Goal: Transaction & Acquisition: Purchase product/service

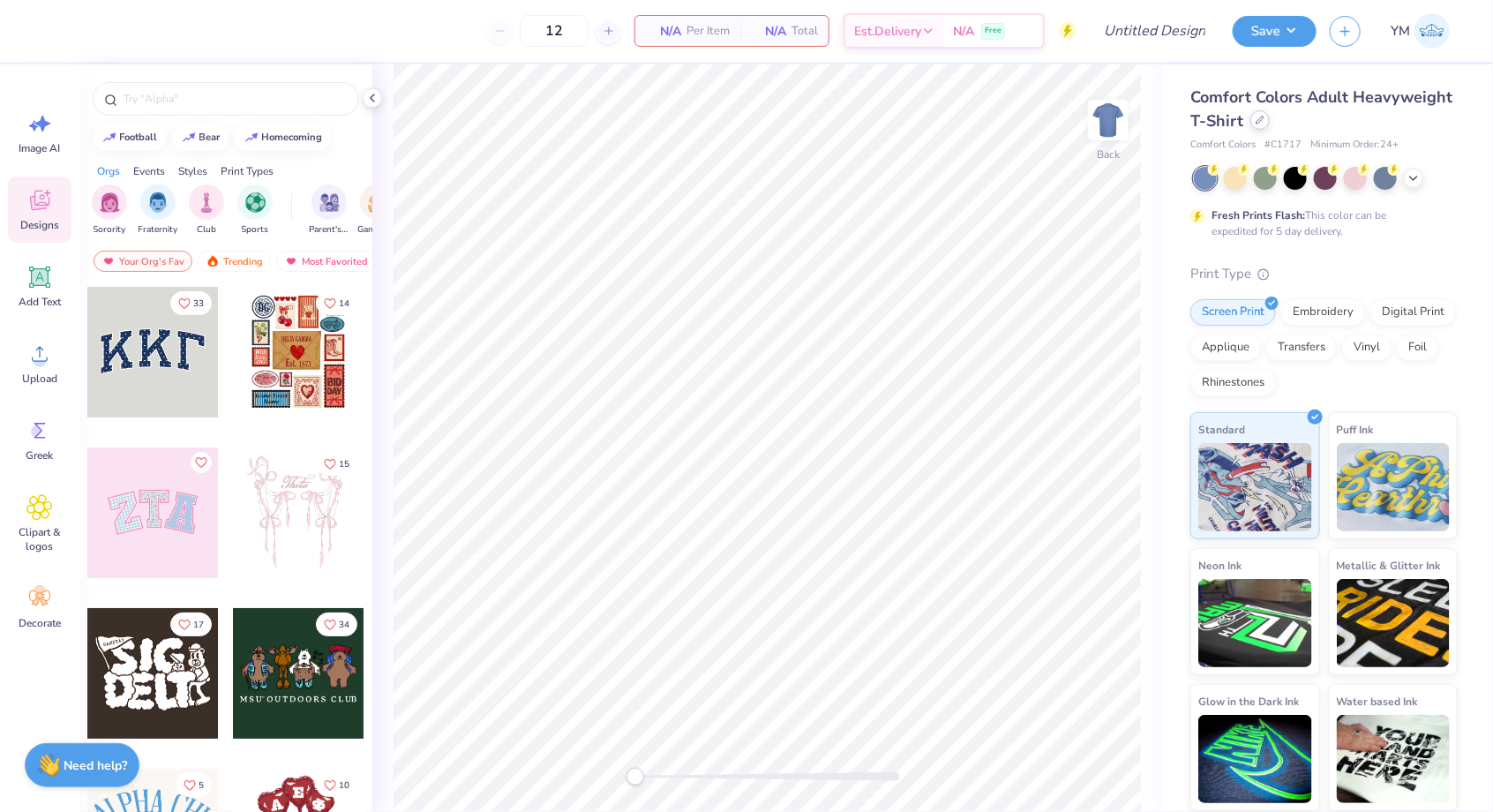
click at [1260, 118] on icon at bounding box center [1260, 119] width 9 height 9
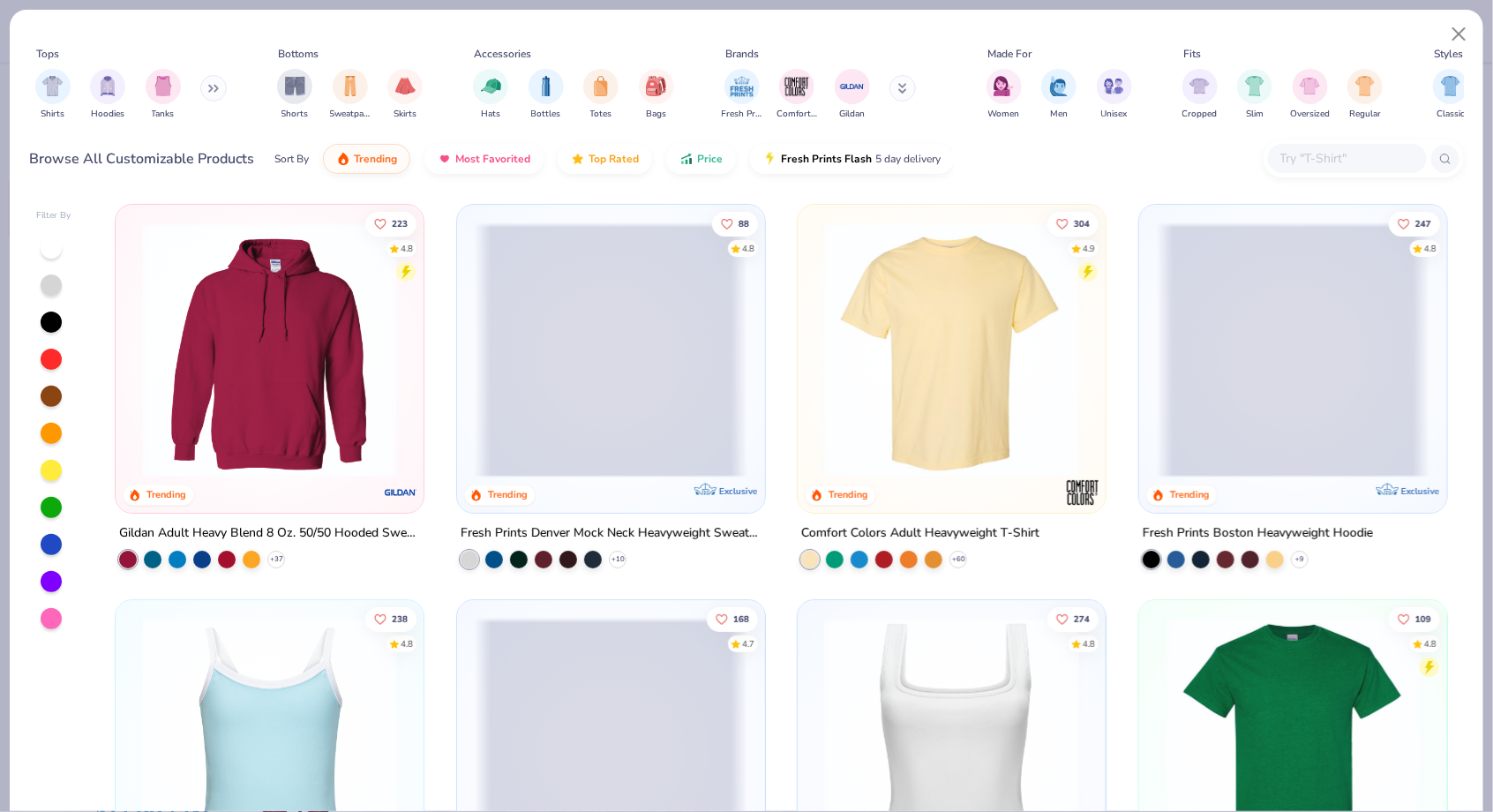
click at [46, 467] on div at bounding box center [51, 471] width 21 height 21
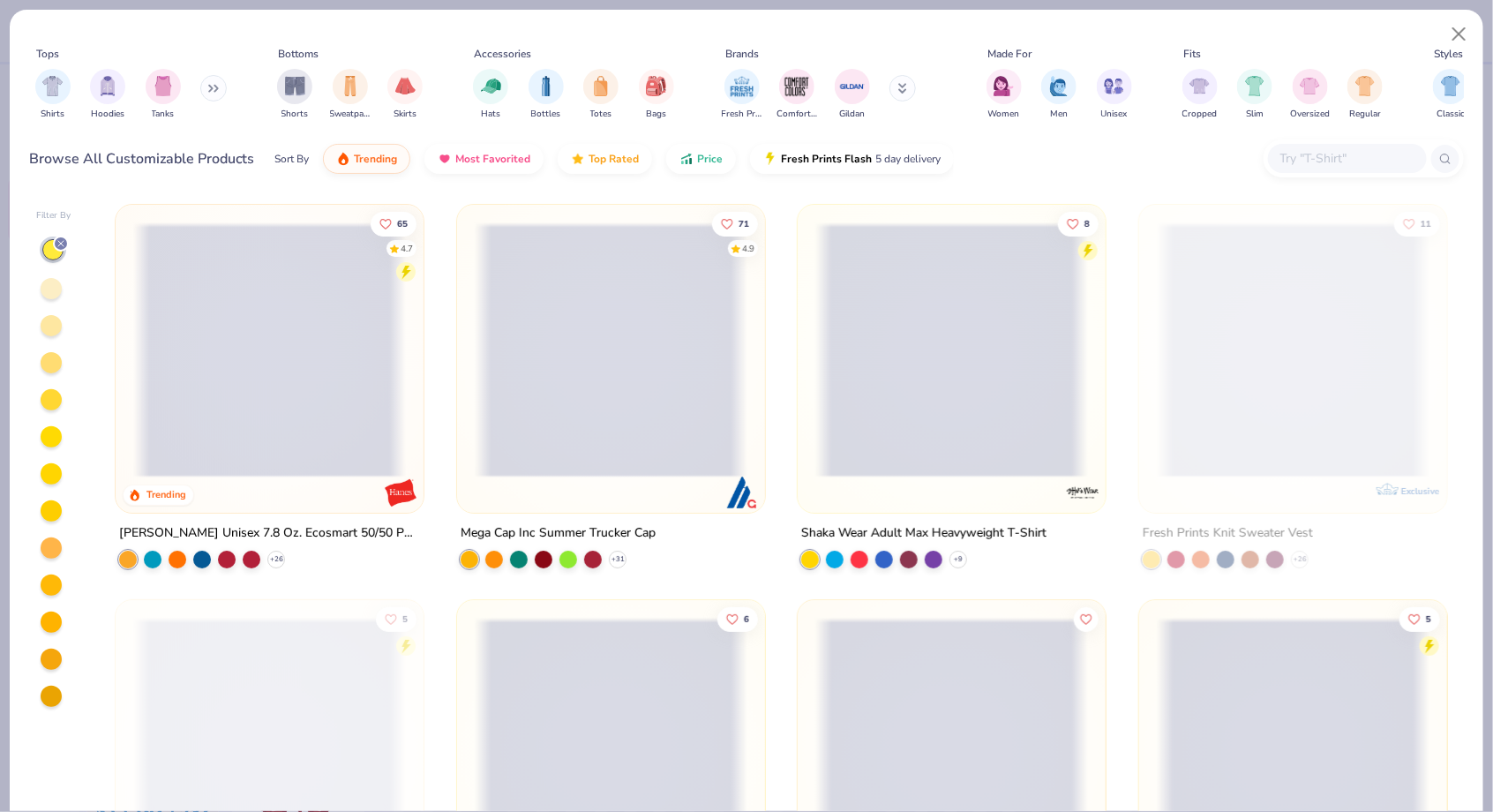
click at [46, 290] on div at bounding box center [51, 289] width 21 height 21
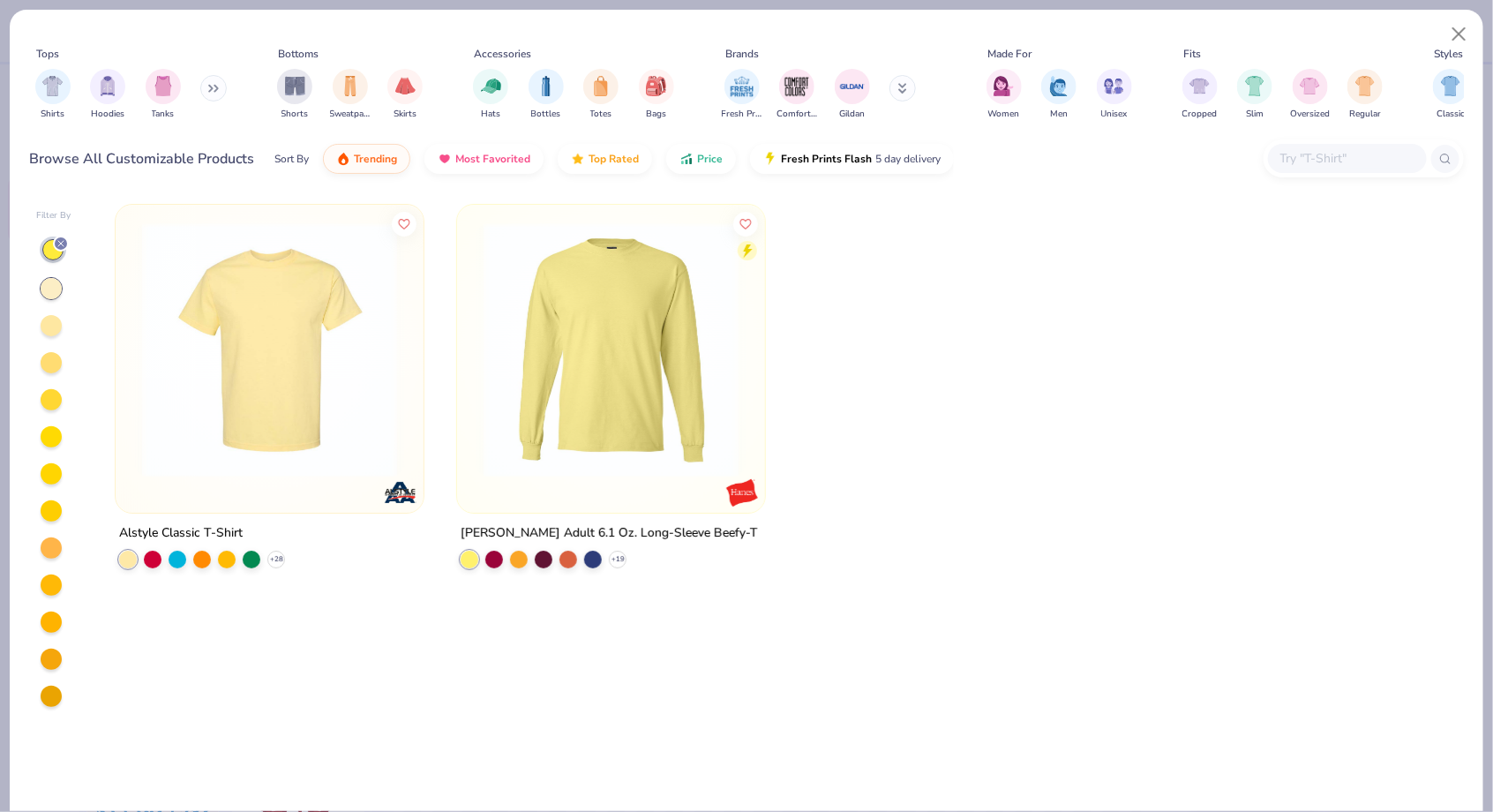
click at [53, 323] on div at bounding box center [51, 326] width 21 height 21
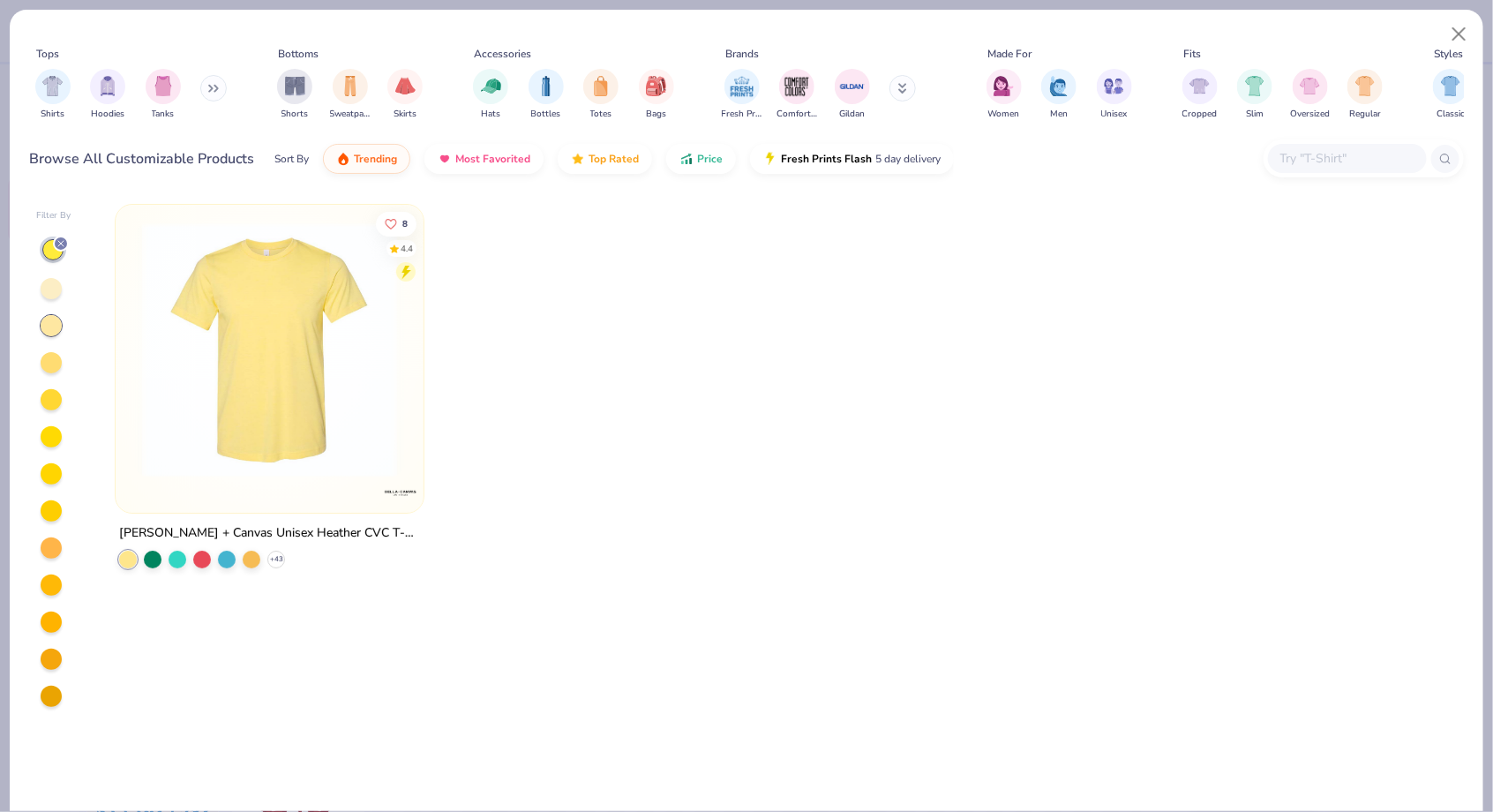
click at [51, 353] on div at bounding box center [51, 363] width 21 height 21
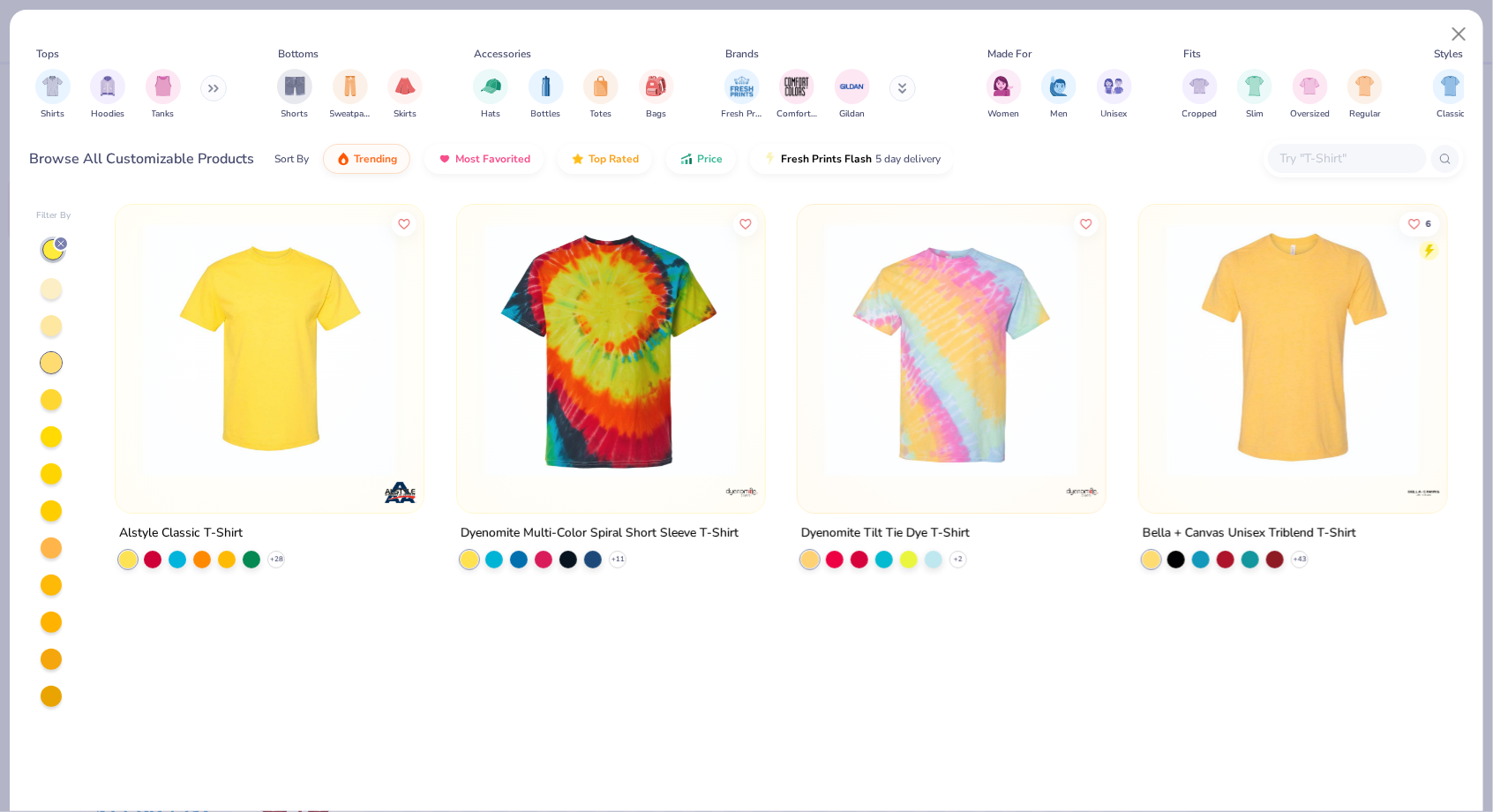
click at [54, 396] on div at bounding box center [51, 400] width 21 height 21
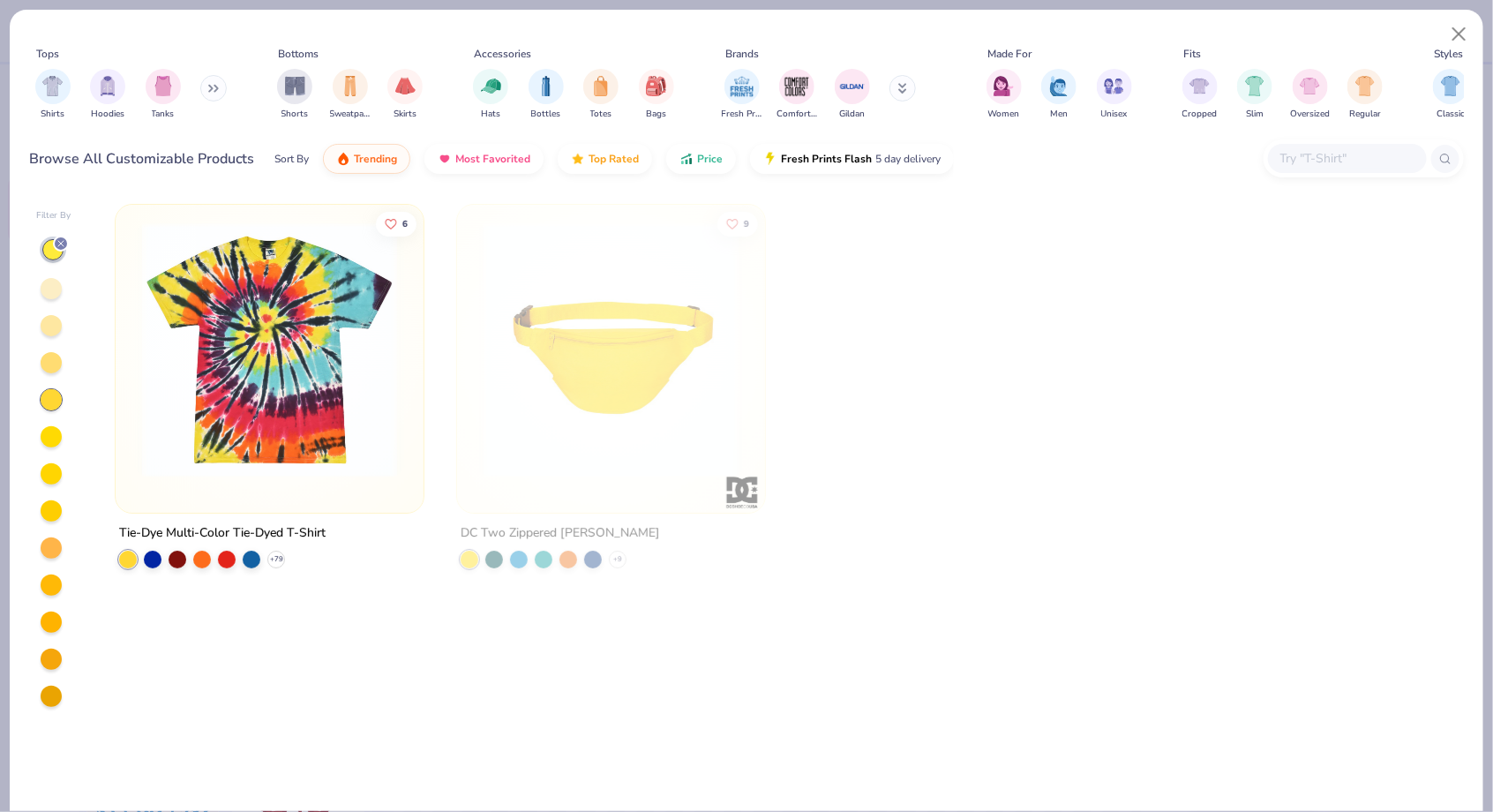
click at [53, 453] on div at bounding box center [53, 472] width 35 height 471
click at [57, 242] on icon at bounding box center [60, 244] width 11 height 11
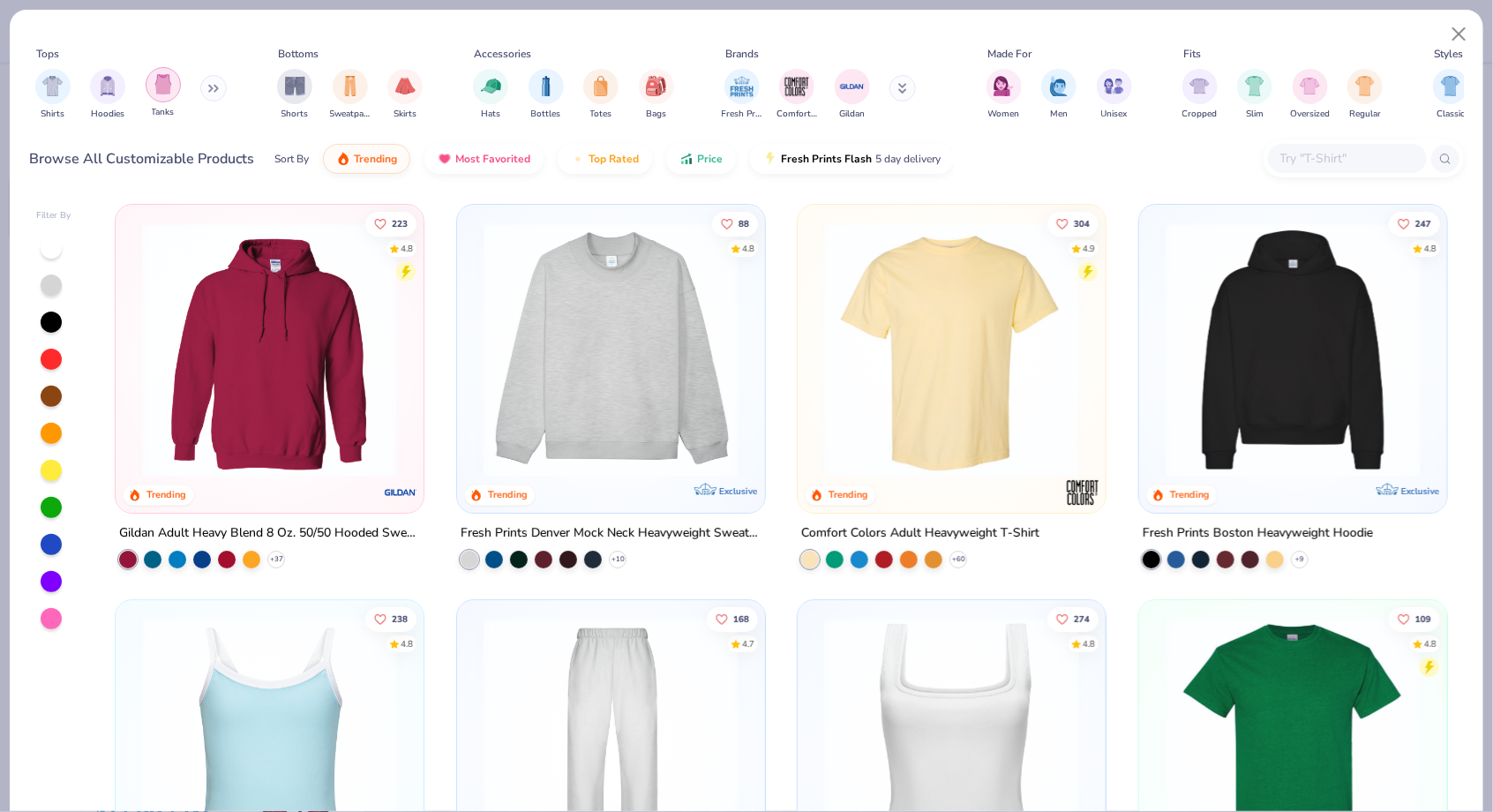
click at [159, 89] on img "filter for Tanks" at bounding box center [163, 83] width 19 height 20
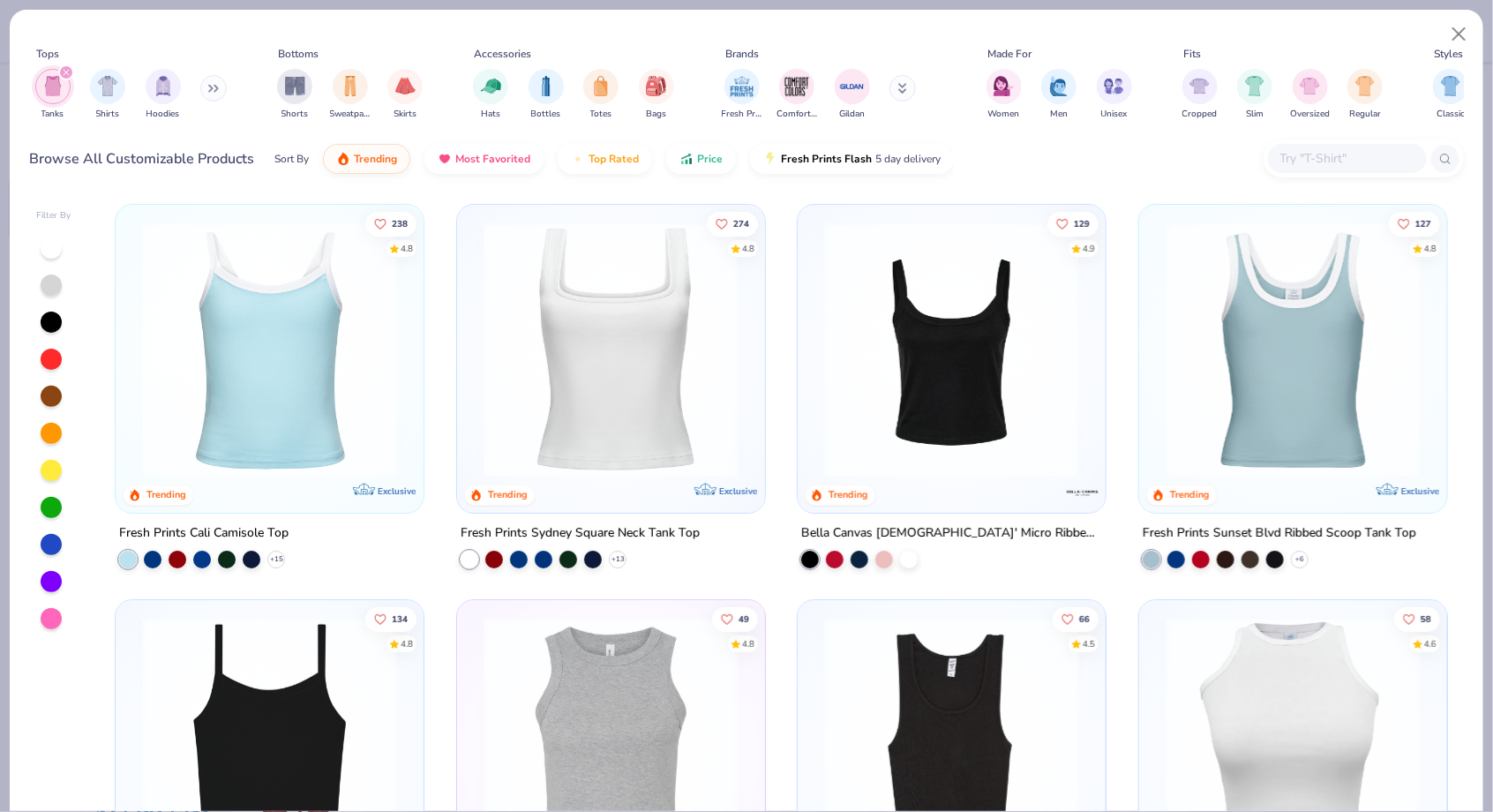
click at [389, 390] on img at bounding box center [269, 349] width 273 height 255
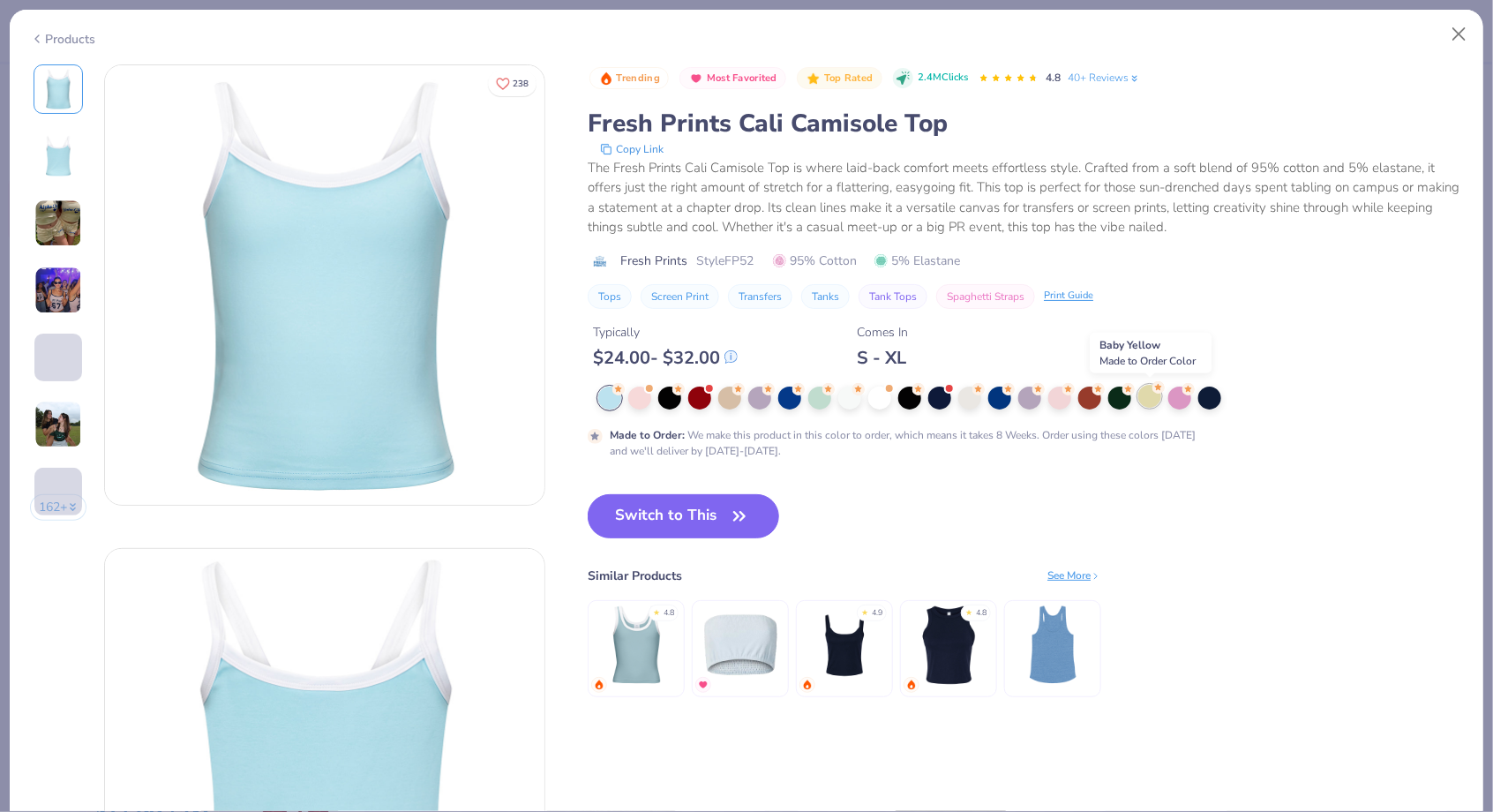
click at [1155, 395] on div at bounding box center [1151, 397] width 23 height 23
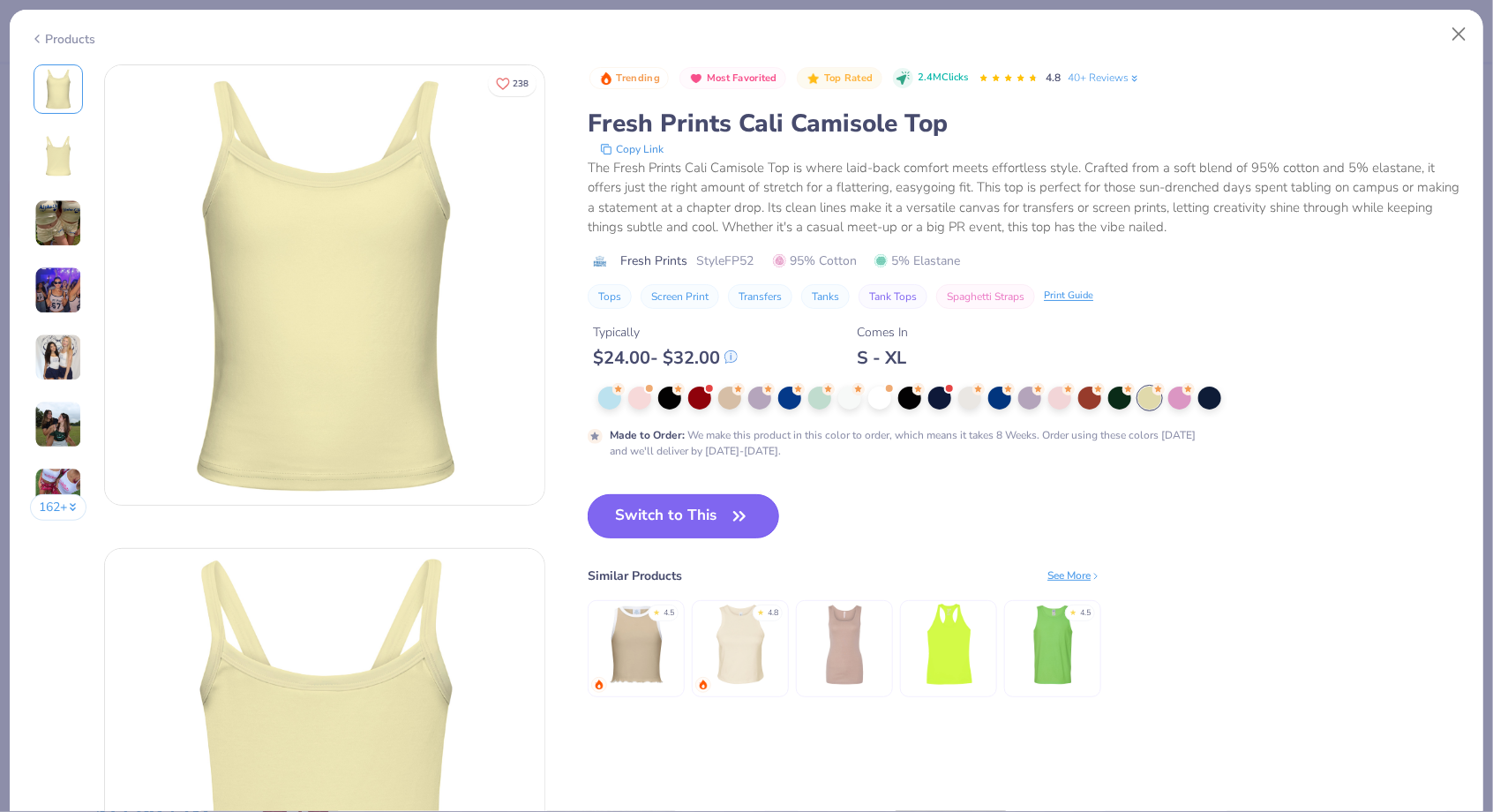
click at [669, 517] on button "Switch to This" at bounding box center [683, 515] width 191 height 44
type input "50"
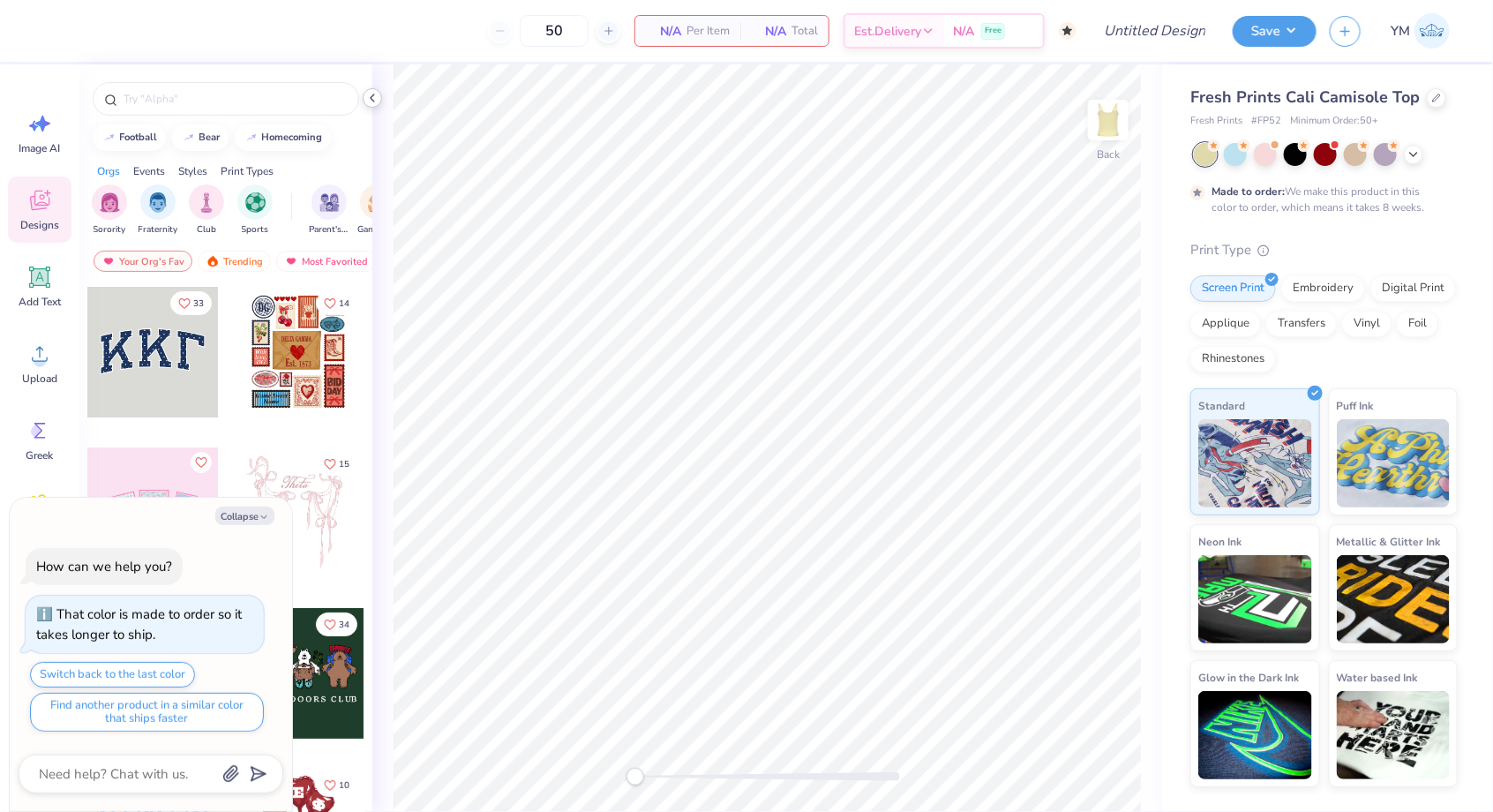
click at [374, 96] on icon at bounding box center [373, 98] width 15 height 15
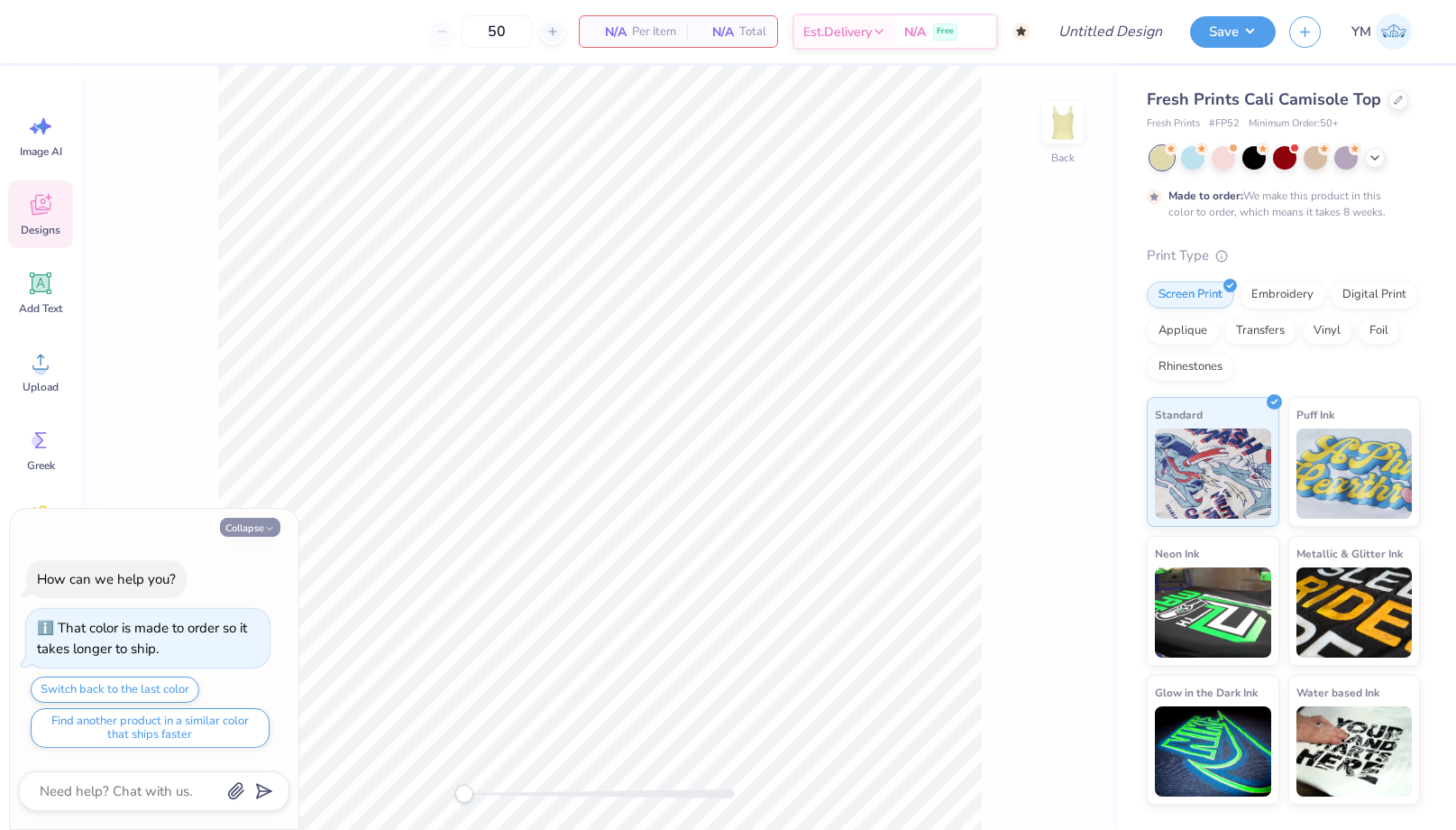
click at [261, 528] on button "Collapse" at bounding box center [250, 527] width 60 height 19
type textarea "x"
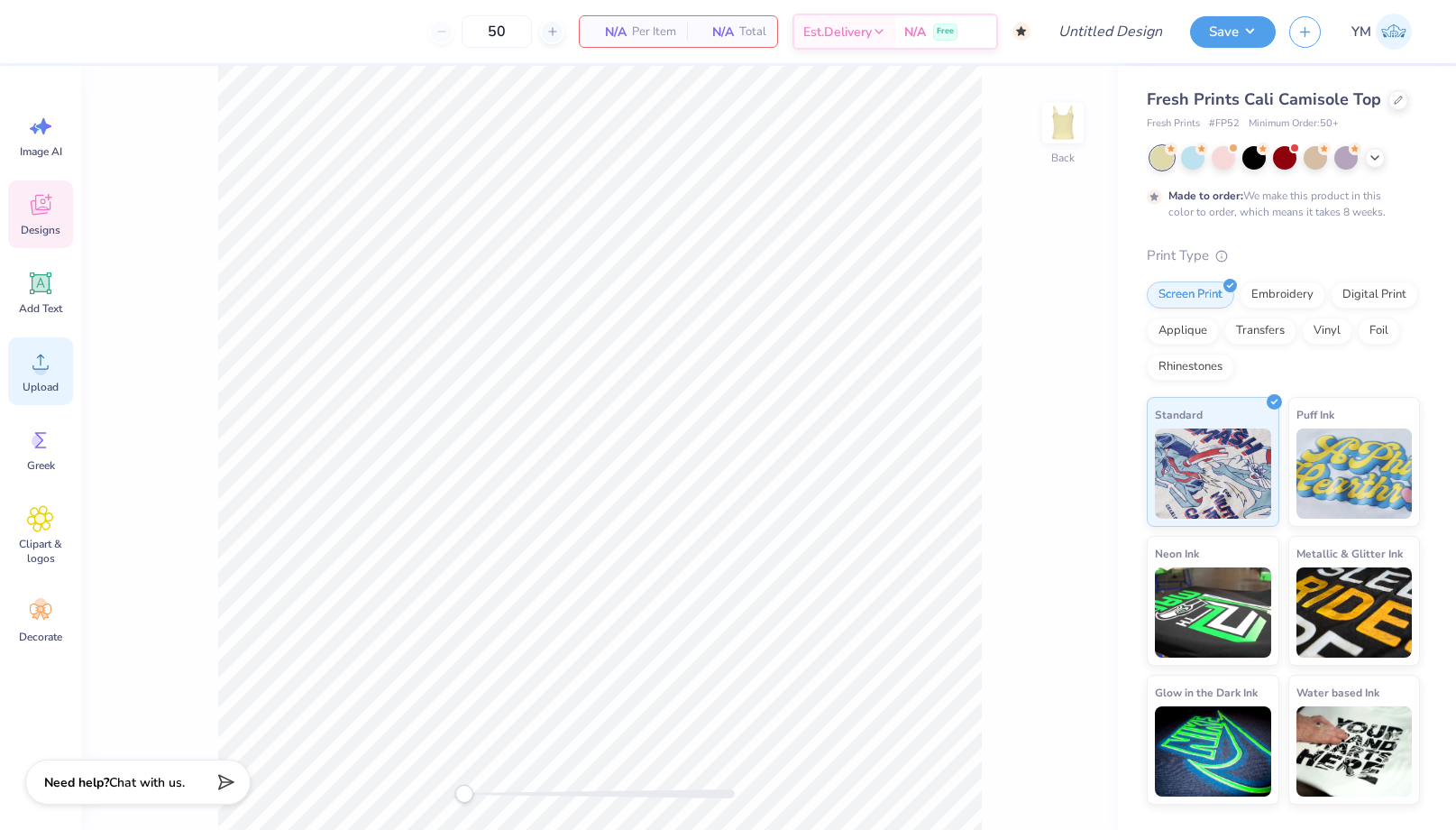
click at [35, 380] on span "Upload" at bounding box center [41, 387] width 36 height 15
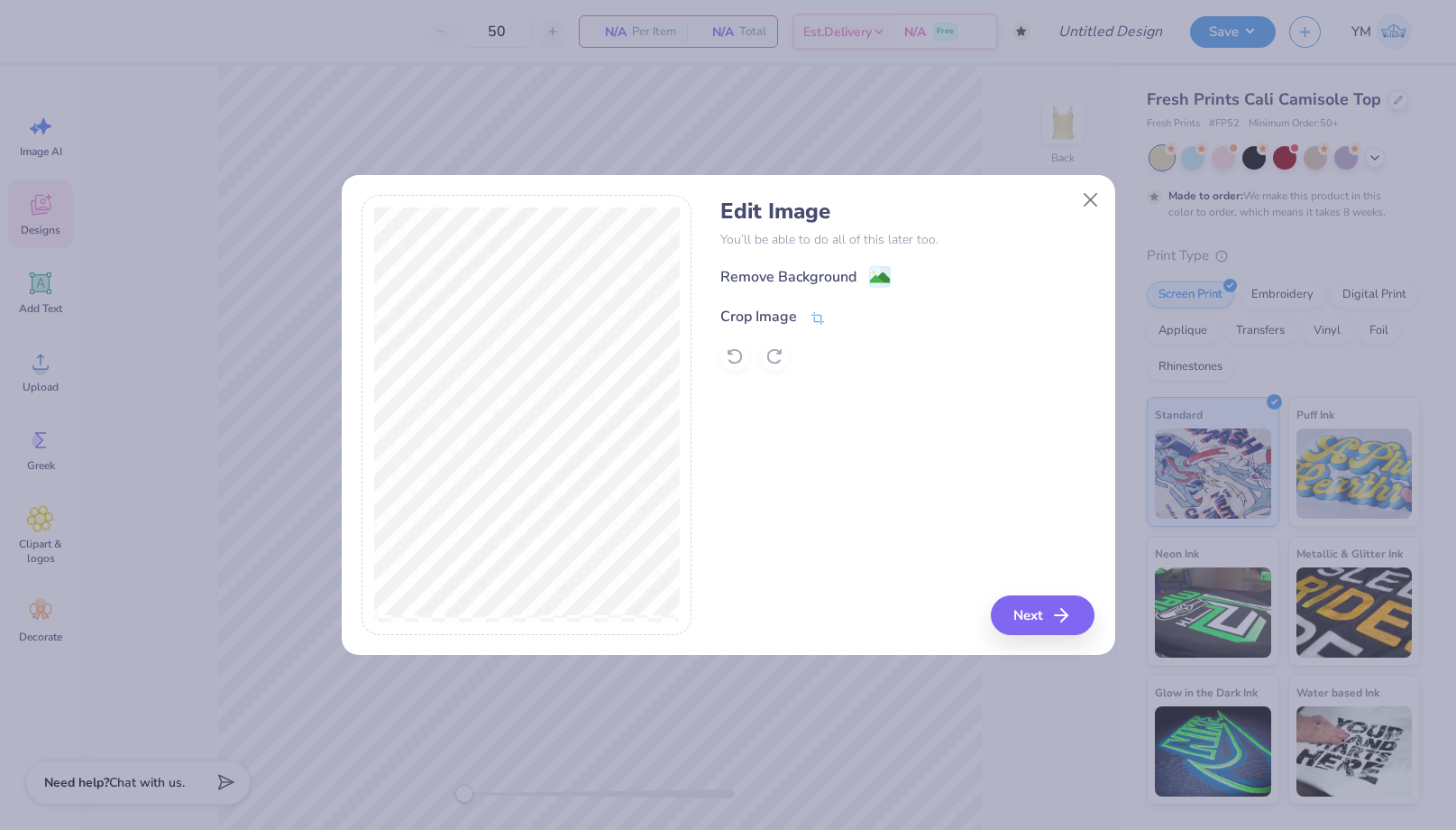
click at [820, 313] on icon at bounding box center [818, 318] width 16 height 16
click at [842, 321] on button at bounding box center [847, 314] width 19 height 19
click at [878, 285] on image at bounding box center [880, 280] width 20 height 20
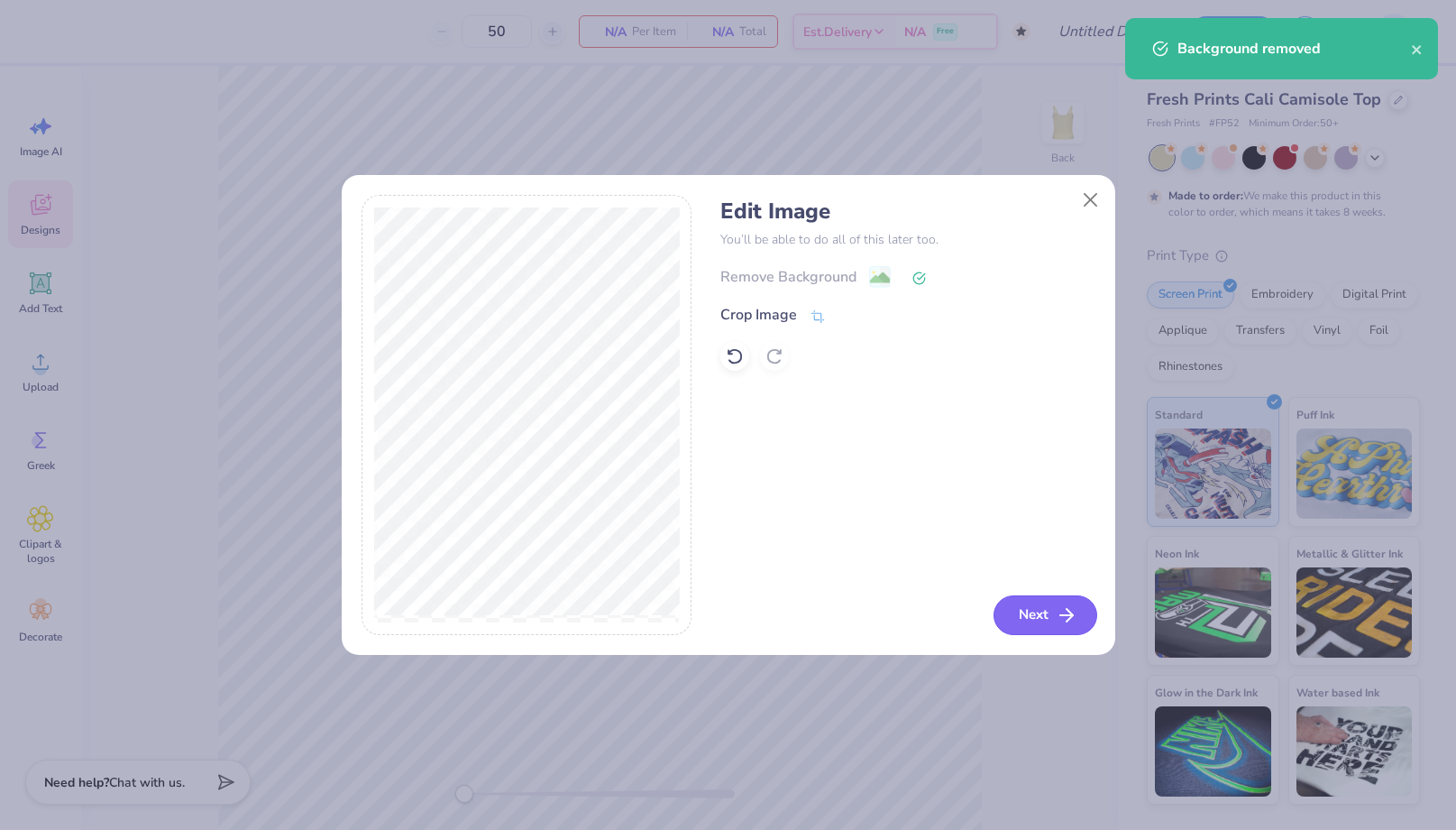
click at [1051, 612] on button "Next" at bounding box center [1046, 615] width 104 height 40
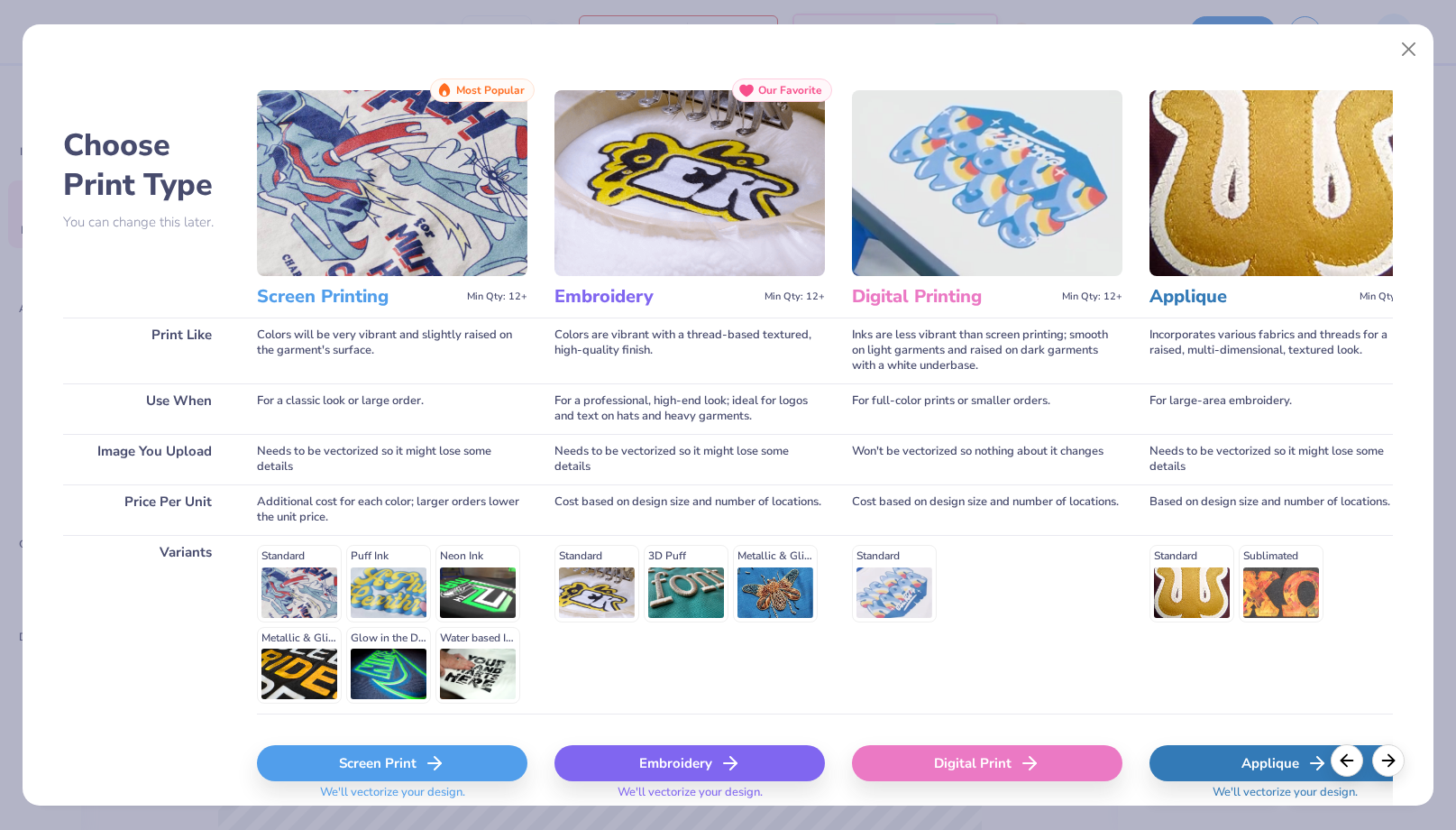
click at [708, 771] on div "Embroidery" at bounding box center [690, 763] width 271 height 36
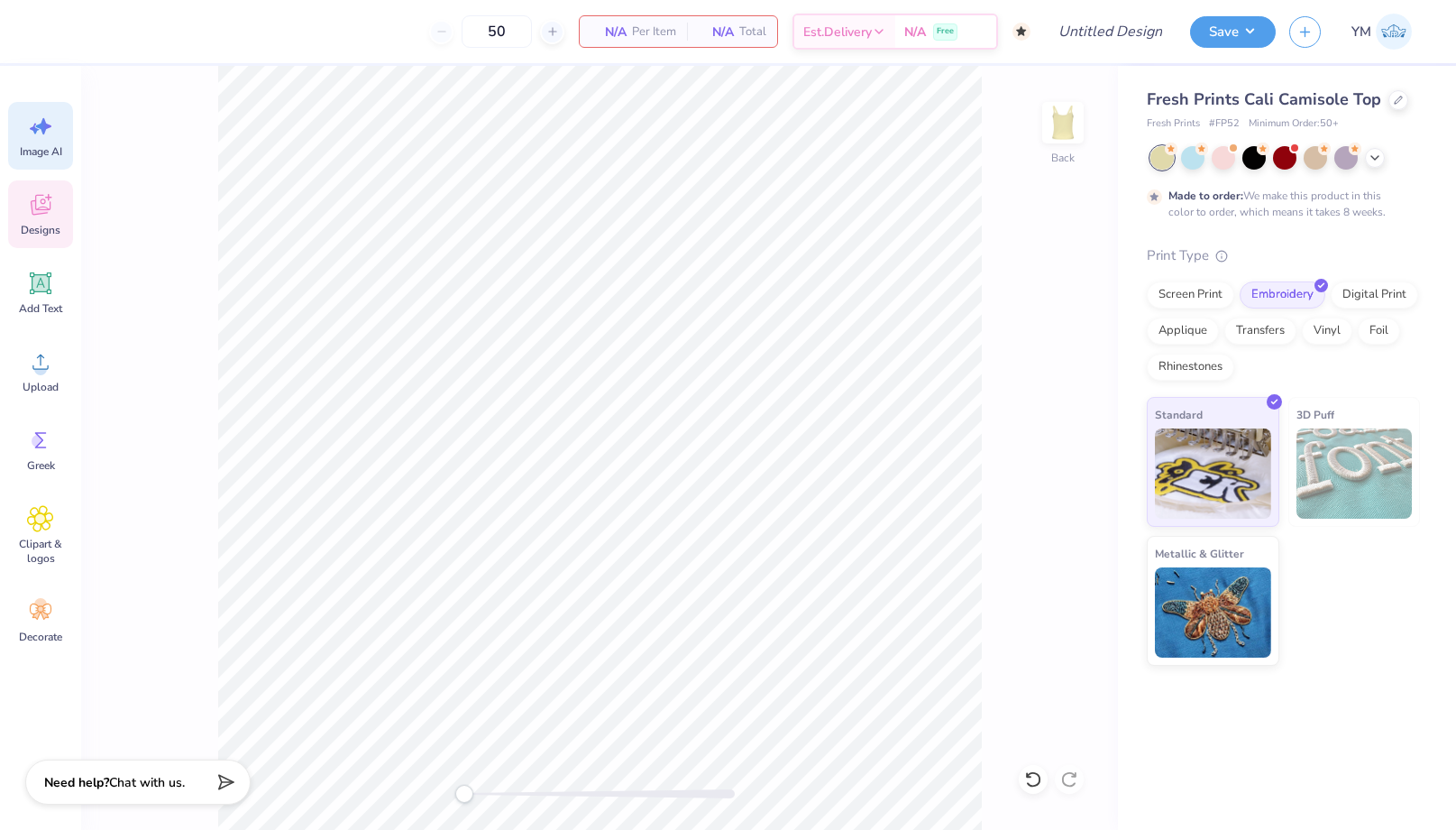
click at [56, 132] on div "Image AI" at bounding box center [41, 136] width 65 height 67
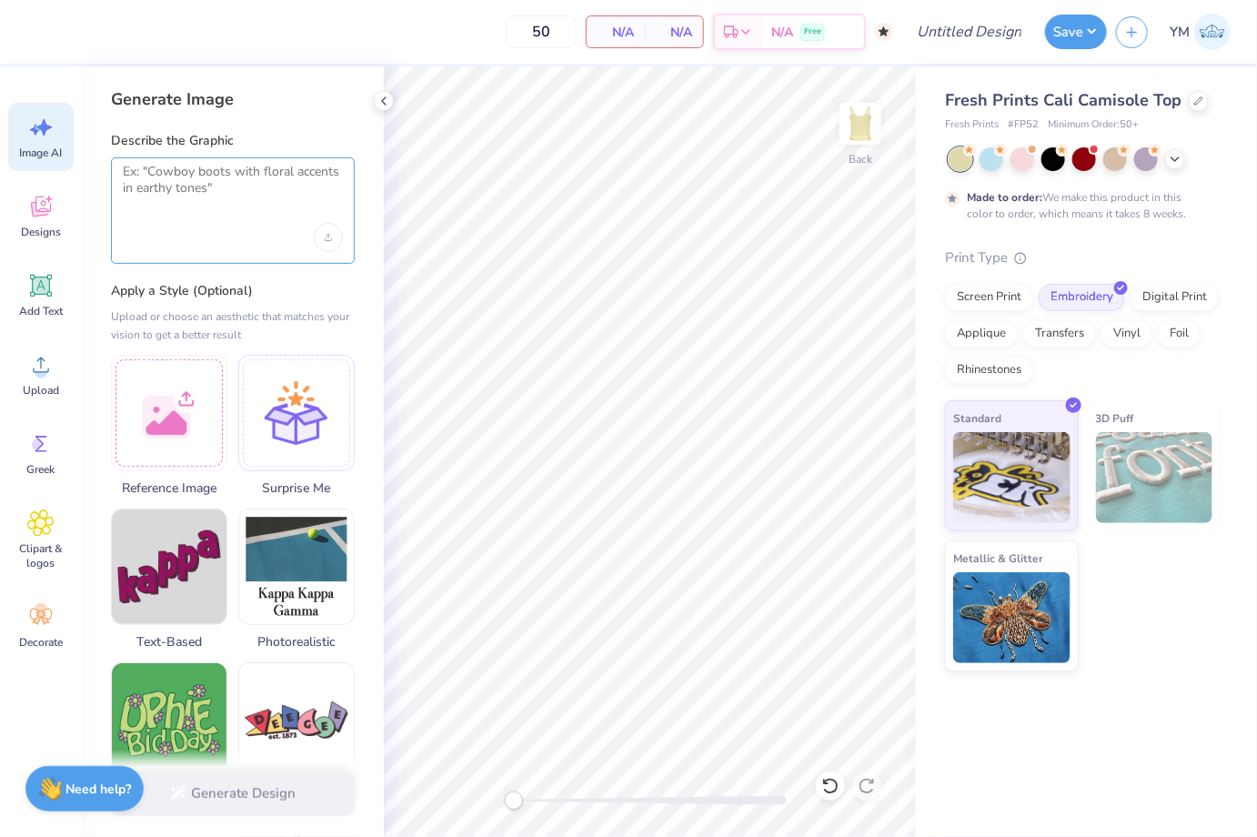
click at [215, 207] on textarea at bounding box center [233, 186] width 220 height 45
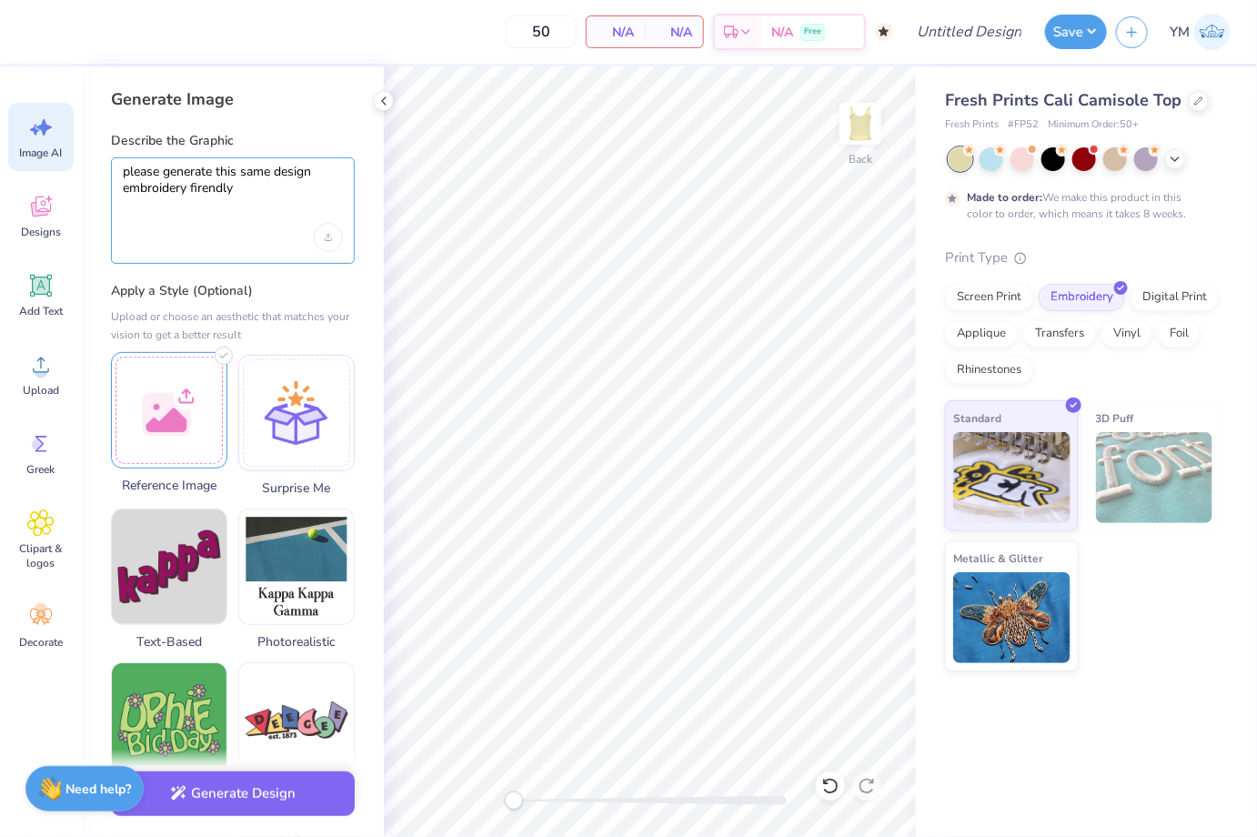
type textarea "please generate this same design embroidery firendly"
click at [186, 442] on div at bounding box center [169, 410] width 116 height 116
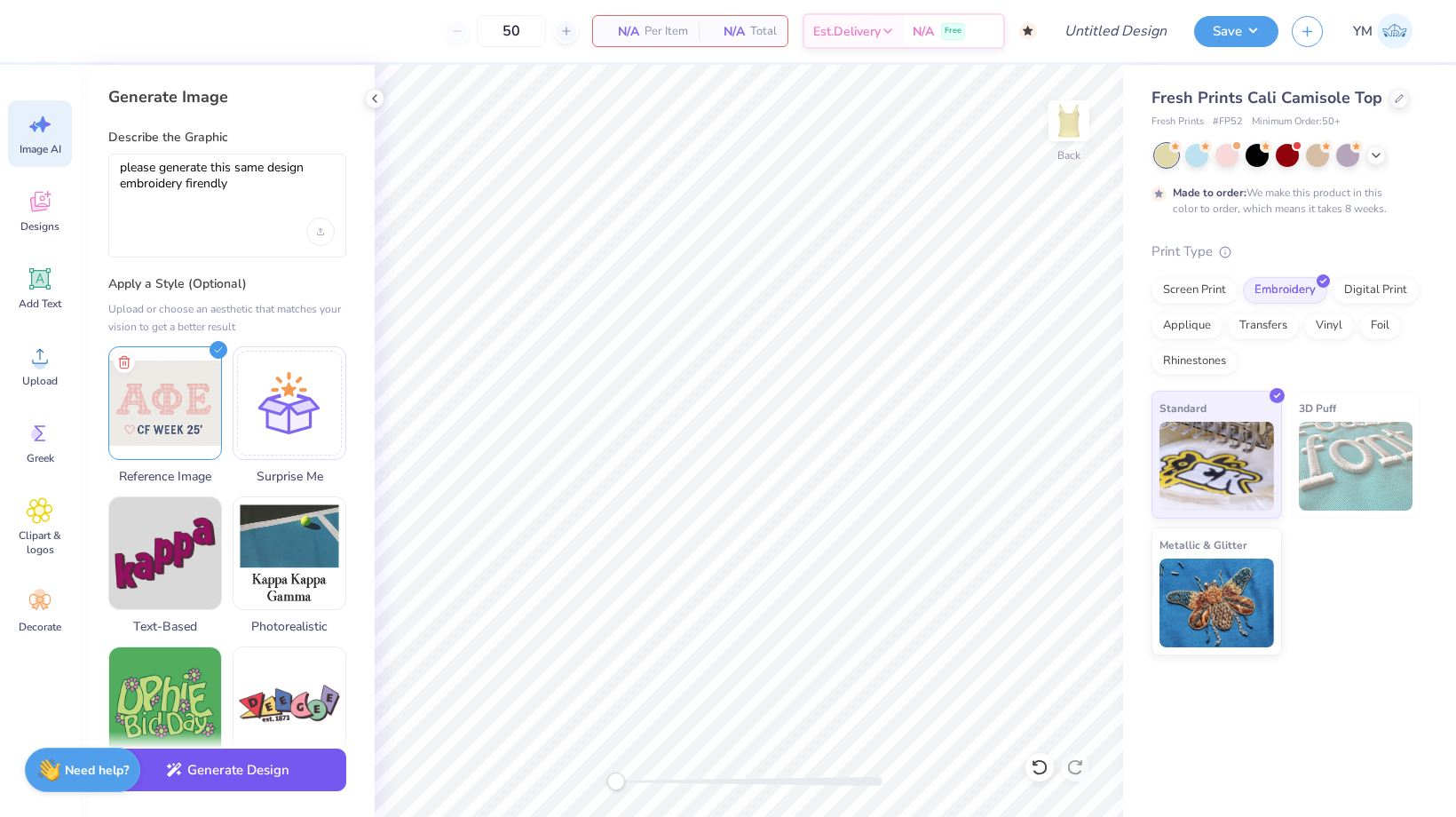
click at [192, 773] on button "Generate Design" at bounding box center [227, 770] width 238 height 44
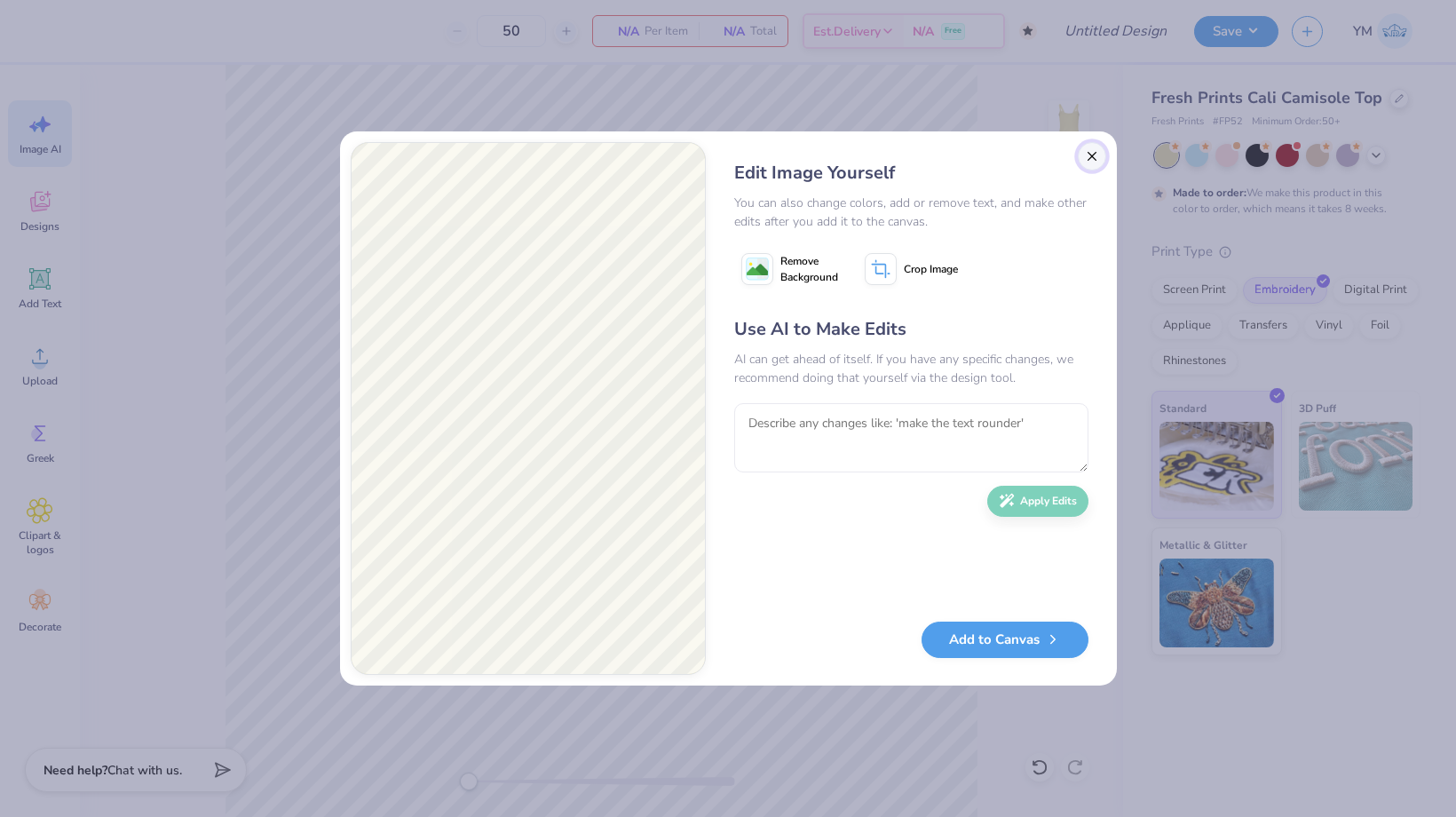
click at [1094, 152] on button "Close" at bounding box center [1091, 156] width 28 height 28
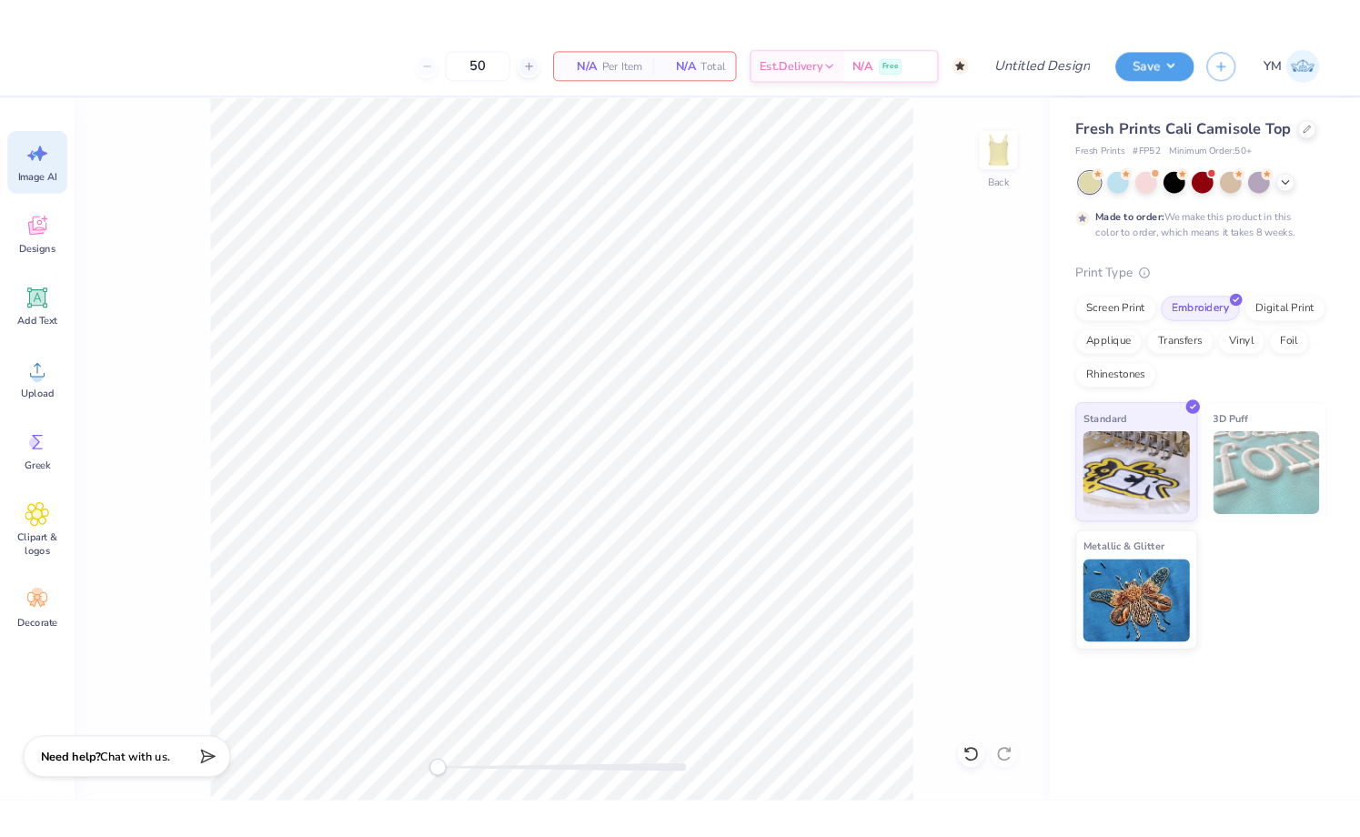
scroll to position [0, 40]
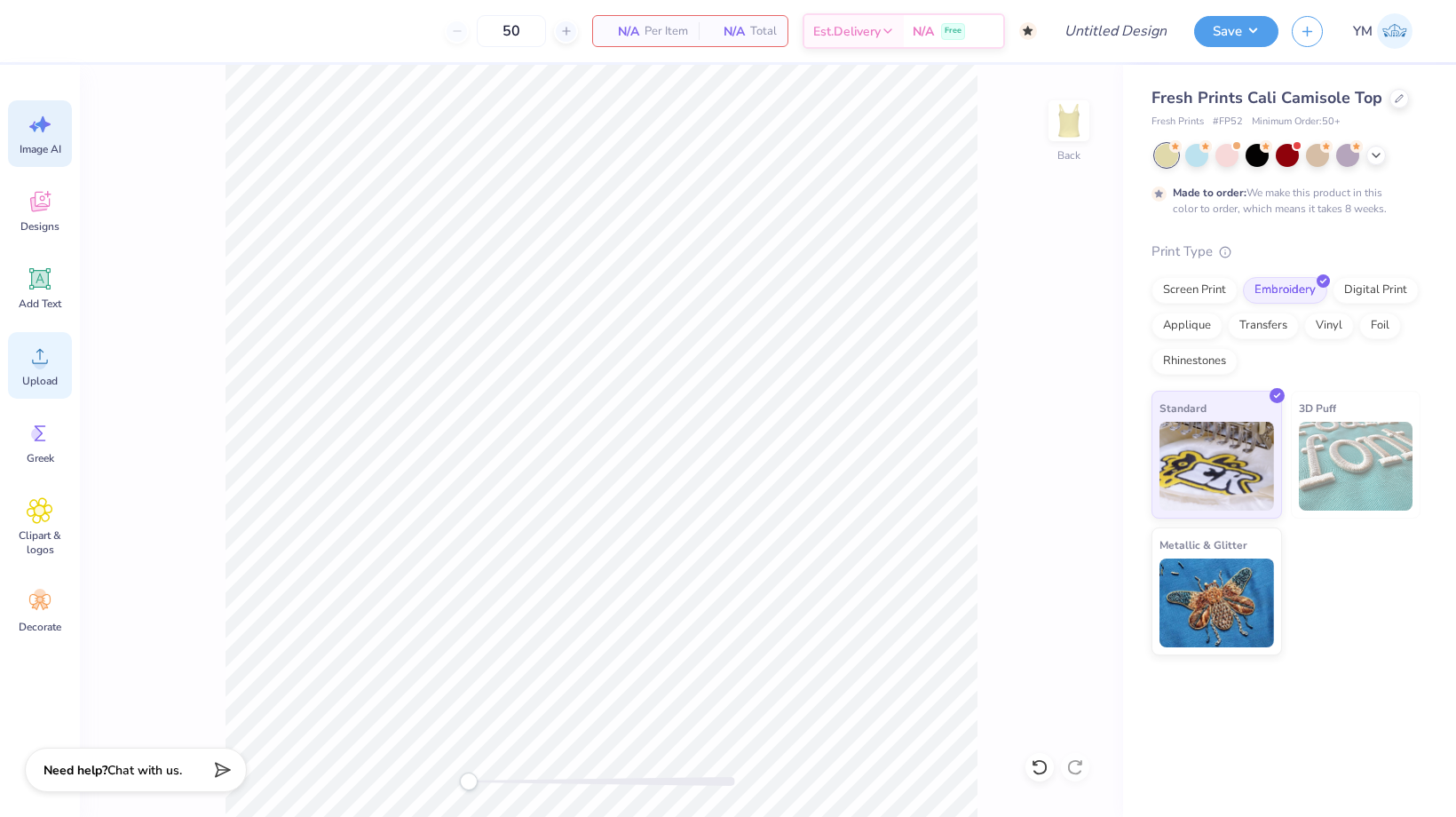
click at [43, 362] on icon at bounding box center [39, 355] width 26 height 26
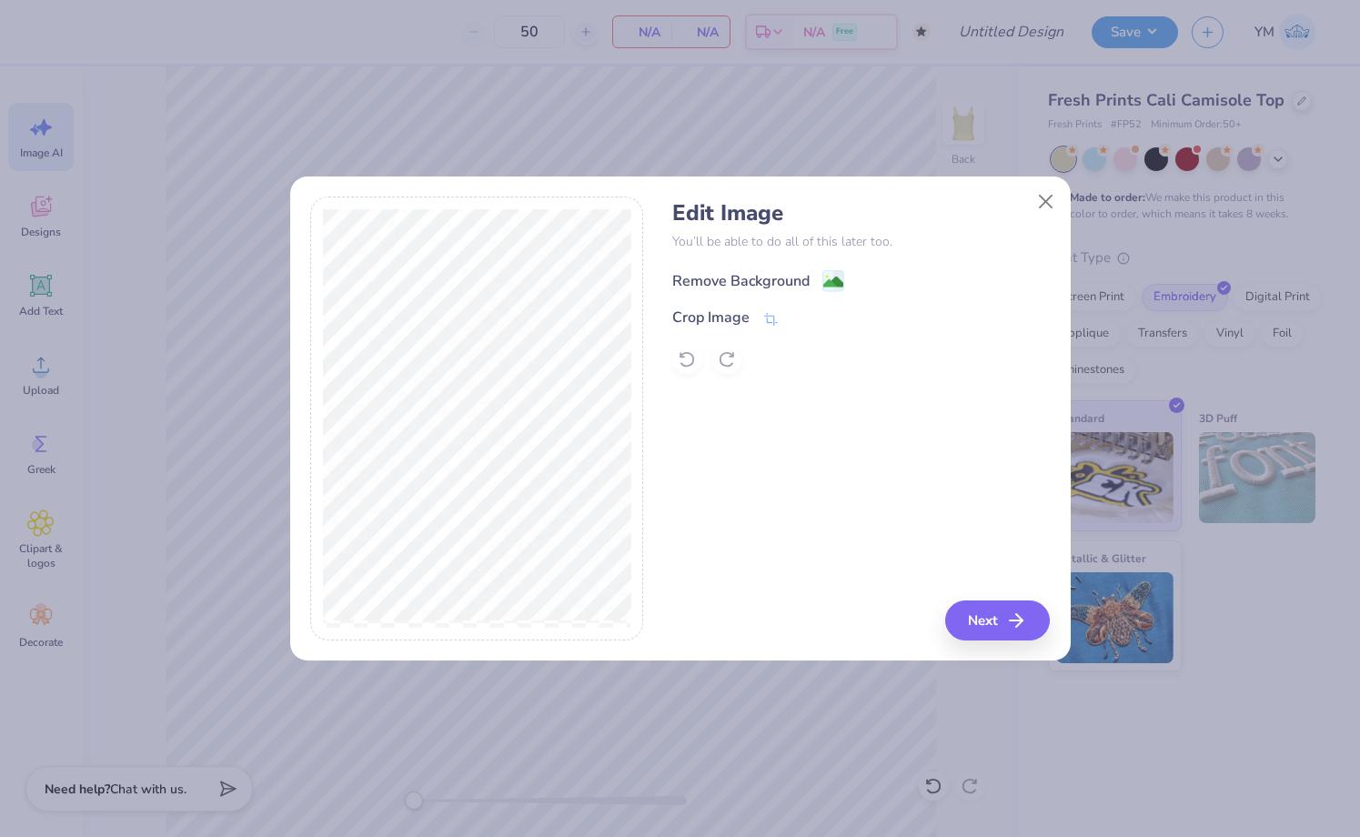
click at [767, 278] on div "Remove Background" at bounding box center [740, 281] width 137 height 22
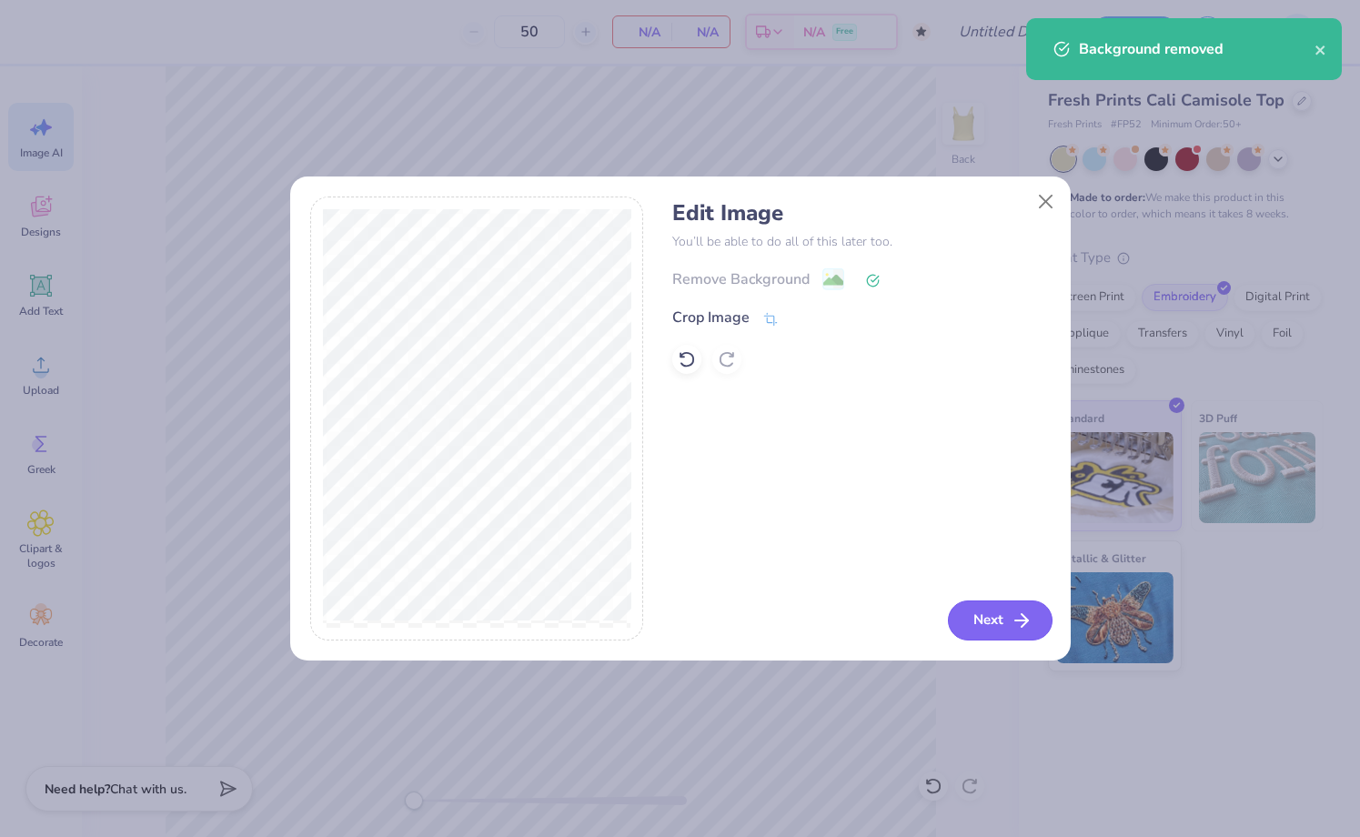
click at [992, 615] on button "Next" at bounding box center [1000, 620] width 105 height 40
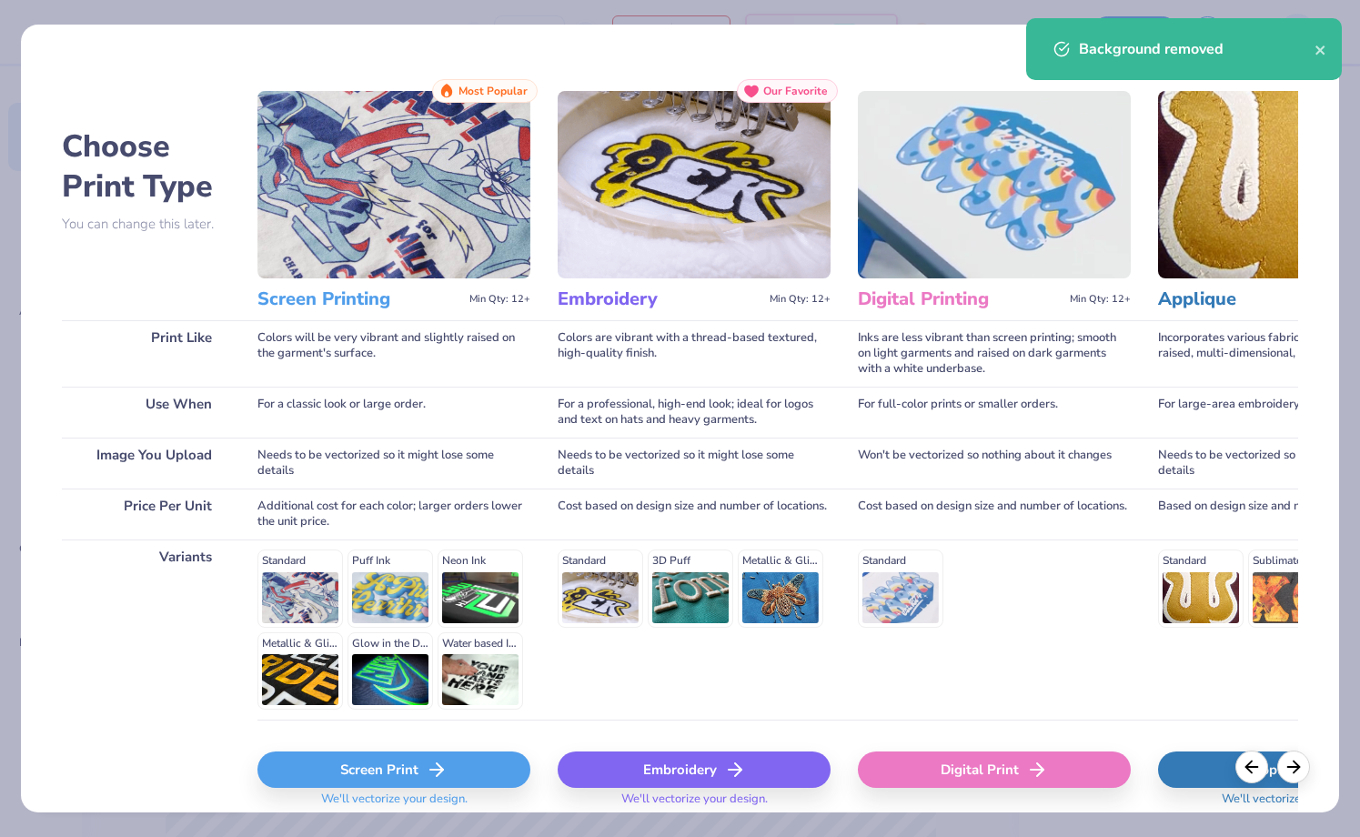
click at [688, 757] on div "Embroidery" at bounding box center [694, 769] width 273 height 36
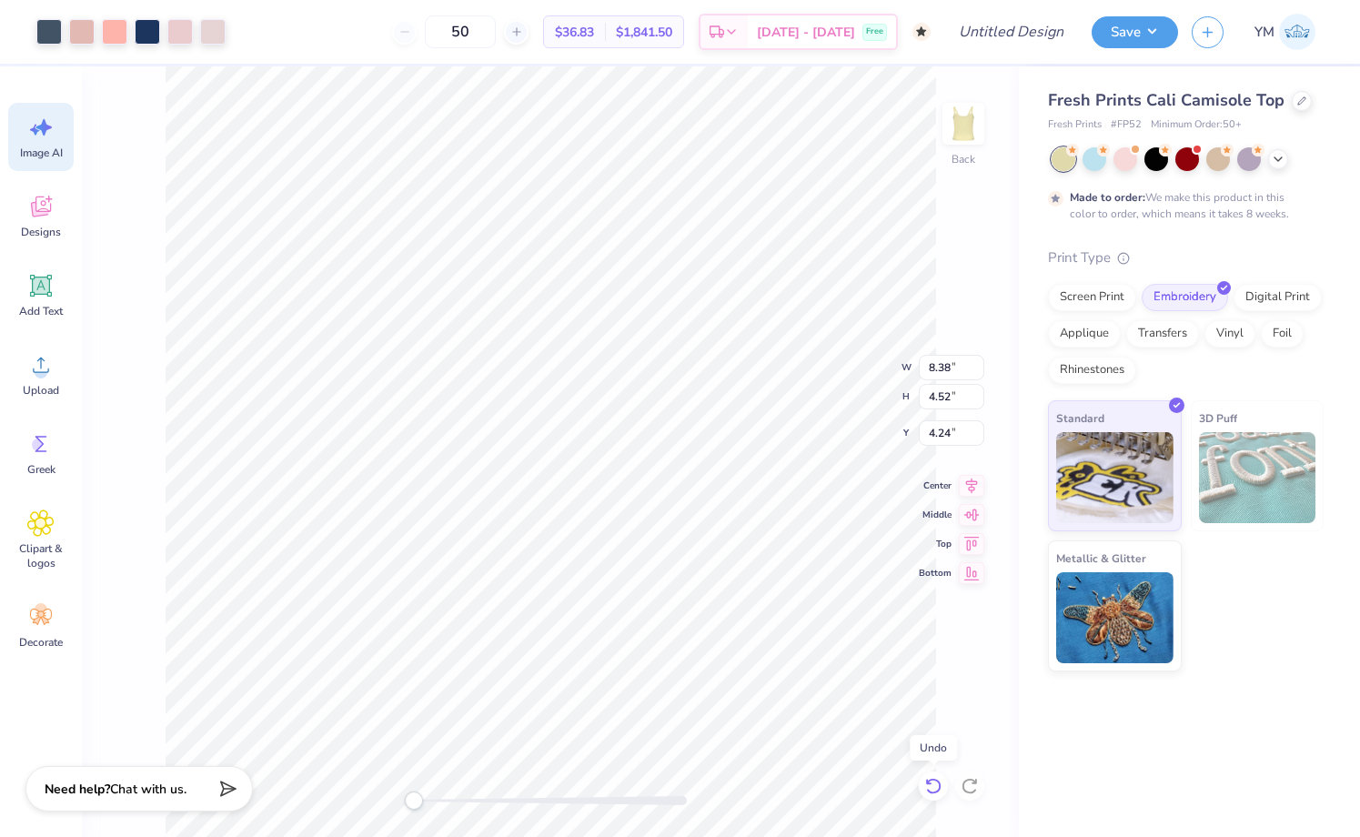
click at [929, 781] on icon at bounding box center [932, 786] width 15 height 16
click at [40, 369] on circle at bounding box center [41, 372] width 13 height 13
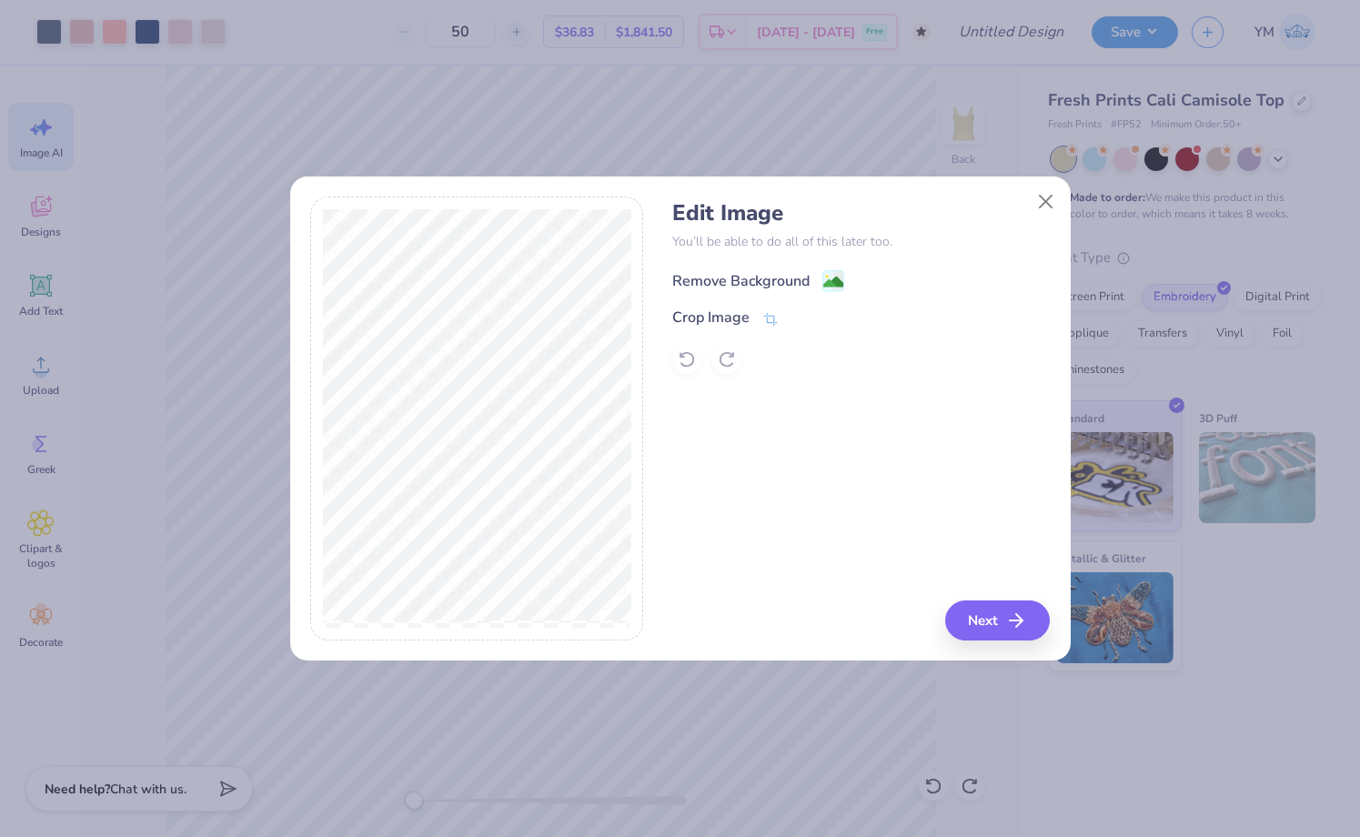
click at [778, 272] on div "Remove Background" at bounding box center [740, 281] width 137 height 22
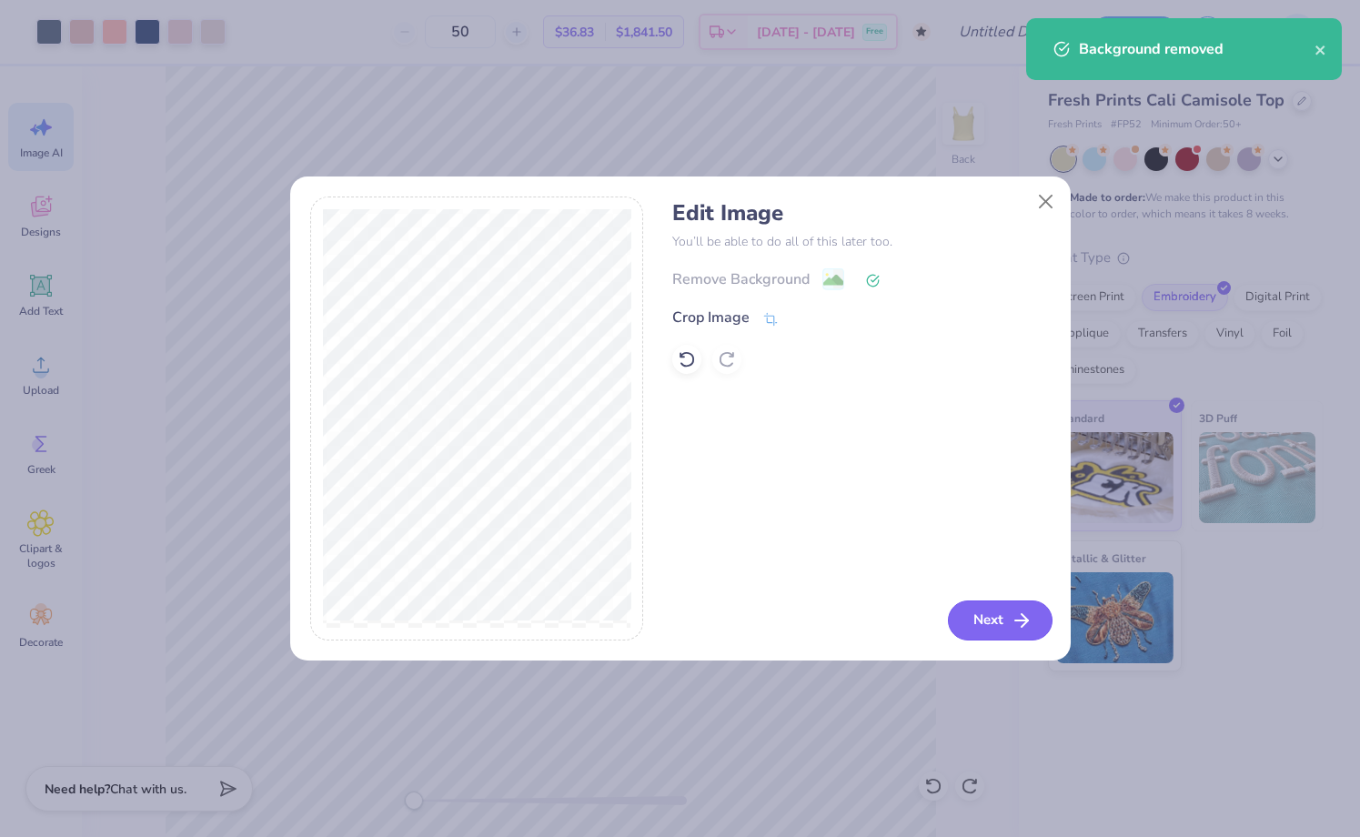
click at [967, 625] on button "Next" at bounding box center [1000, 620] width 105 height 40
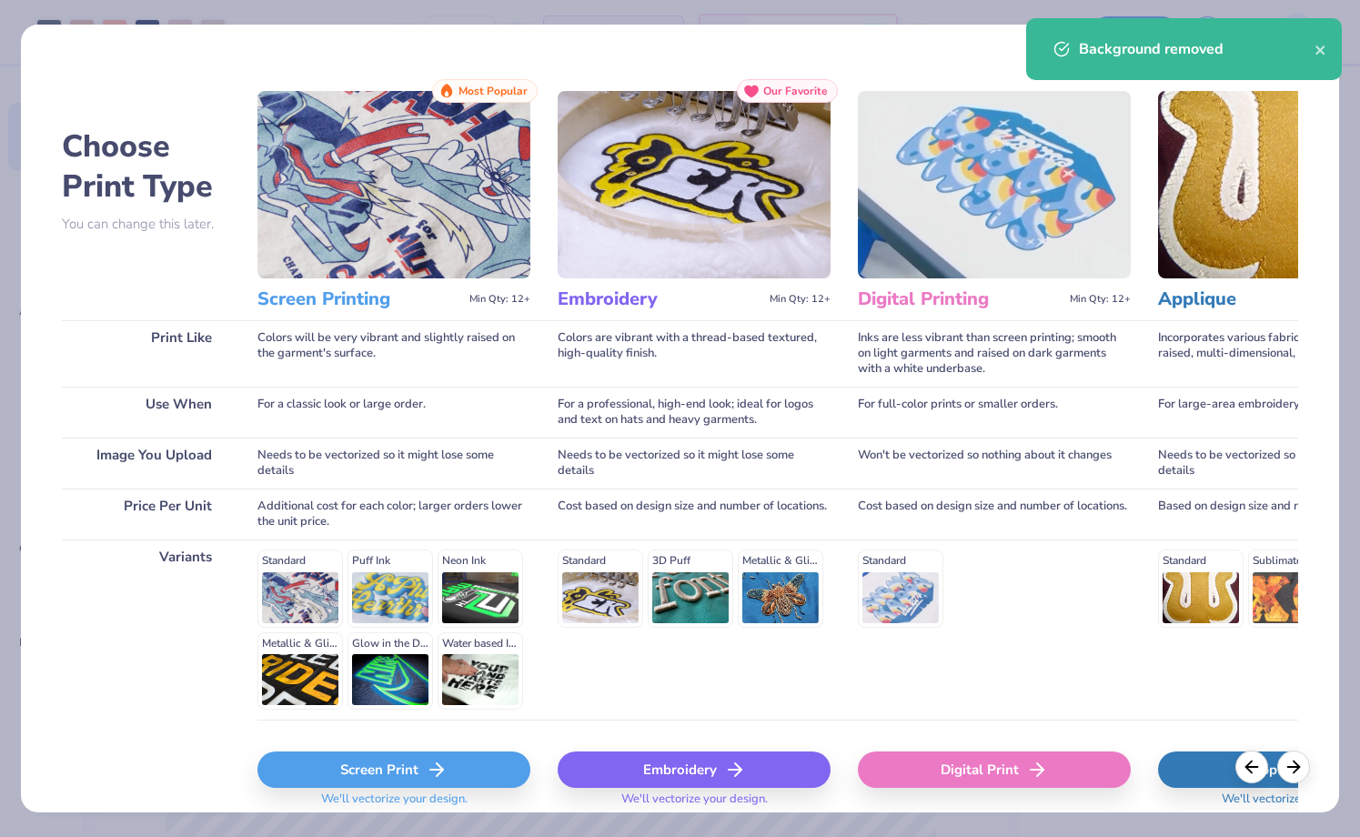
click at [428, 767] on icon at bounding box center [437, 770] width 22 height 22
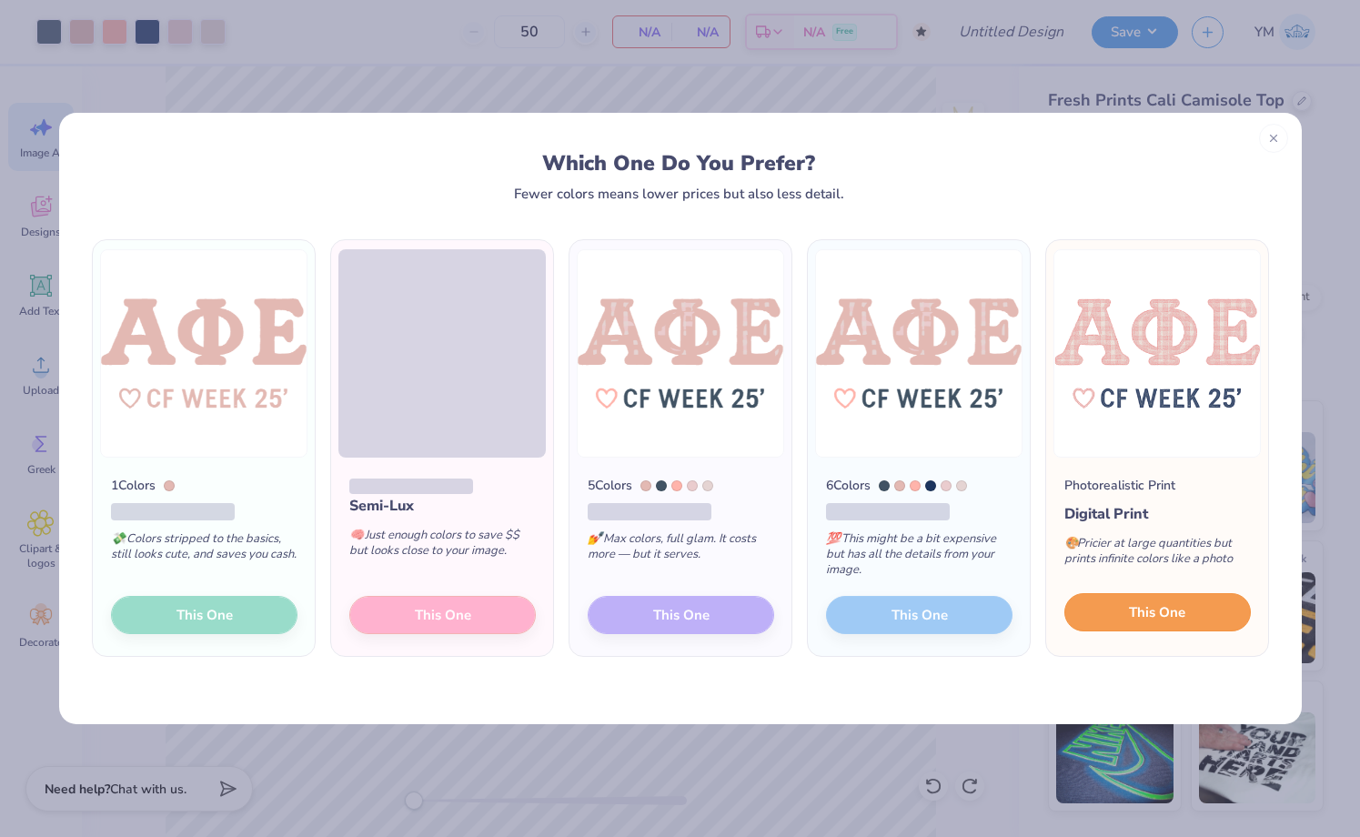
click at [1151, 615] on span "This One" at bounding box center [1157, 612] width 56 height 21
type input "8.42"
type input "4.54"
type input "4.73"
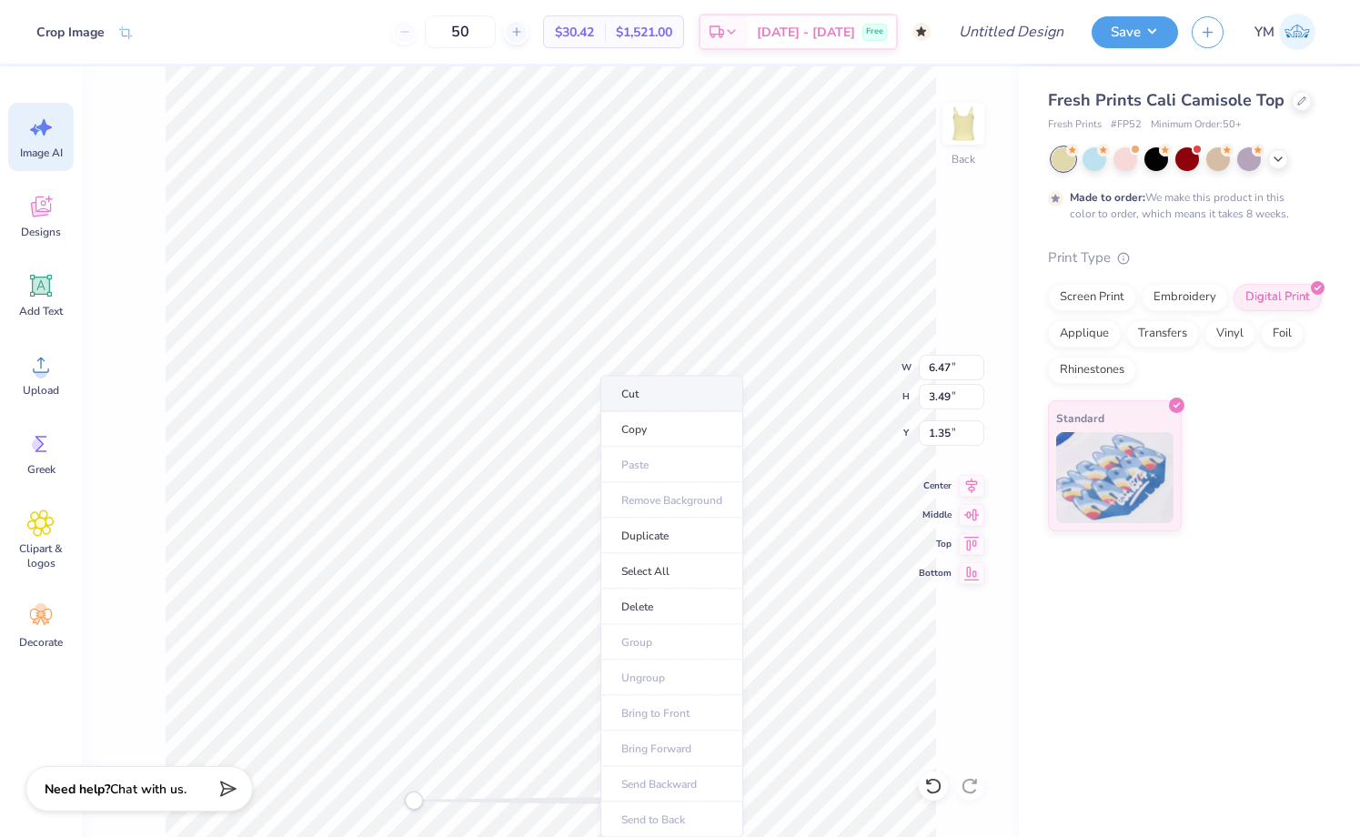
click at [678, 392] on li "Cut" at bounding box center [671, 394] width 143 height 36
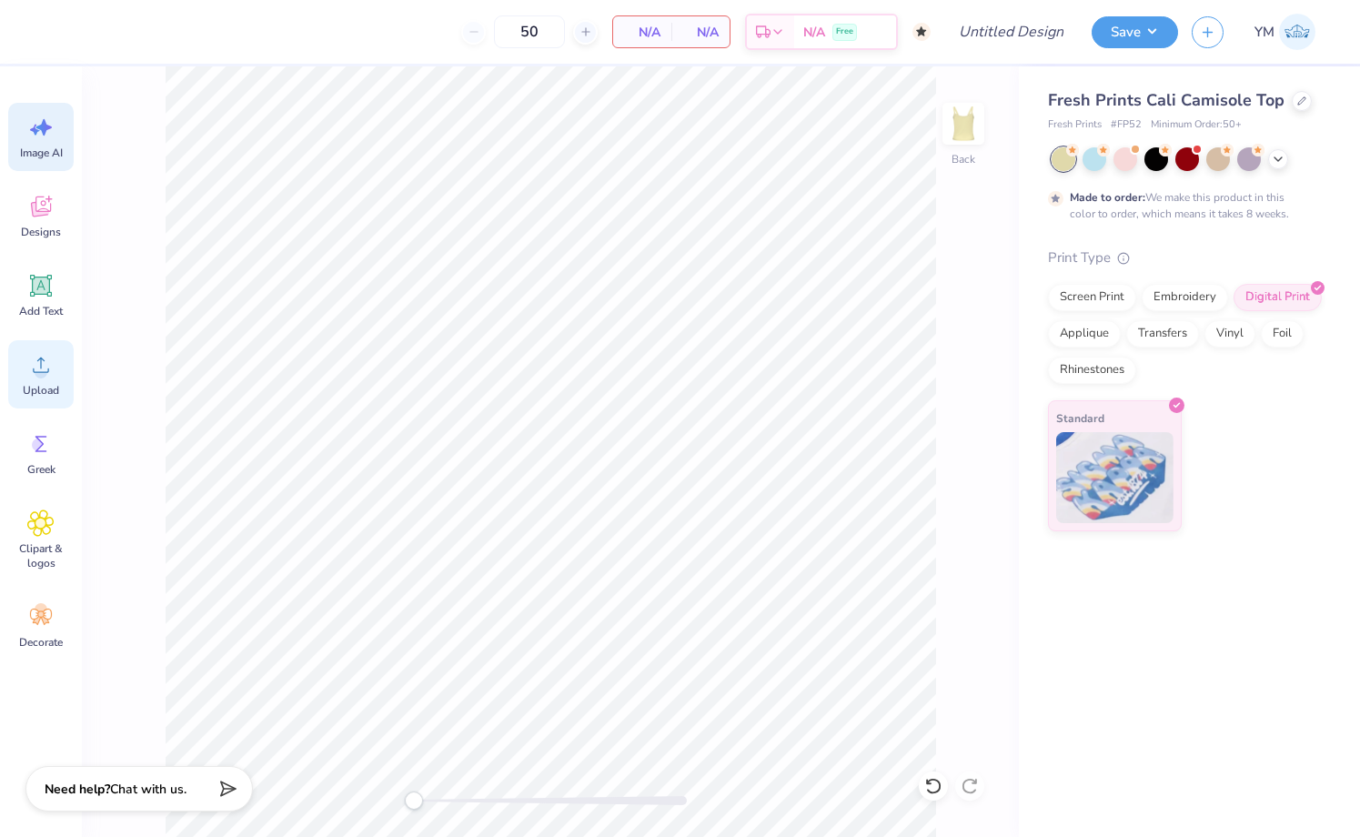
click at [55, 377] on div "Upload" at bounding box center [41, 374] width 66 height 68
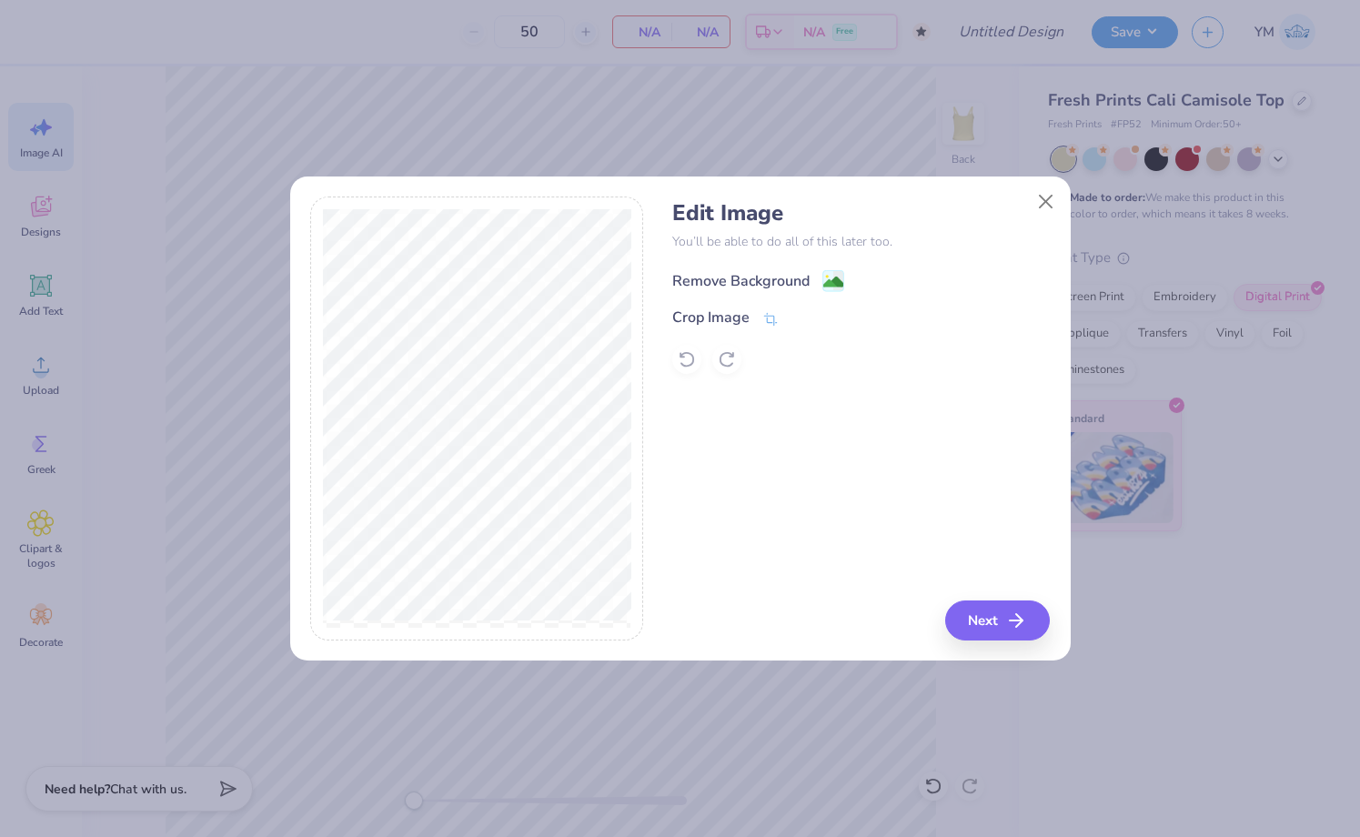
click at [780, 283] on div "Remove Background" at bounding box center [740, 281] width 137 height 22
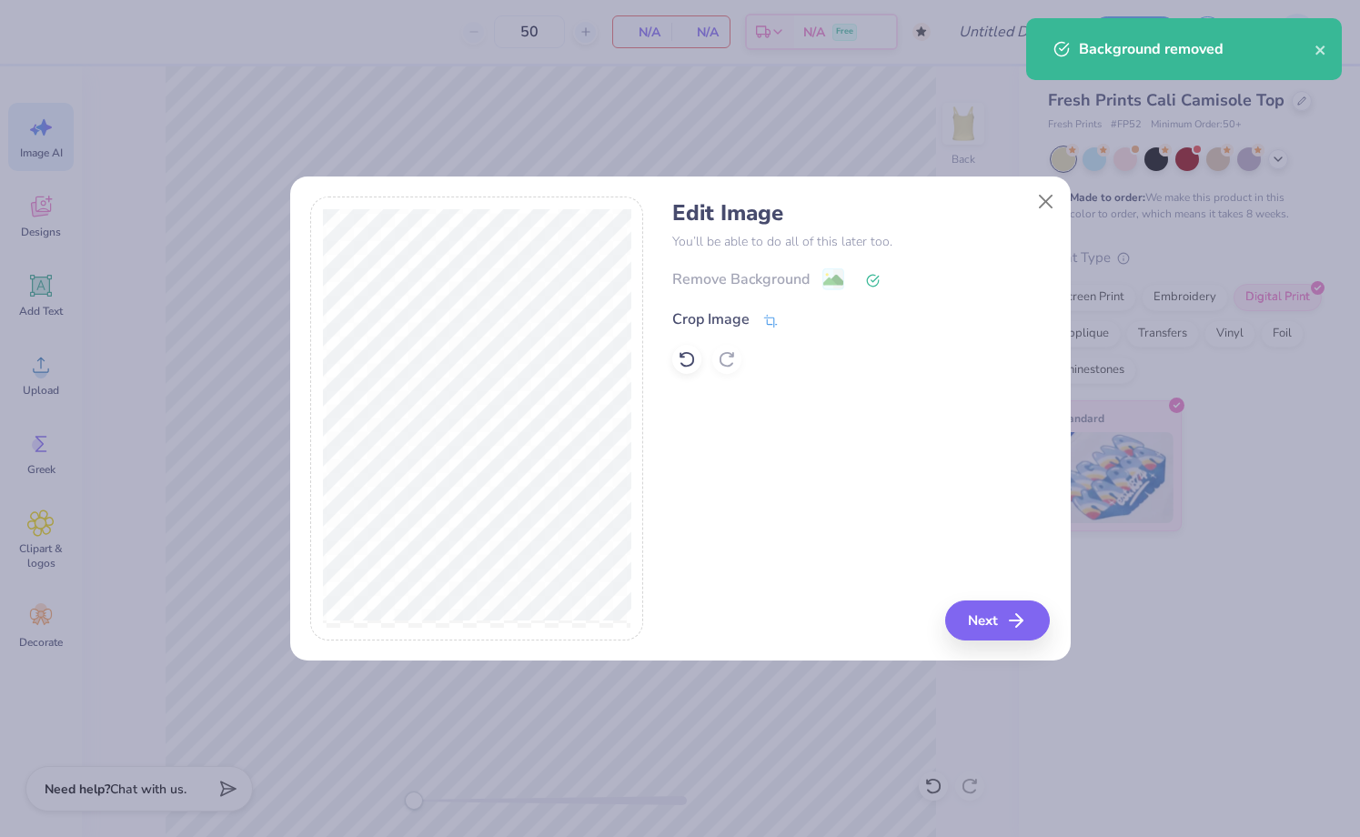
click at [771, 321] on icon at bounding box center [770, 321] width 16 height 16
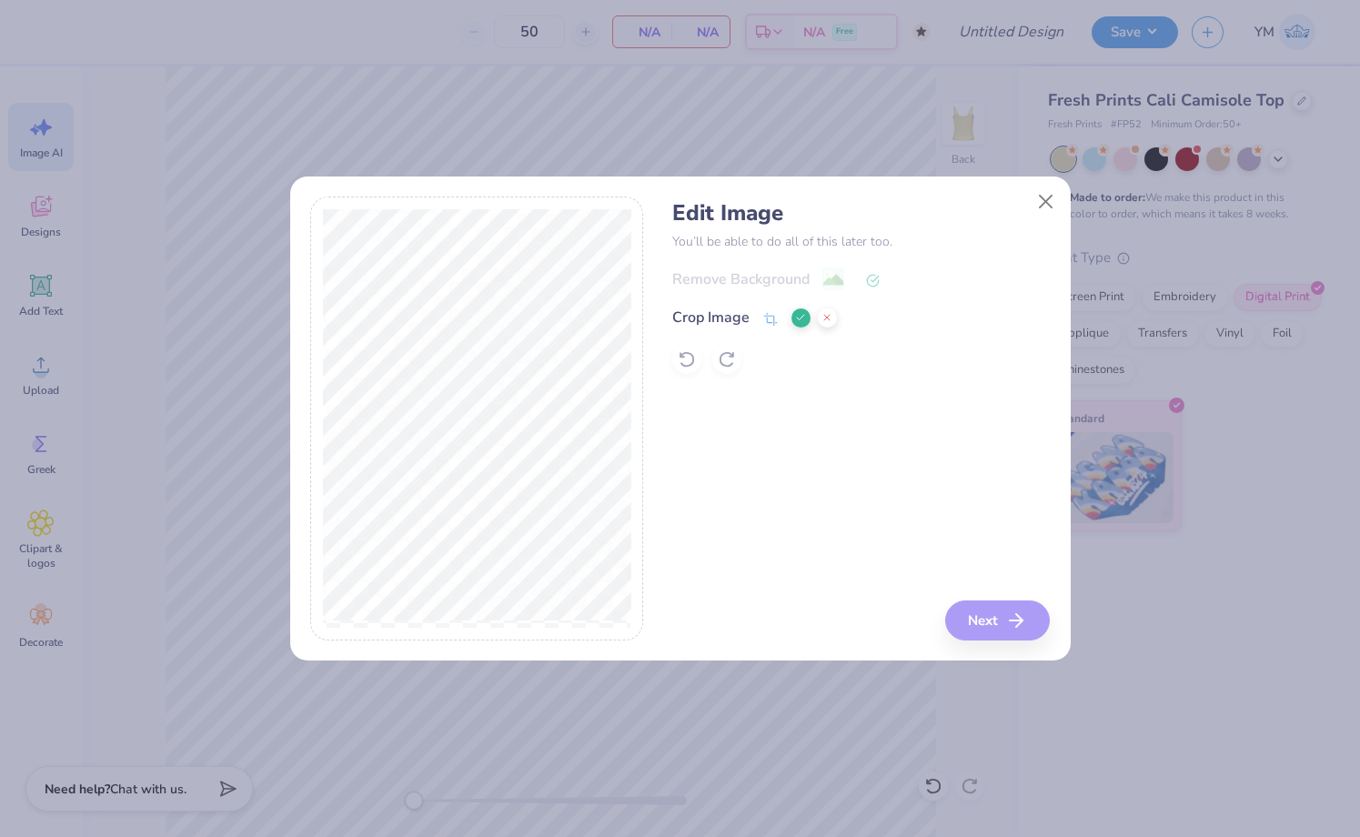
click at [686, 456] on div "Edit Image You’ll be able to do all of this later too. Remove Background Crop I…" at bounding box center [680, 419] width 740 height 444
click at [987, 622] on div "Edit Image You’ll be able to do all of this later too. Remove Background Crop I…" at bounding box center [861, 419] width 378 height 444
click at [801, 320] on icon at bounding box center [800, 317] width 11 height 11
click at [960, 608] on button "Next" at bounding box center [1000, 620] width 105 height 40
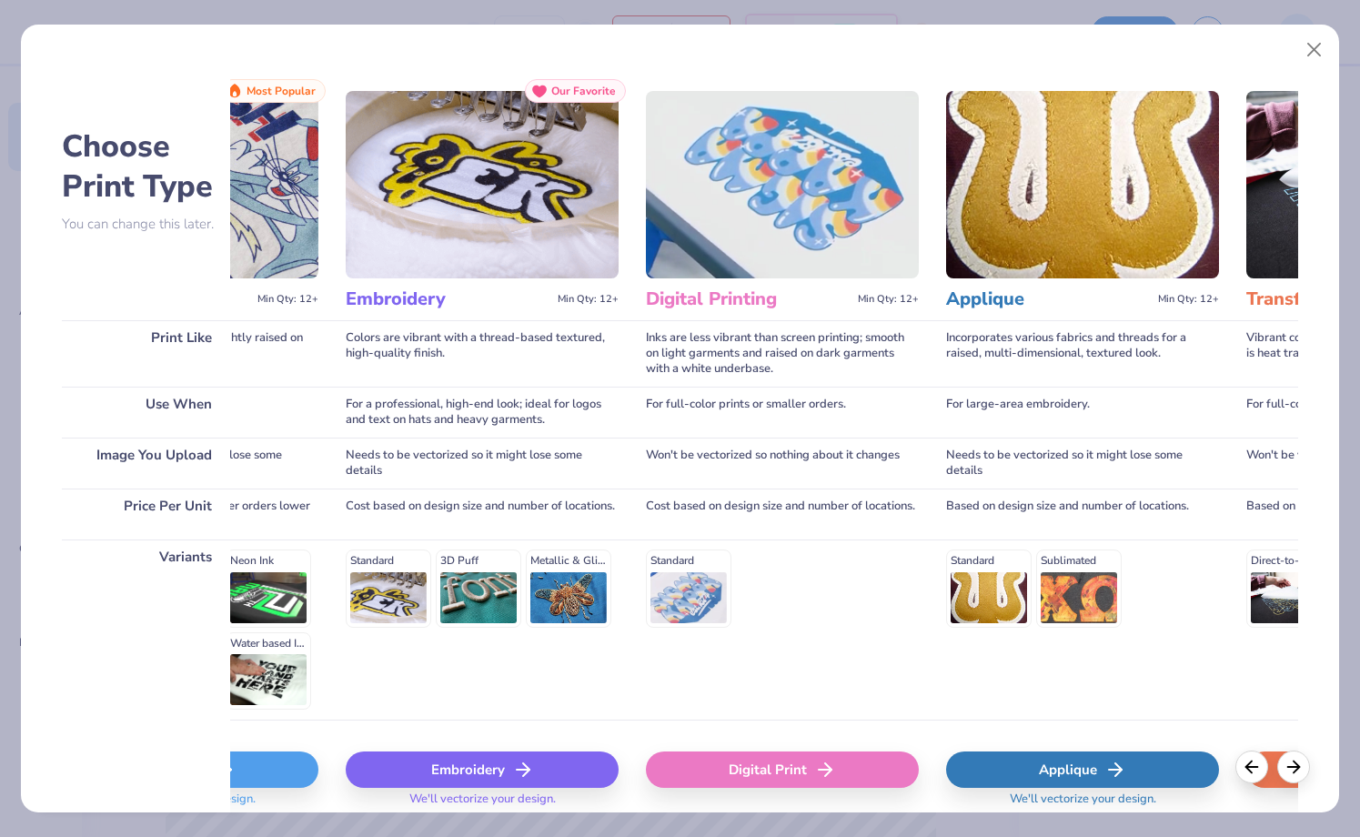
scroll to position [0, 0]
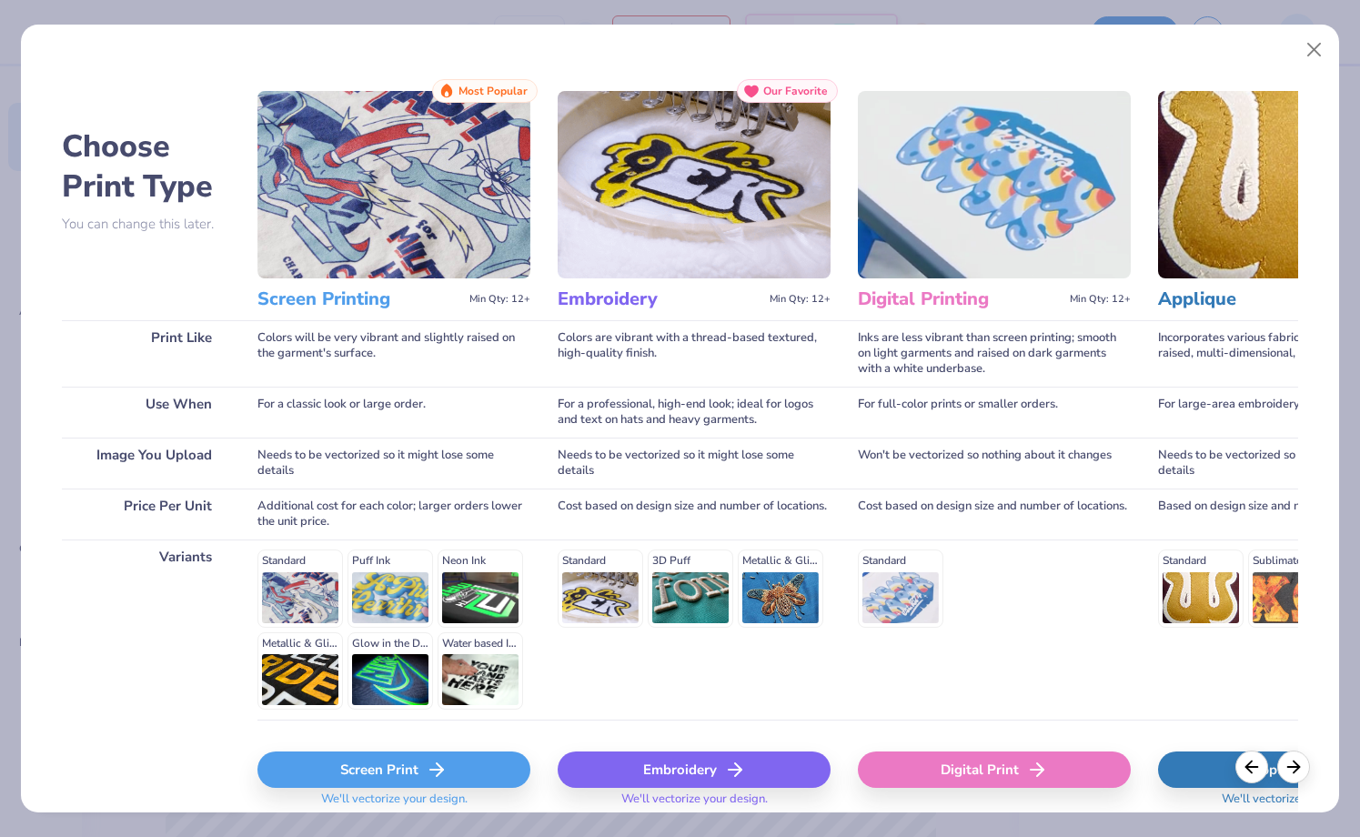
click at [390, 764] on div "Screen Print" at bounding box center [393, 769] width 273 height 36
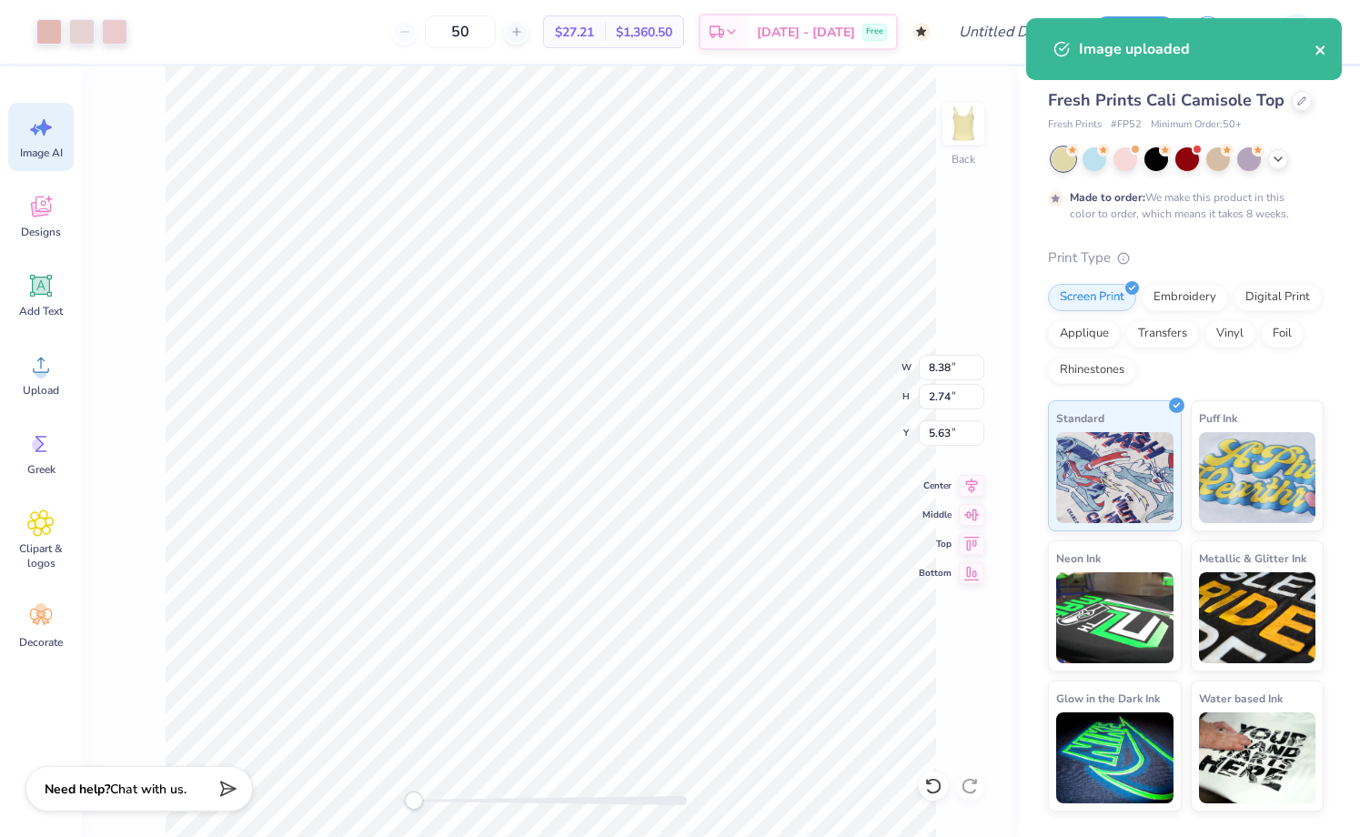
click at [1325, 46] on icon "close" at bounding box center [1321, 50] width 13 height 15
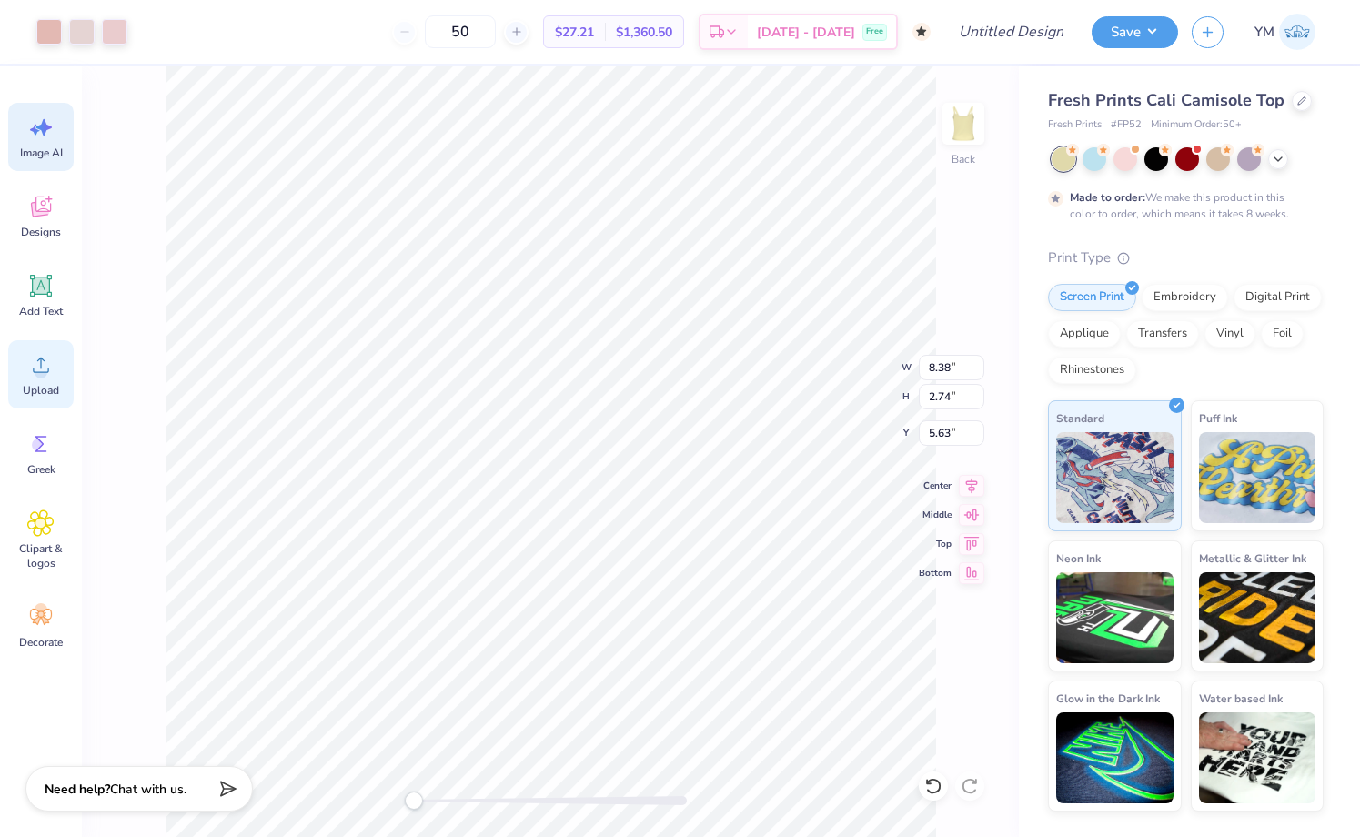
click at [48, 381] on div "Upload" at bounding box center [41, 374] width 66 height 68
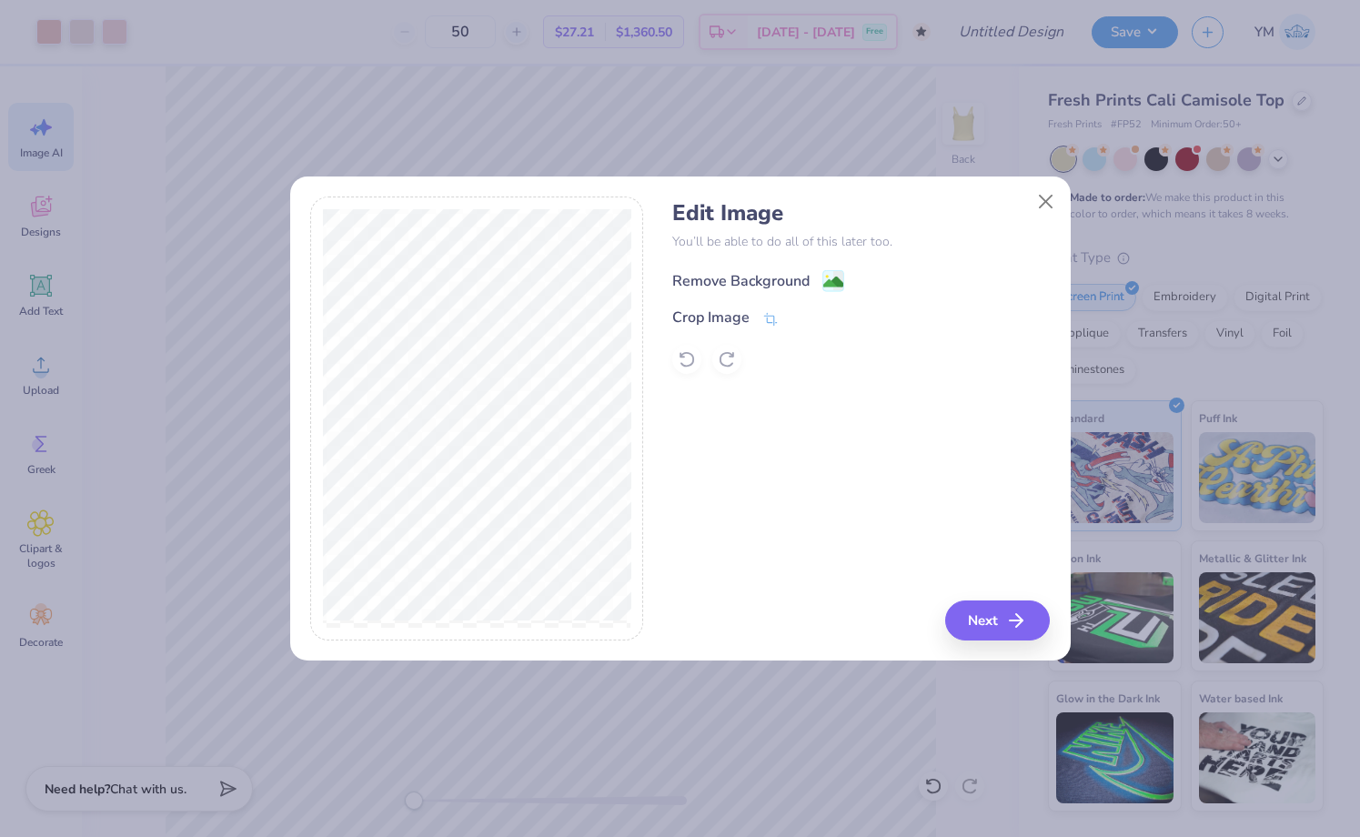
click at [806, 274] on div "Remove Background" at bounding box center [740, 281] width 137 height 22
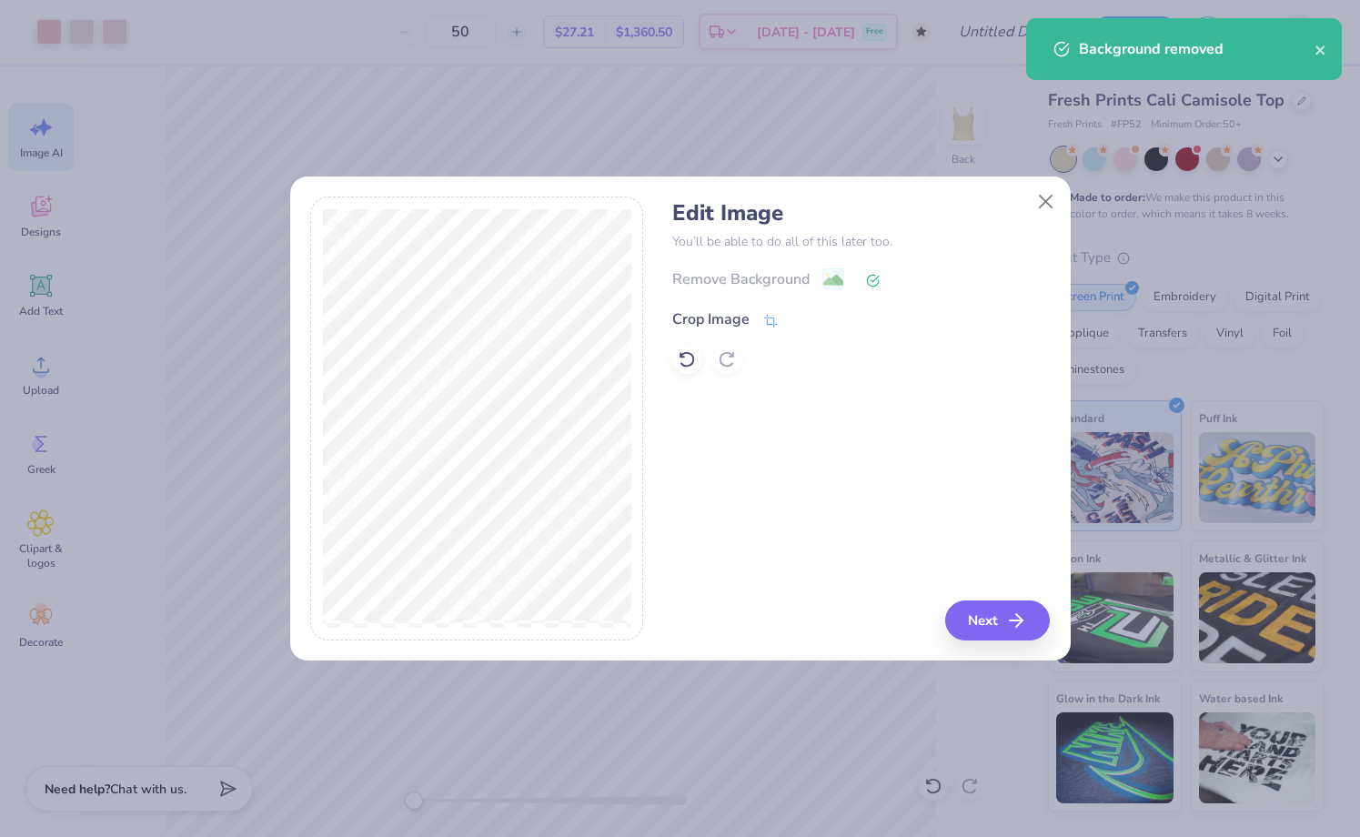
click at [766, 326] on icon at bounding box center [770, 321] width 16 height 16
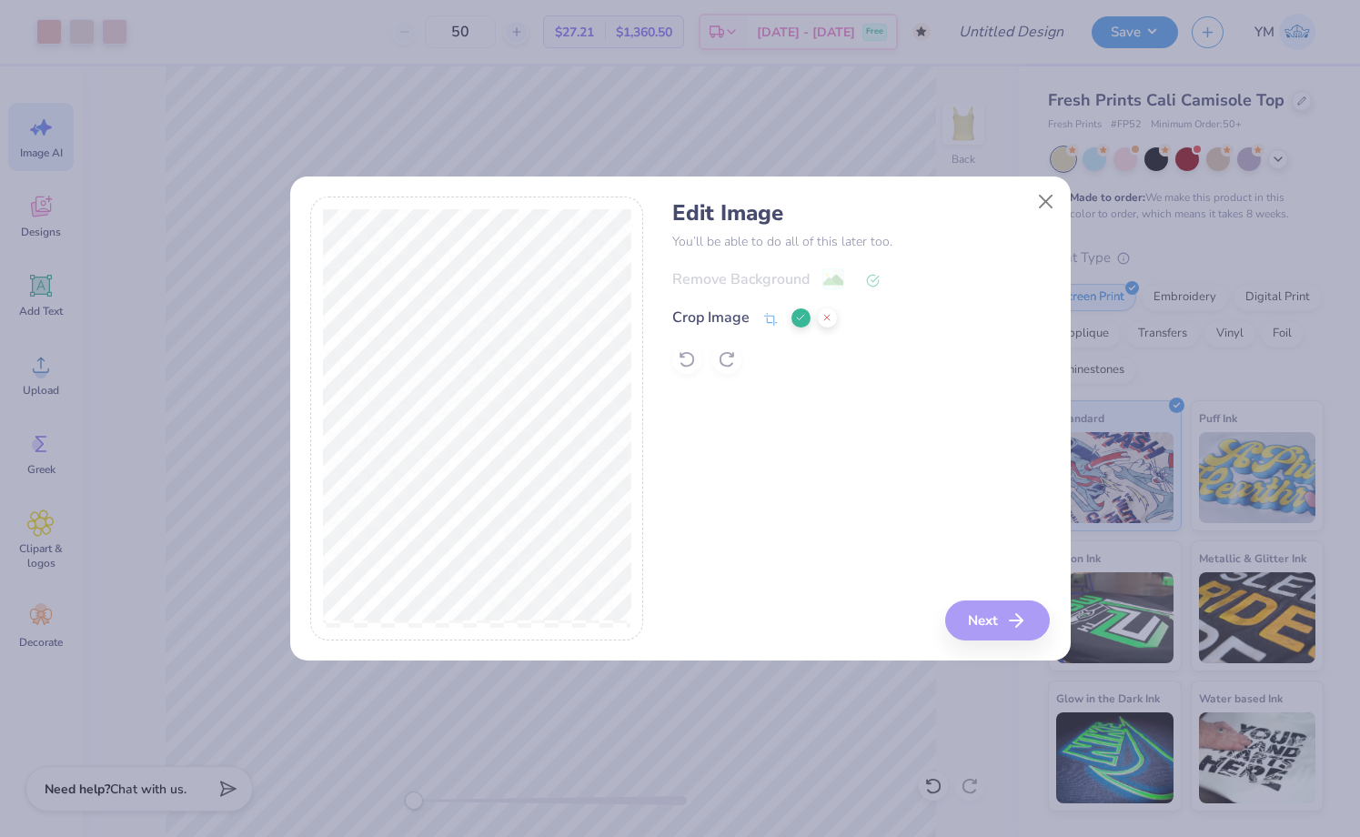
click at [803, 319] on icon at bounding box center [800, 317] width 11 height 11
click at [1003, 629] on button "Next" at bounding box center [1000, 620] width 105 height 40
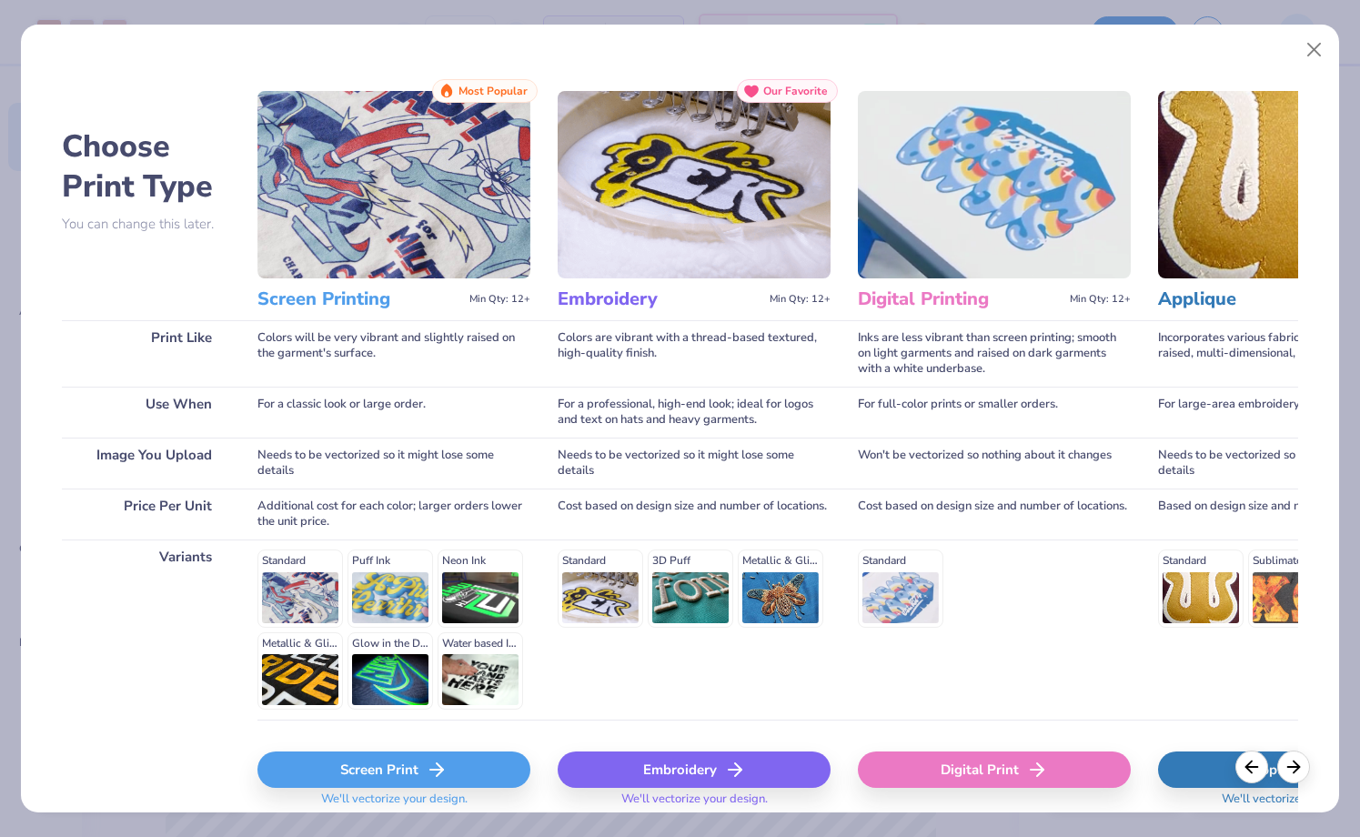
click at [455, 756] on div "Screen Print" at bounding box center [393, 769] width 273 height 36
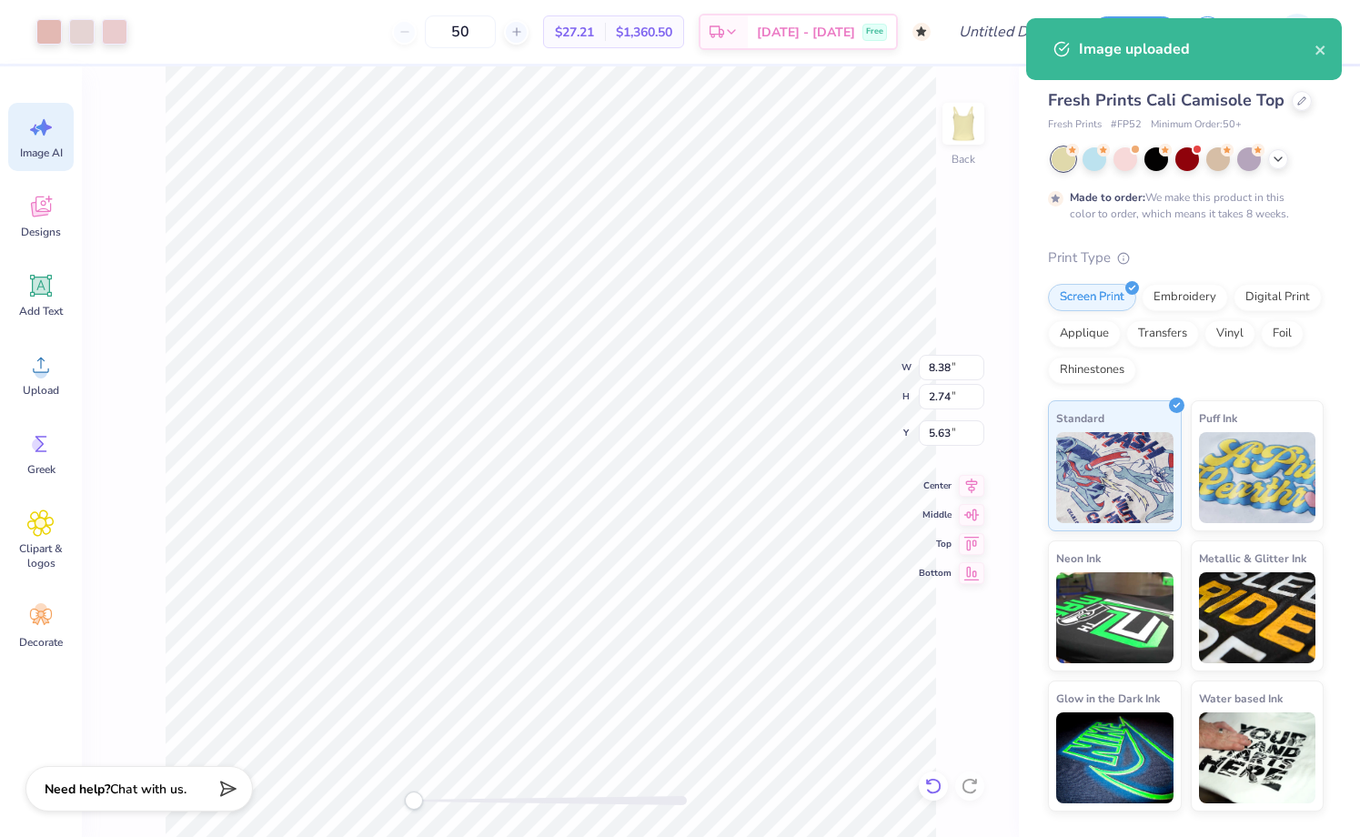
click at [932, 780] on icon at bounding box center [932, 786] width 15 height 16
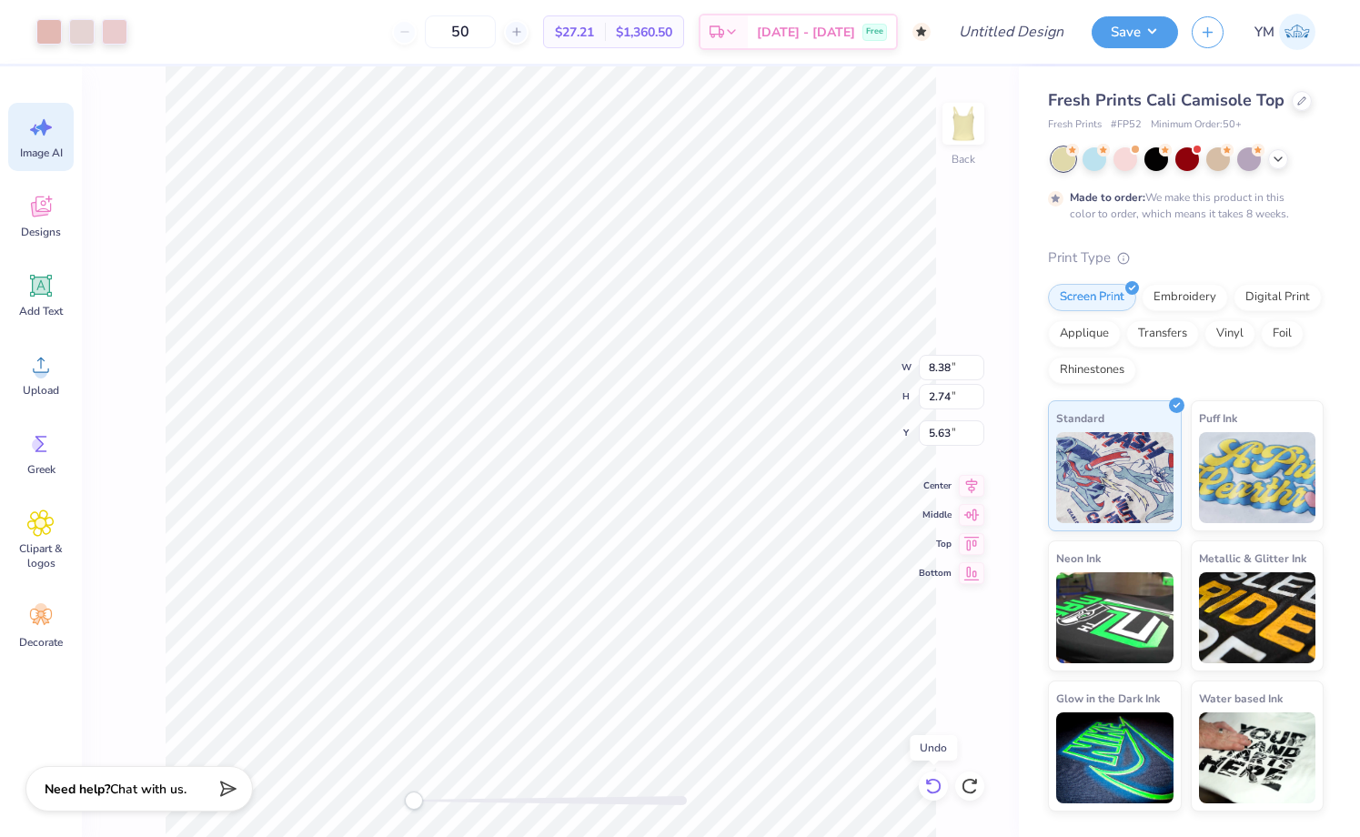
click at [932, 780] on icon at bounding box center [932, 786] width 15 height 16
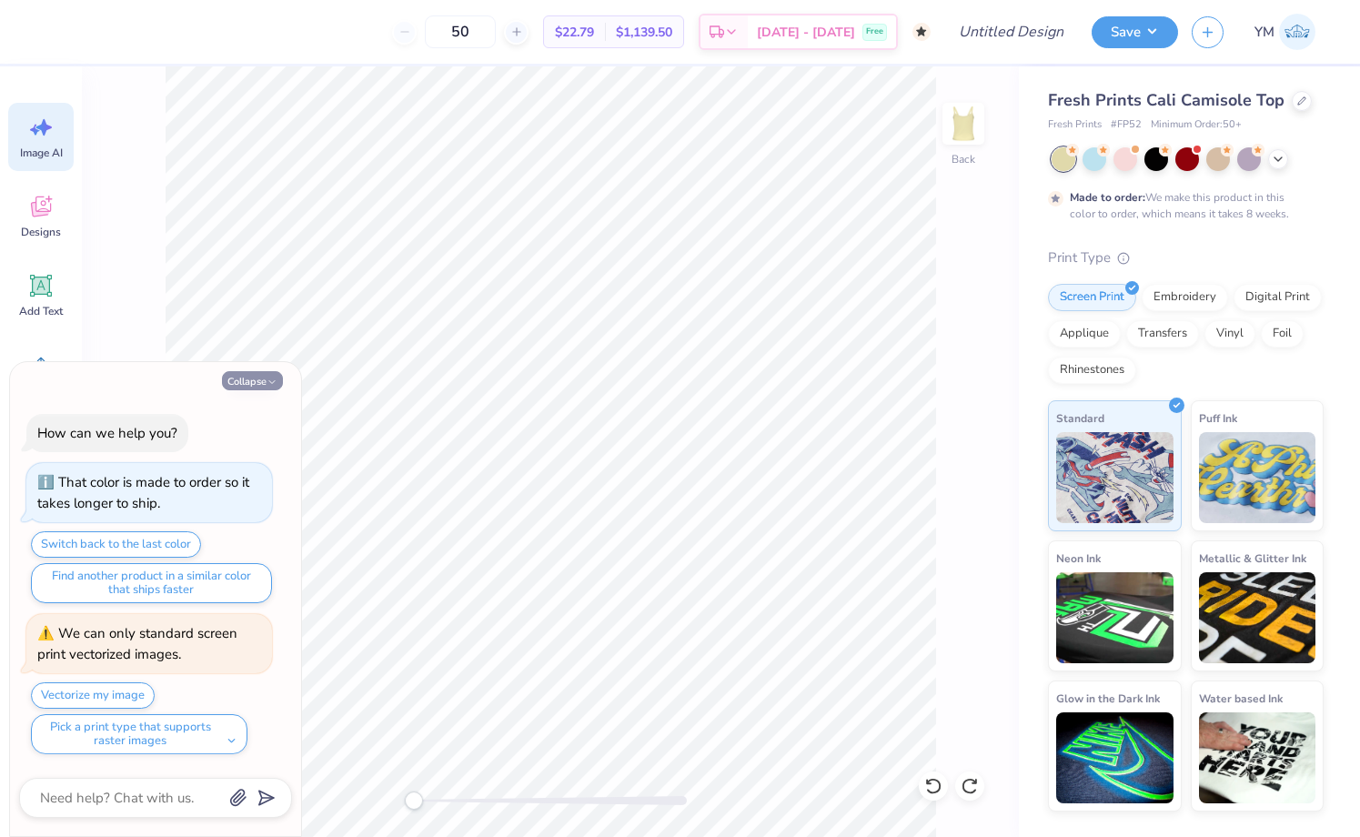
click at [262, 378] on button "Collapse" at bounding box center [252, 380] width 61 height 19
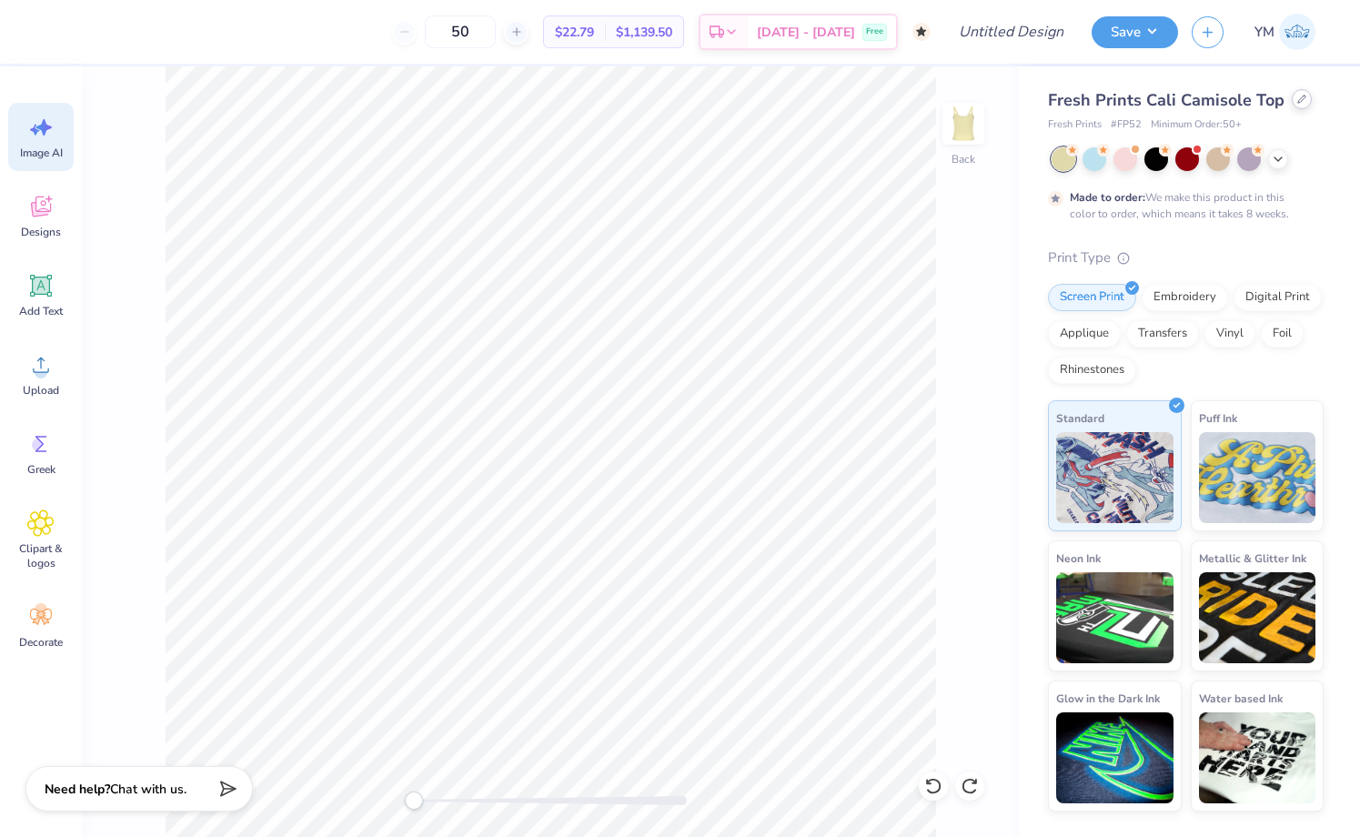
click at [1297, 103] on icon at bounding box center [1301, 99] width 9 height 9
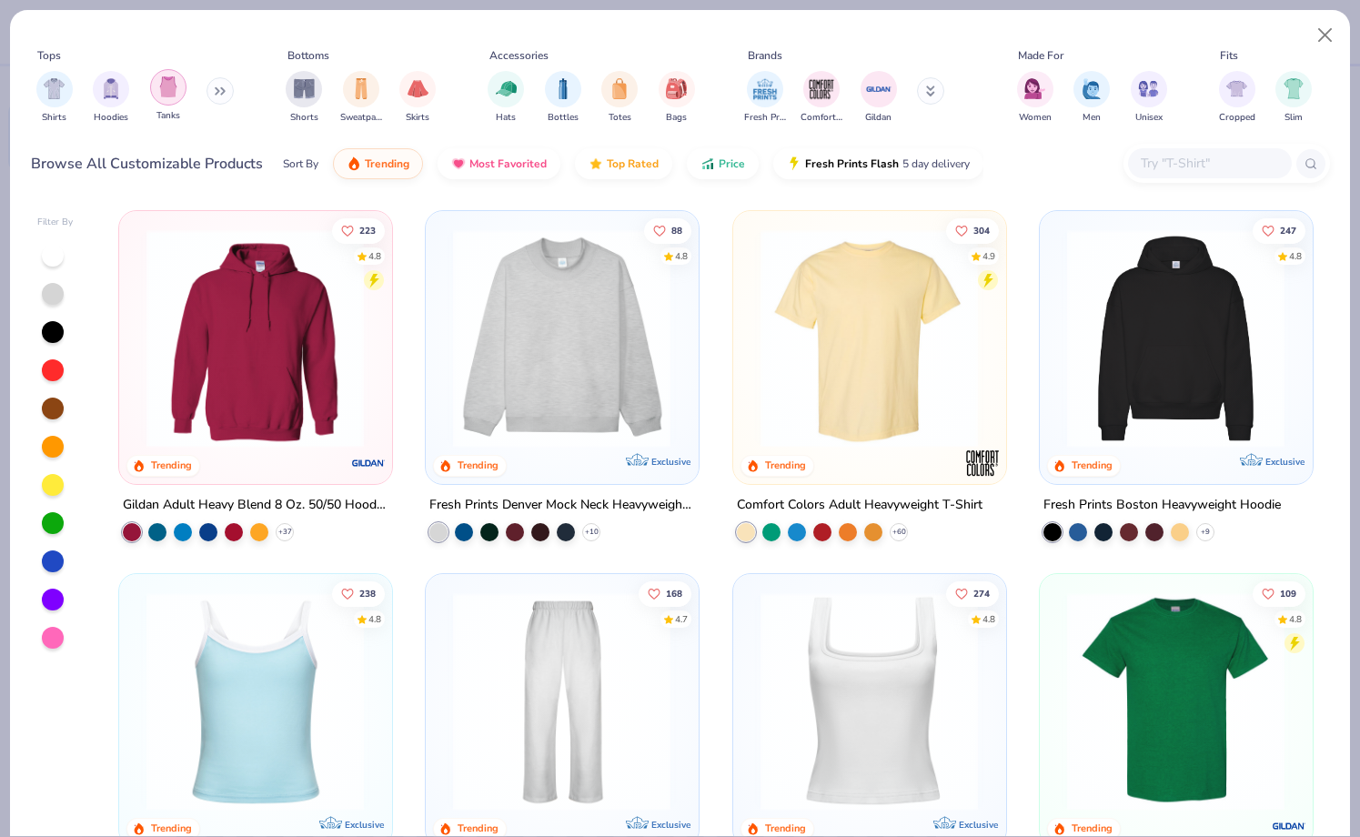
click at [174, 87] on img "filter for Tanks" at bounding box center [168, 86] width 20 height 21
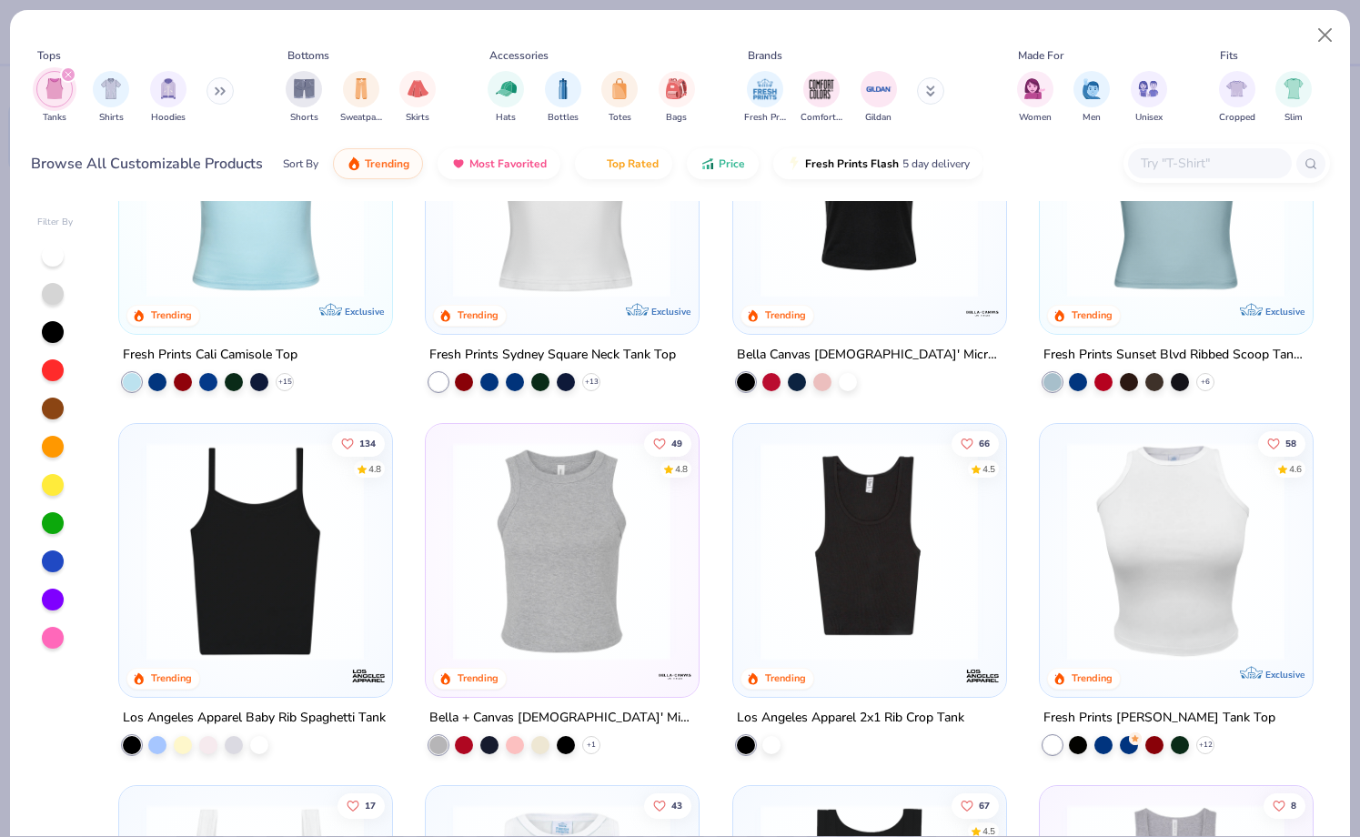
scroll to position [146, 0]
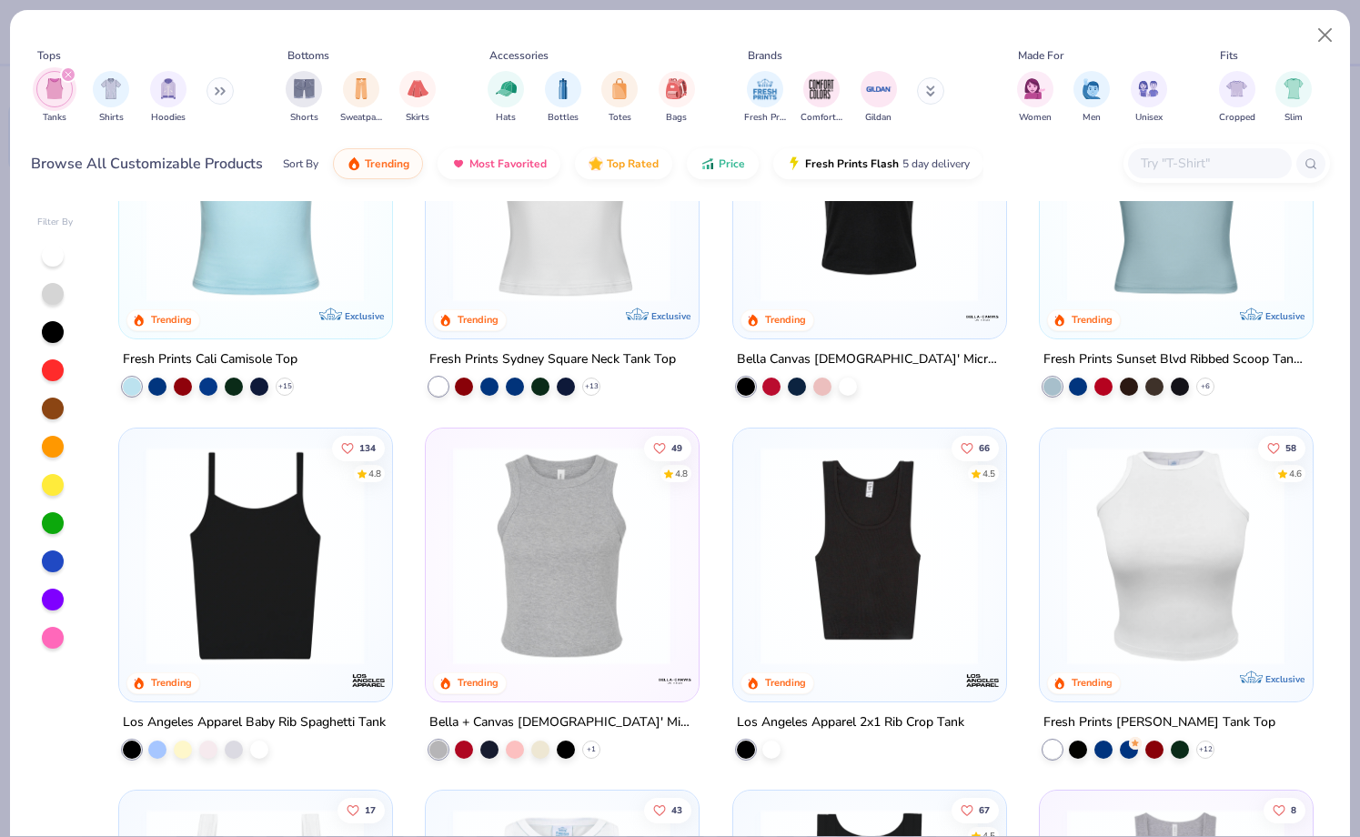
click at [299, 489] on img at bounding box center [255, 555] width 236 height 218
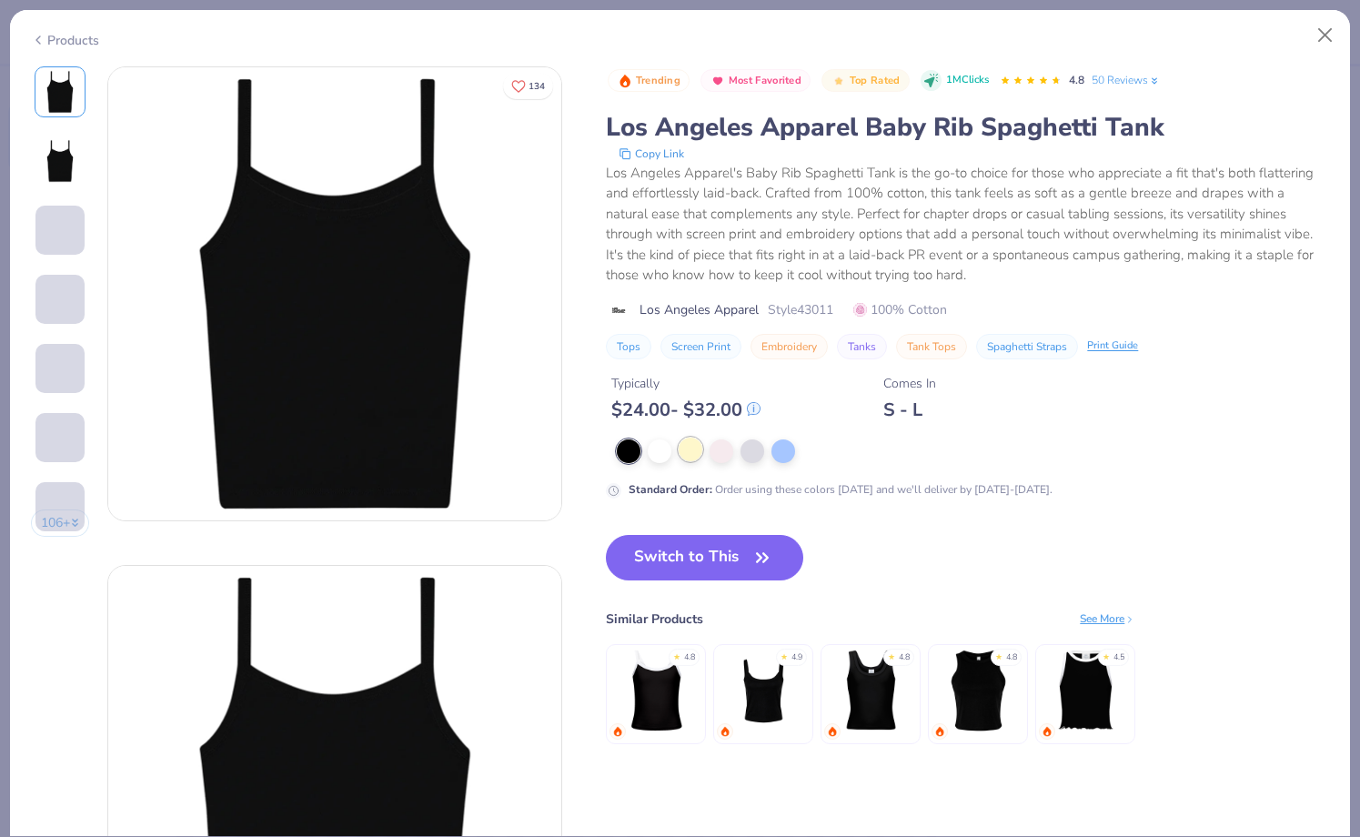
click at [689, 459] on div at bounding box center [691, 450] width 24 height 24
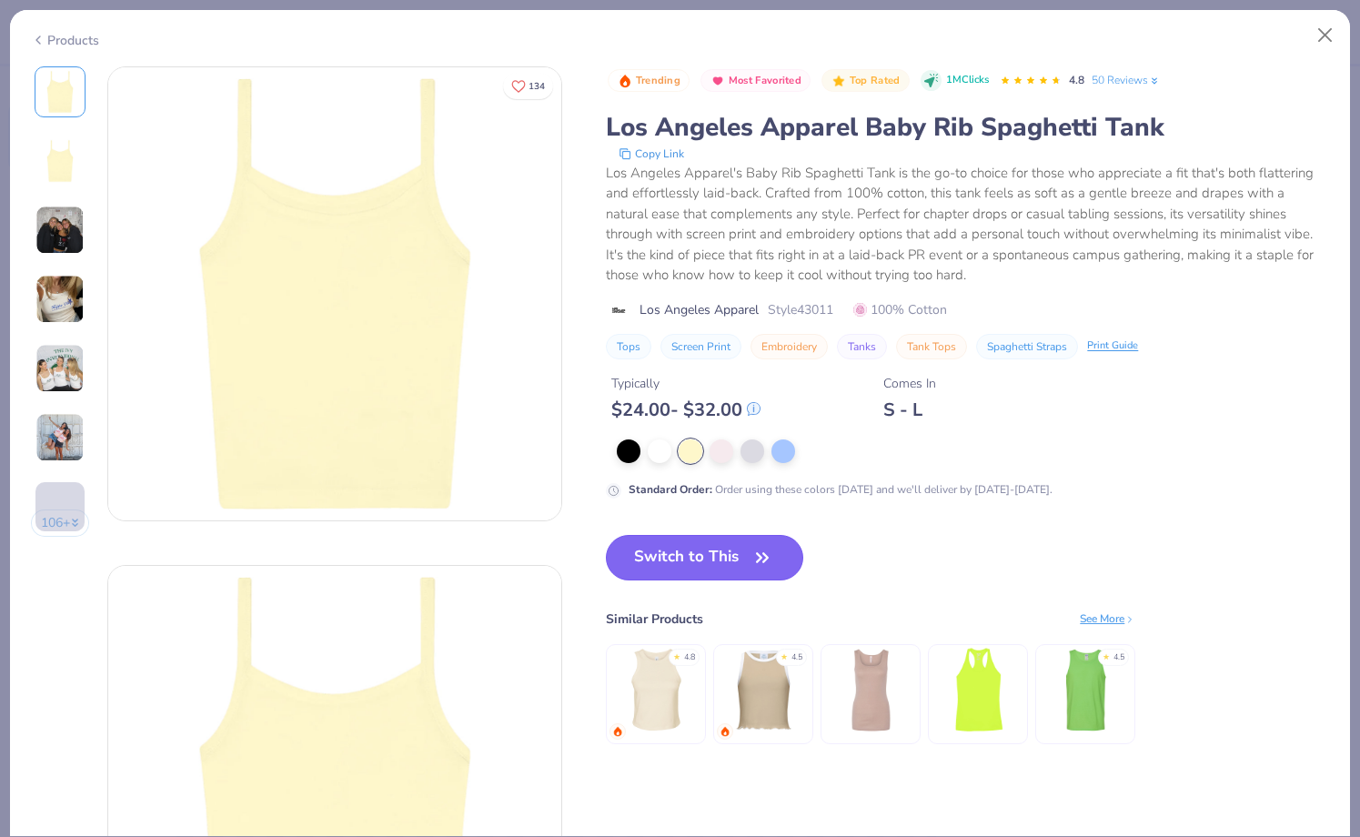
click at [696, 553] on button "Switch to This" at bounding box center [704, 557] width 197 height 45
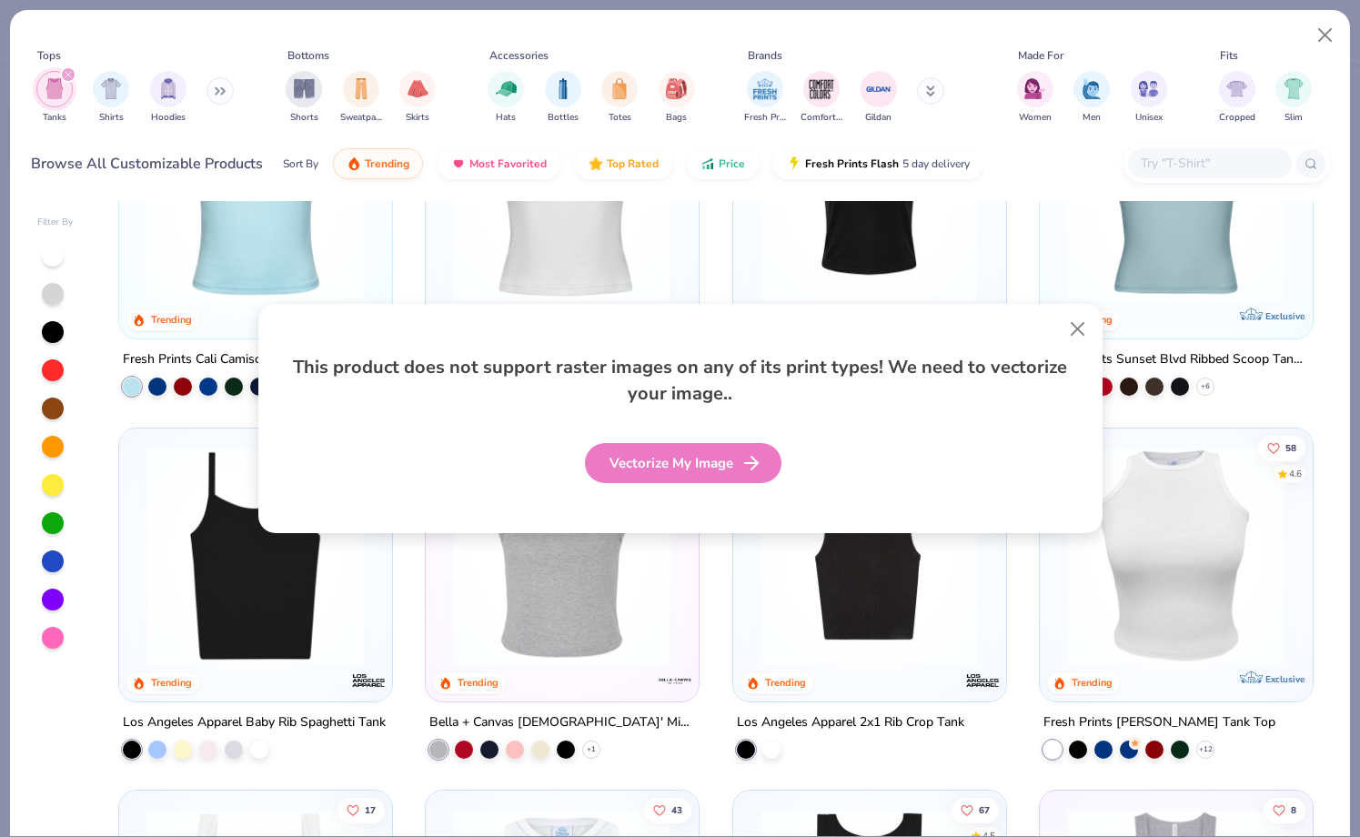
click at [695, 459] on div "Vectorize My Image" at bounding box center [683, 463] width 197 height 40
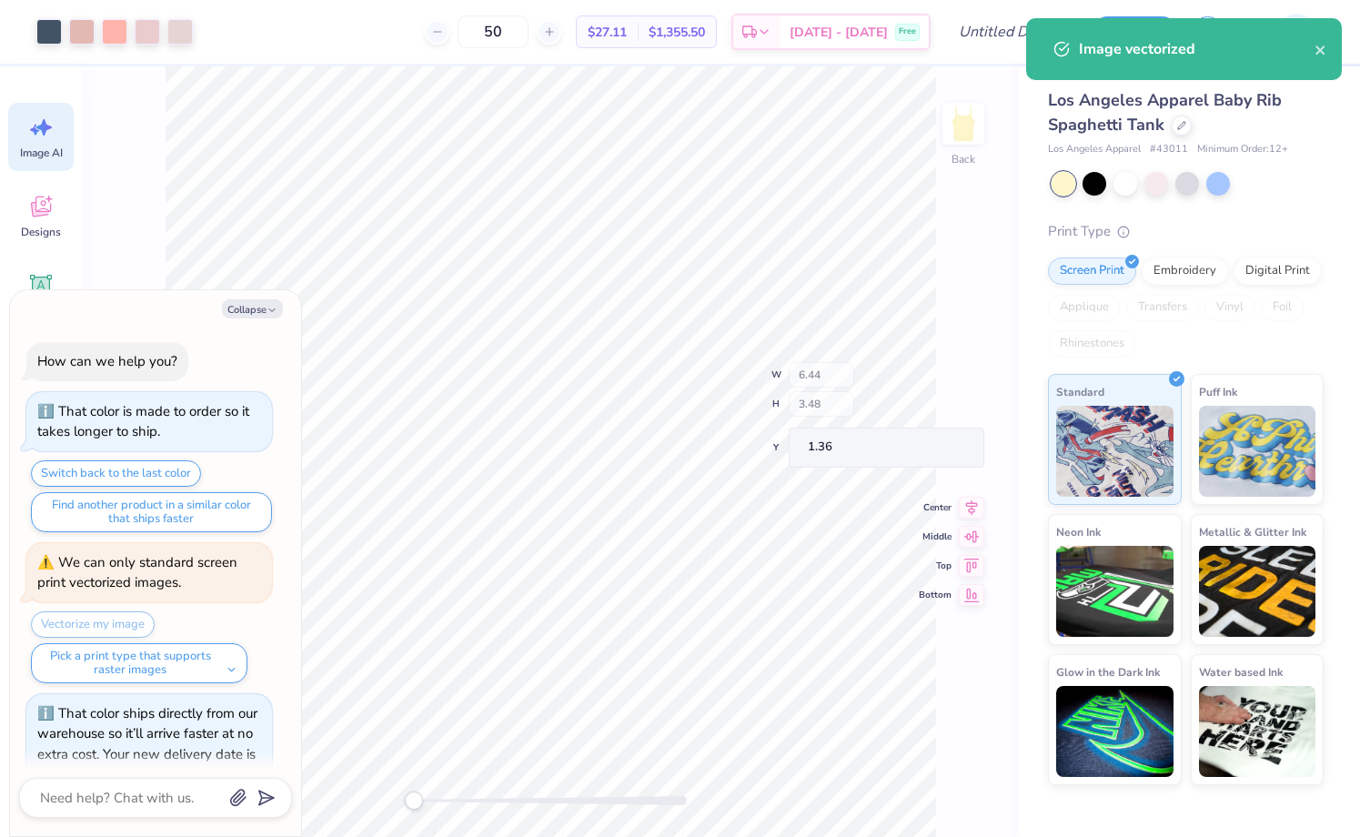
scroll to position [36, 0]
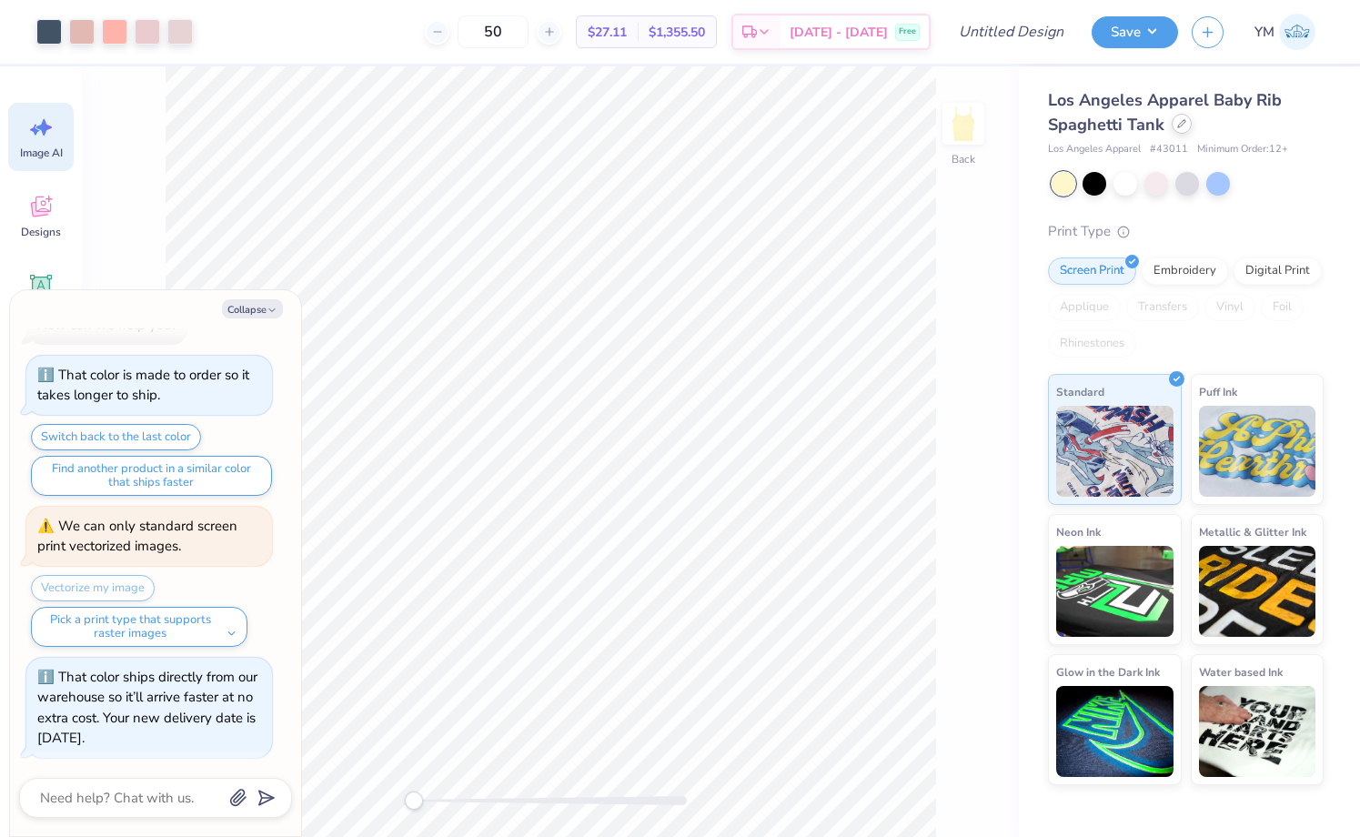
click at [1181, 125] on icon at bounding box center [1181, 123] width 9 height 9
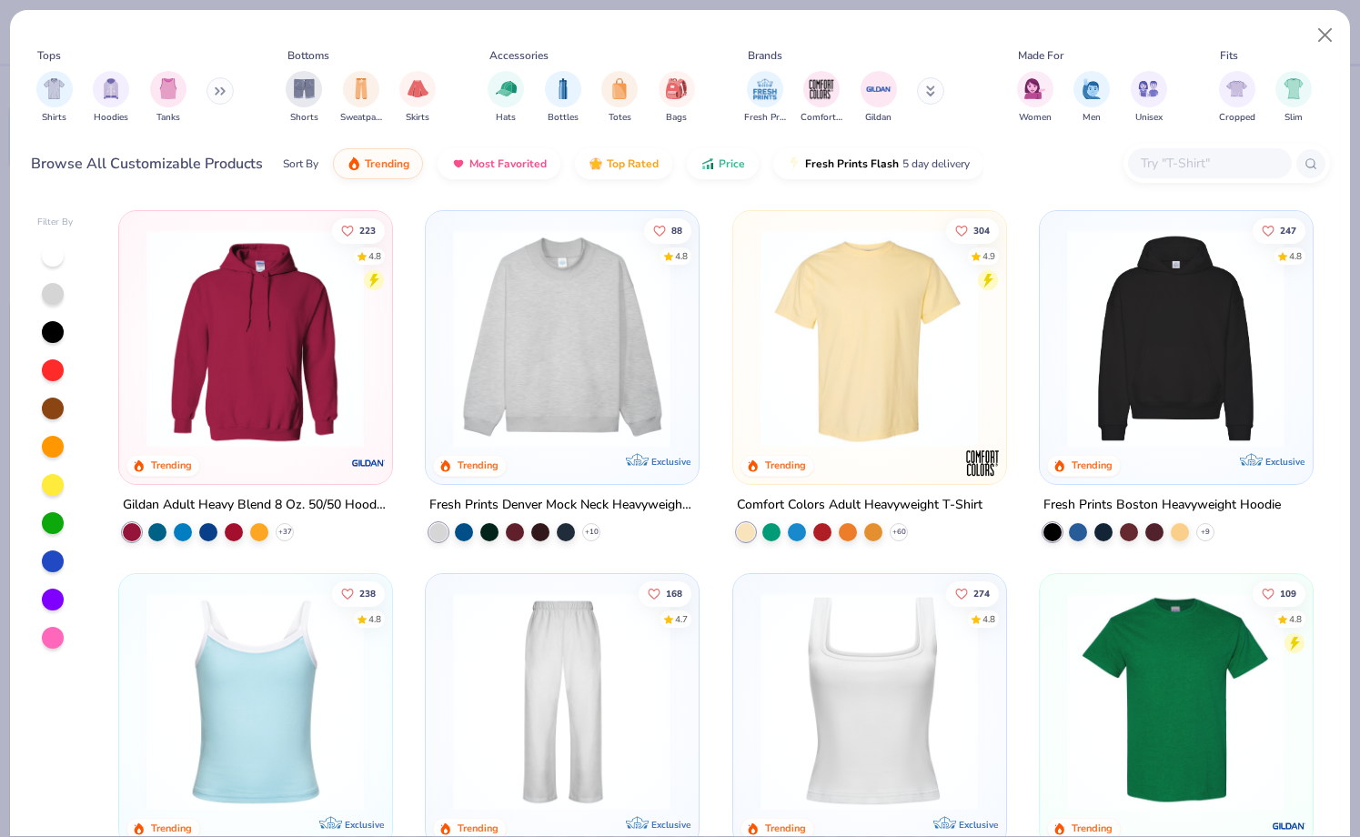
click at [297, 651] on img at bounding box center [255, 700] width 236 height 218
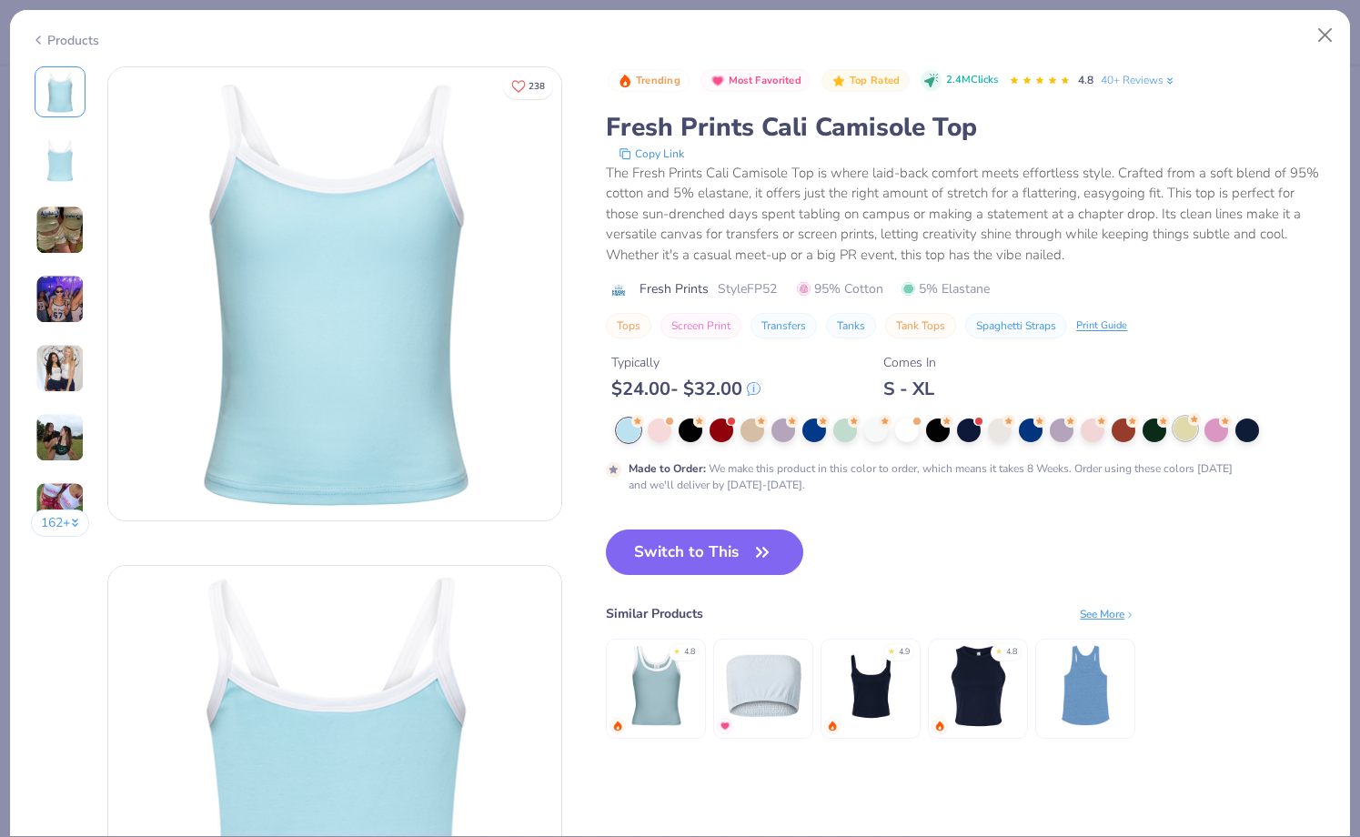
click at [1178, 436] on div at bounding box center [1186, 429] width 24 height 24
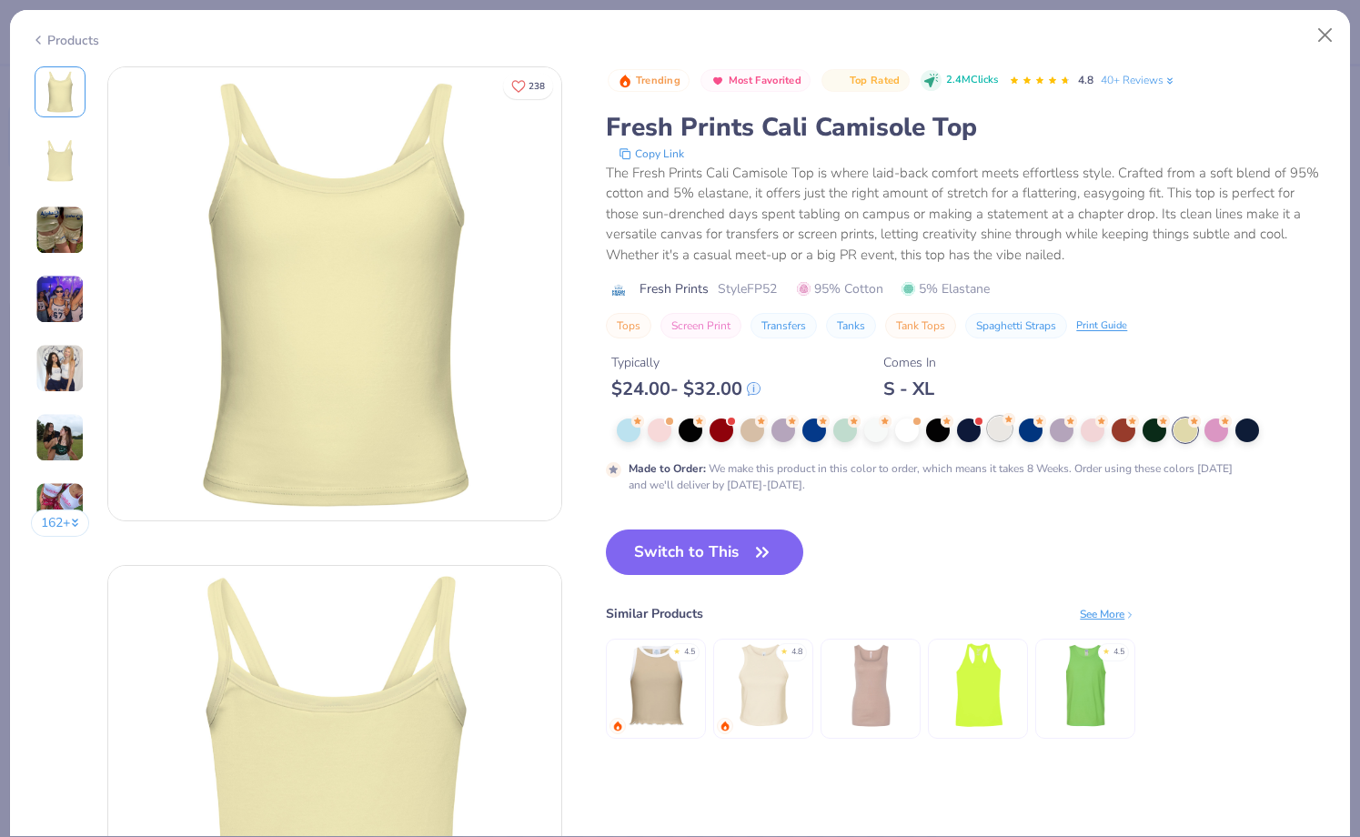
click at [1003, 429] on div at bounding box center [1000, 429] width 24 height 24
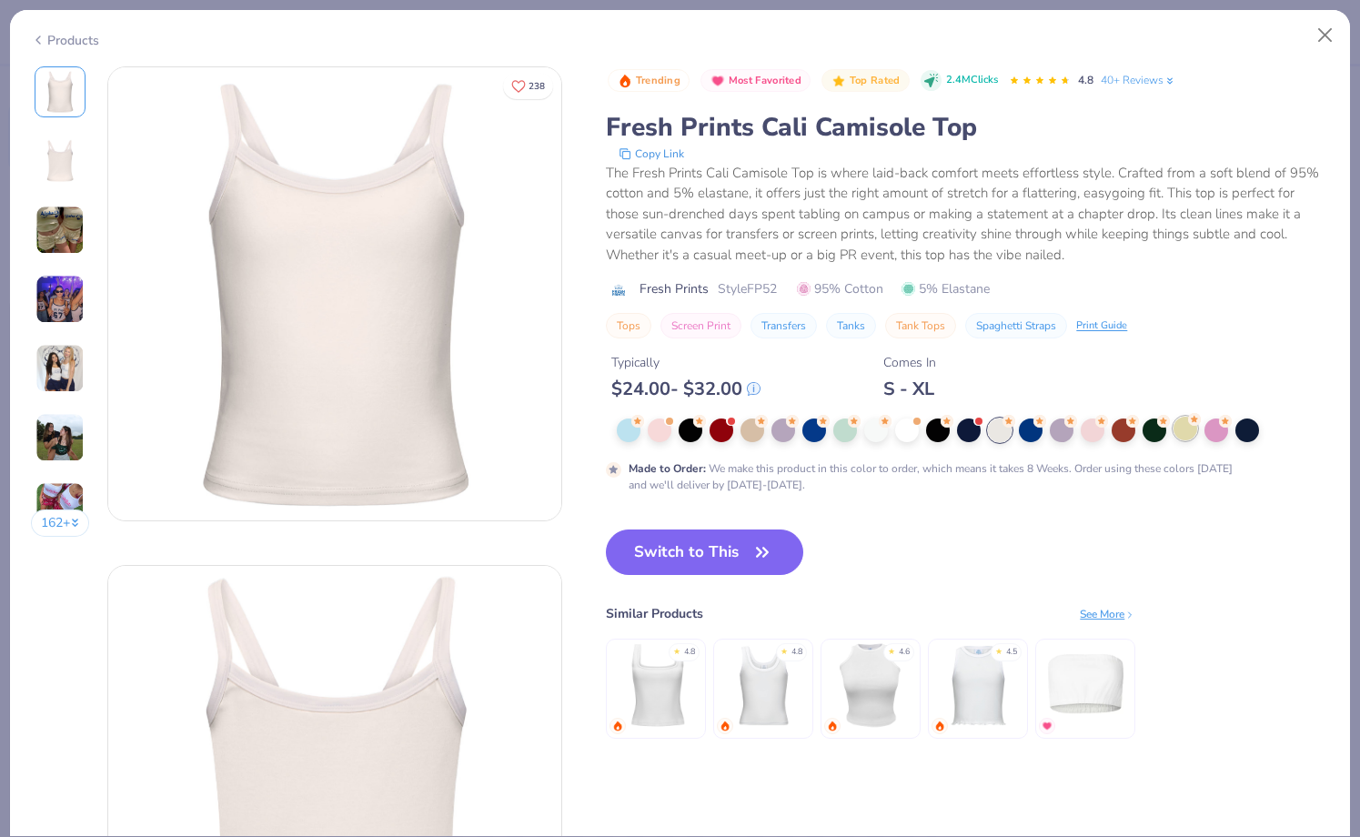
click at [1190, 428] on div at bounding box center [1186, 429] width 24 height 24
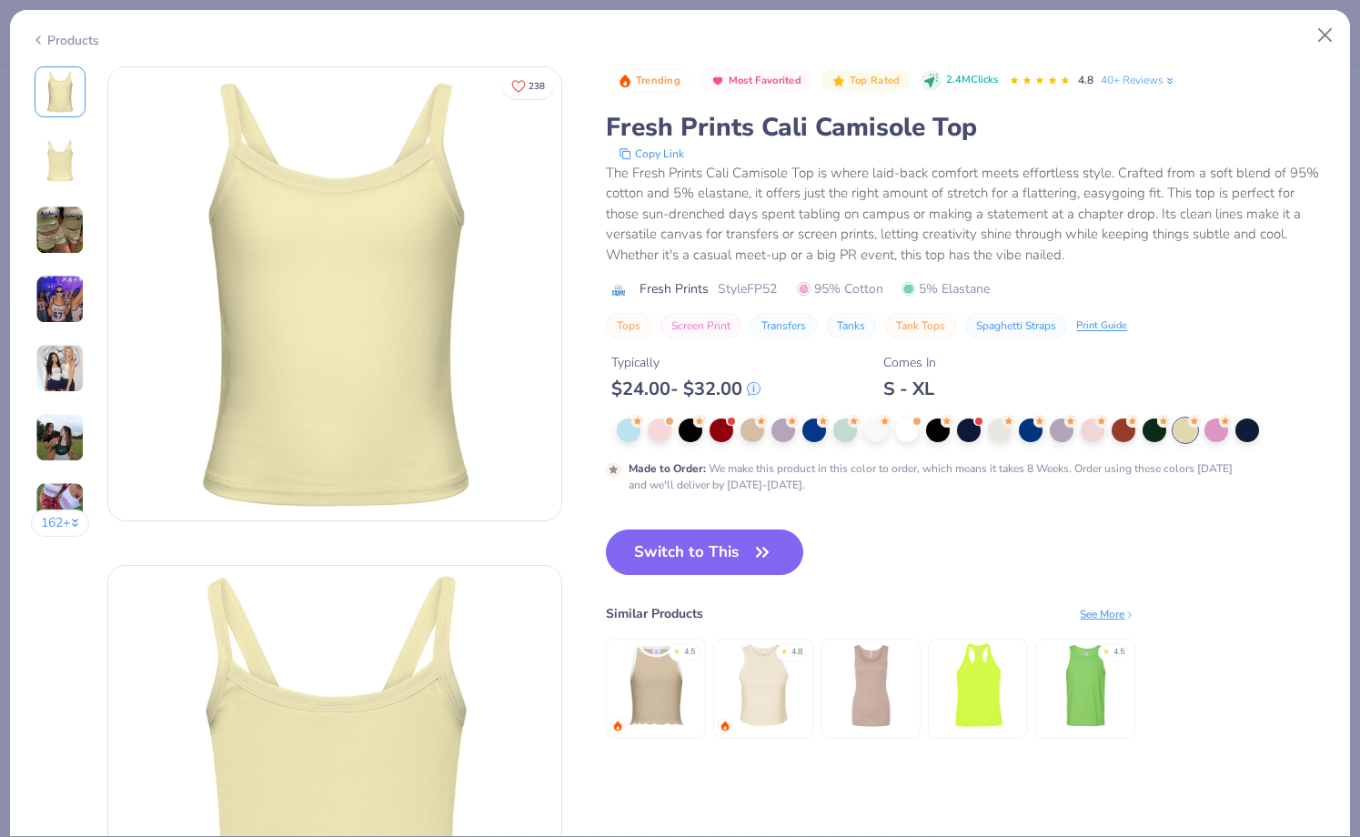
click at [745, 549] on button "Switch to This" at bounding box center [704, 551] width 197 height 45
type textarea "x"
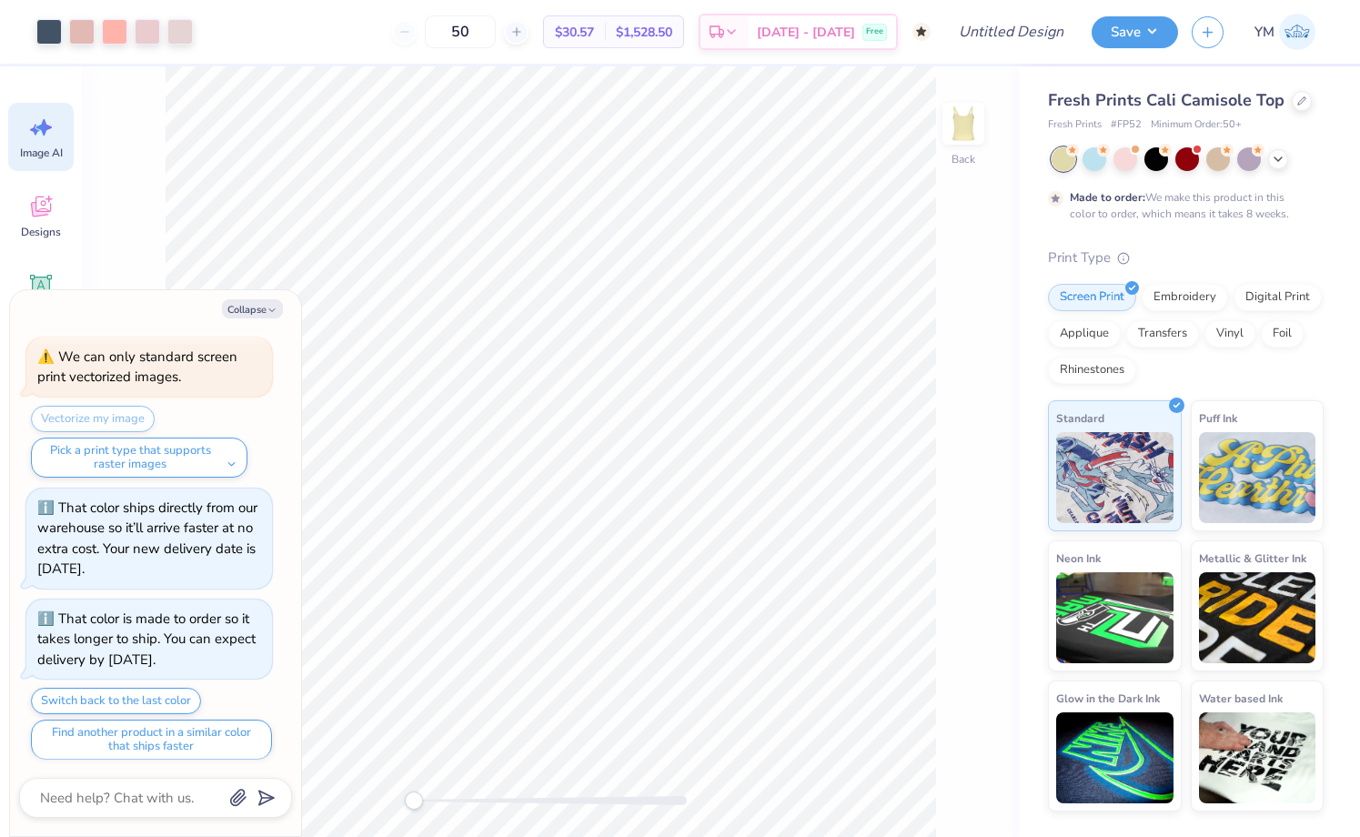
scroll to position [0, 40]
click at [247, 307] on button "Collapse" at bounding box center [252, 308] width 61 height 19
type textarea "x"
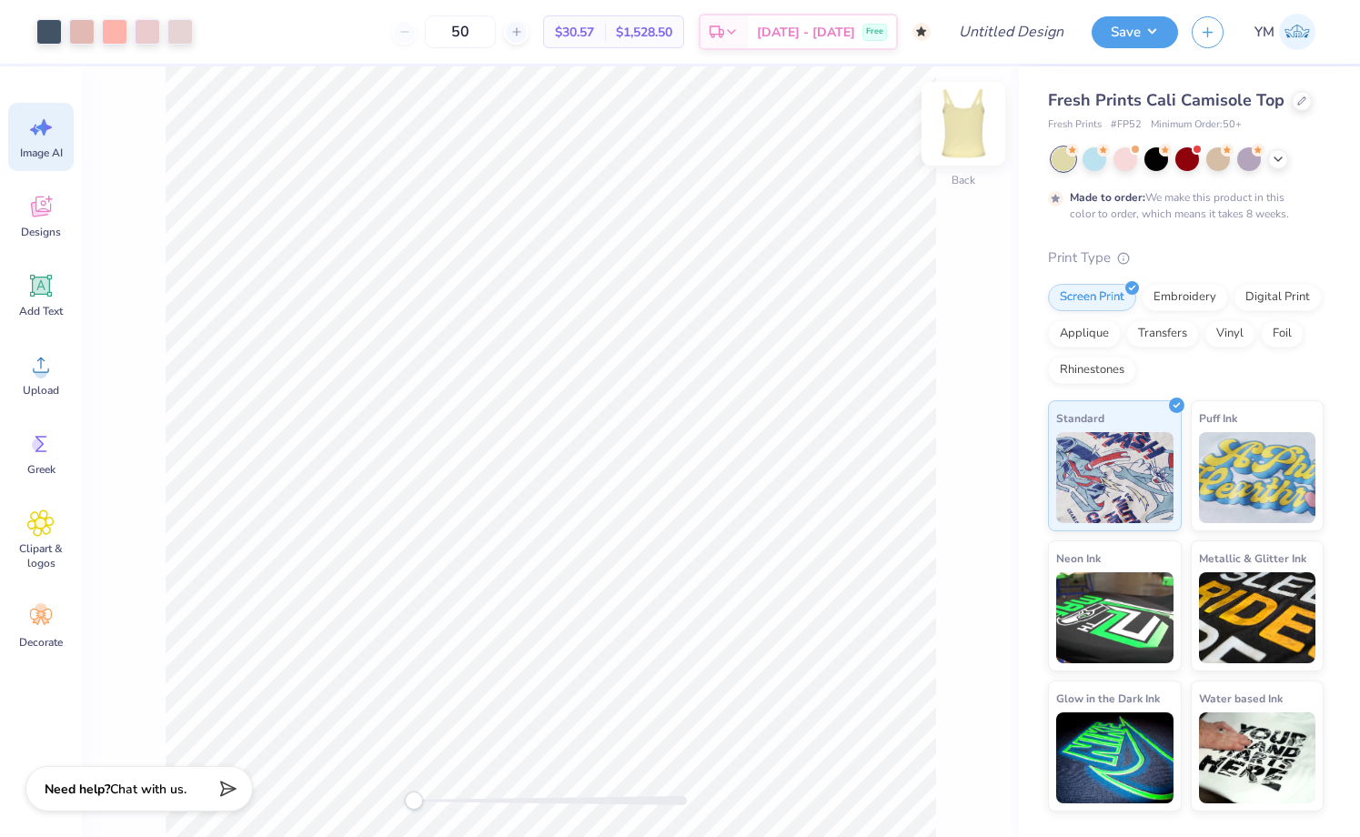
click at [970, 136] on img at bounding box center [963, 123] width 73 height 73
click at [990, 125] on div "Front" at bounding box center [550, 451] width 937 height 771
click at [964, 120] on img at bounding box center [963, 123] width 73 height 73
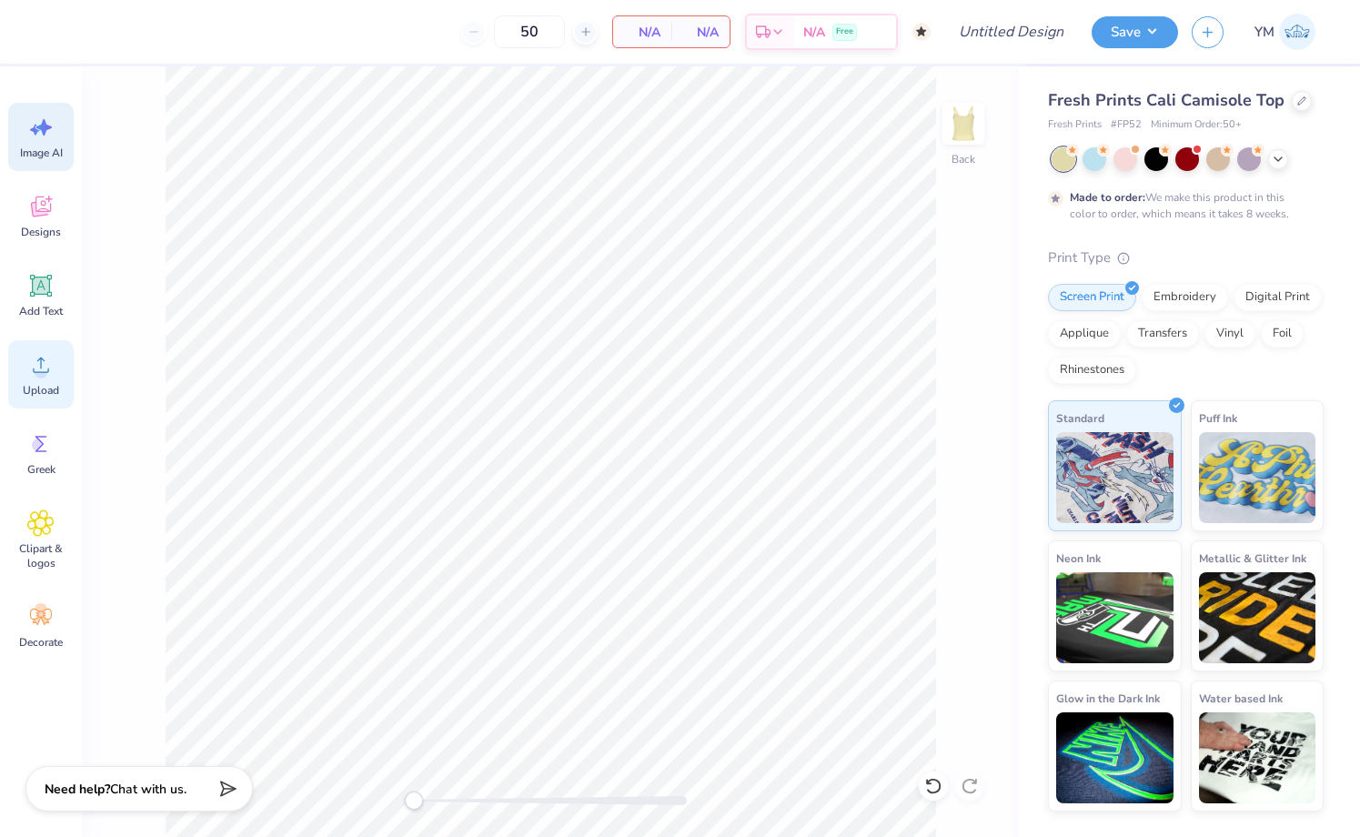
click at [47, 367] on icon at bounding box center [40, 364] width 27 height 27
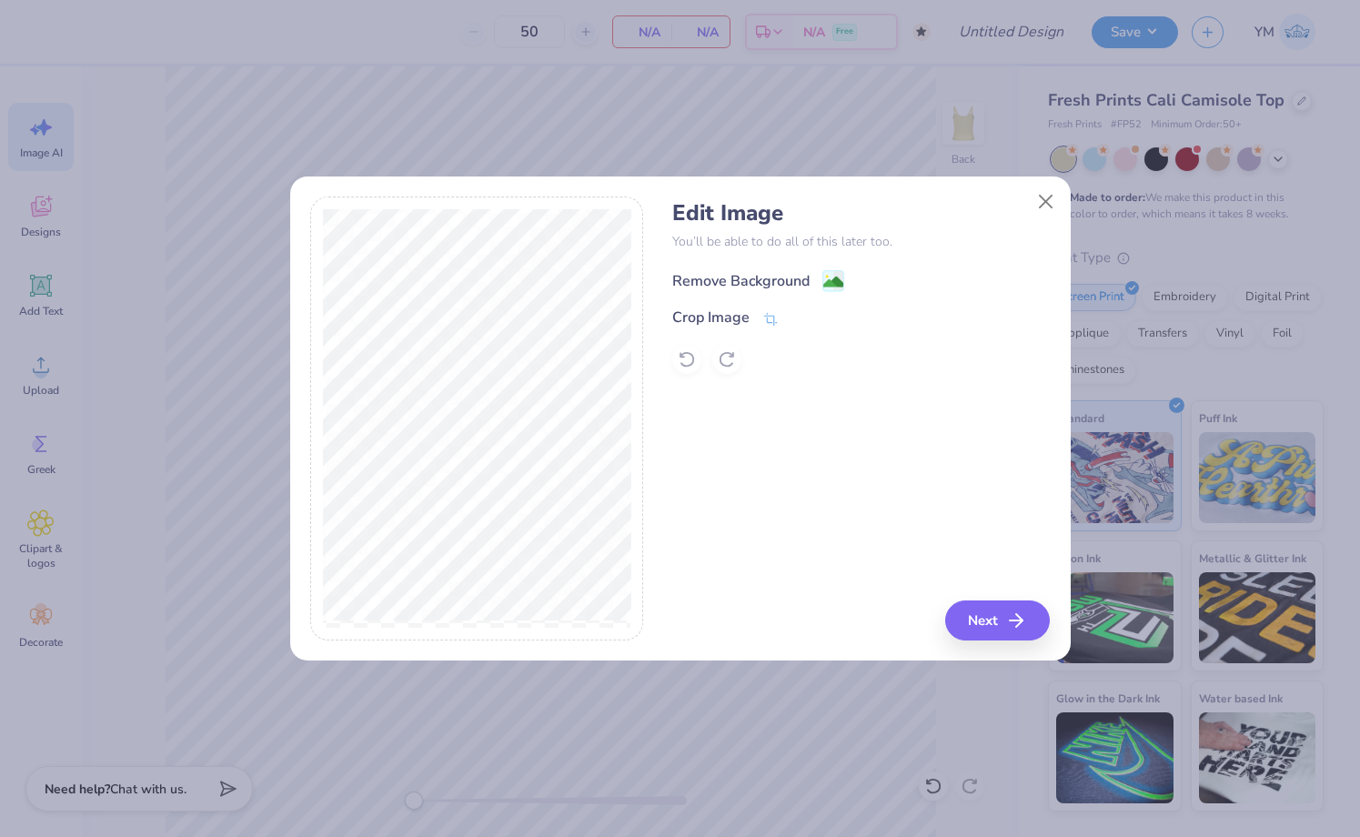
click at [793, 283] on div "Remove Background" at bounding box center [740, 281] width 137 height 22
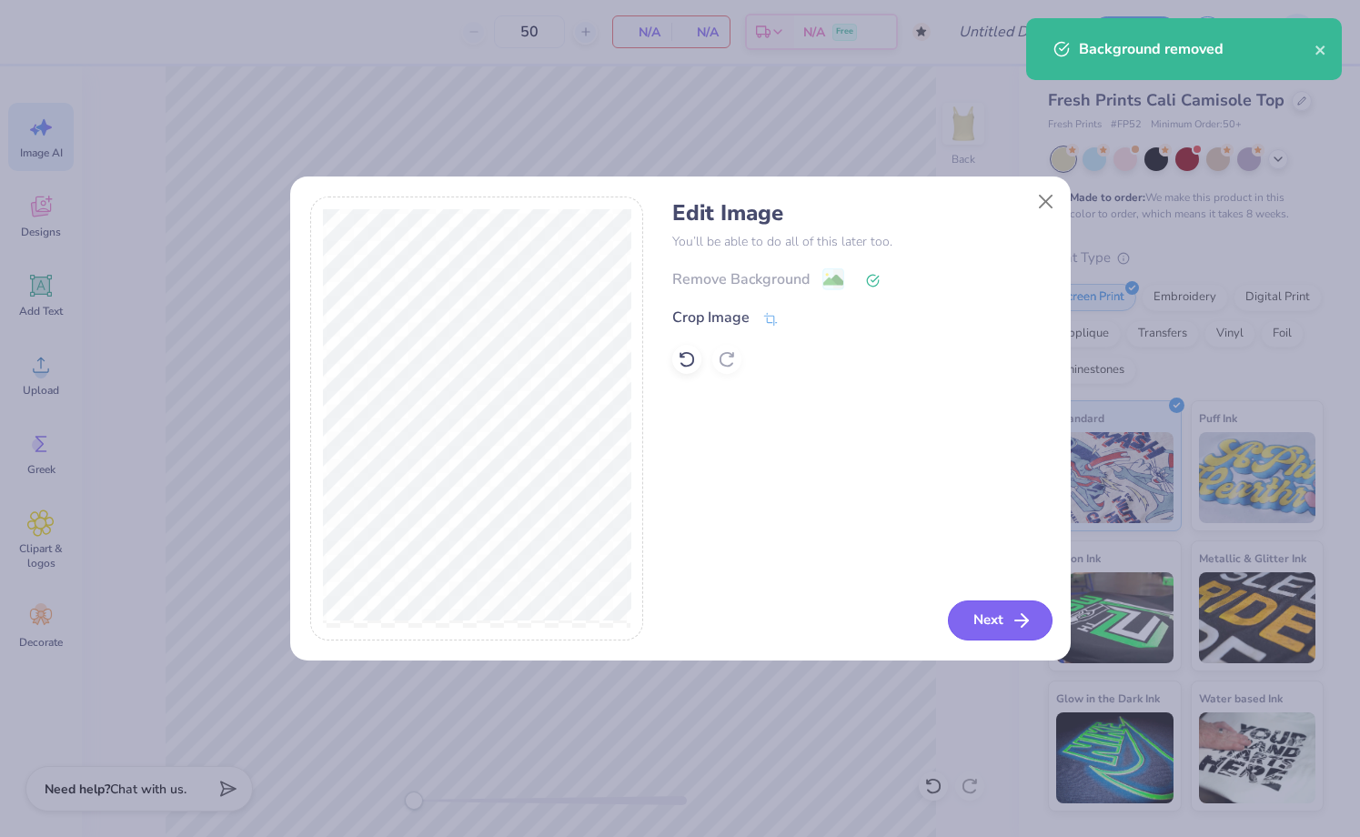
click at [993, 614] on button "Next" at bounding box center [1000, 620] width 105 height 40
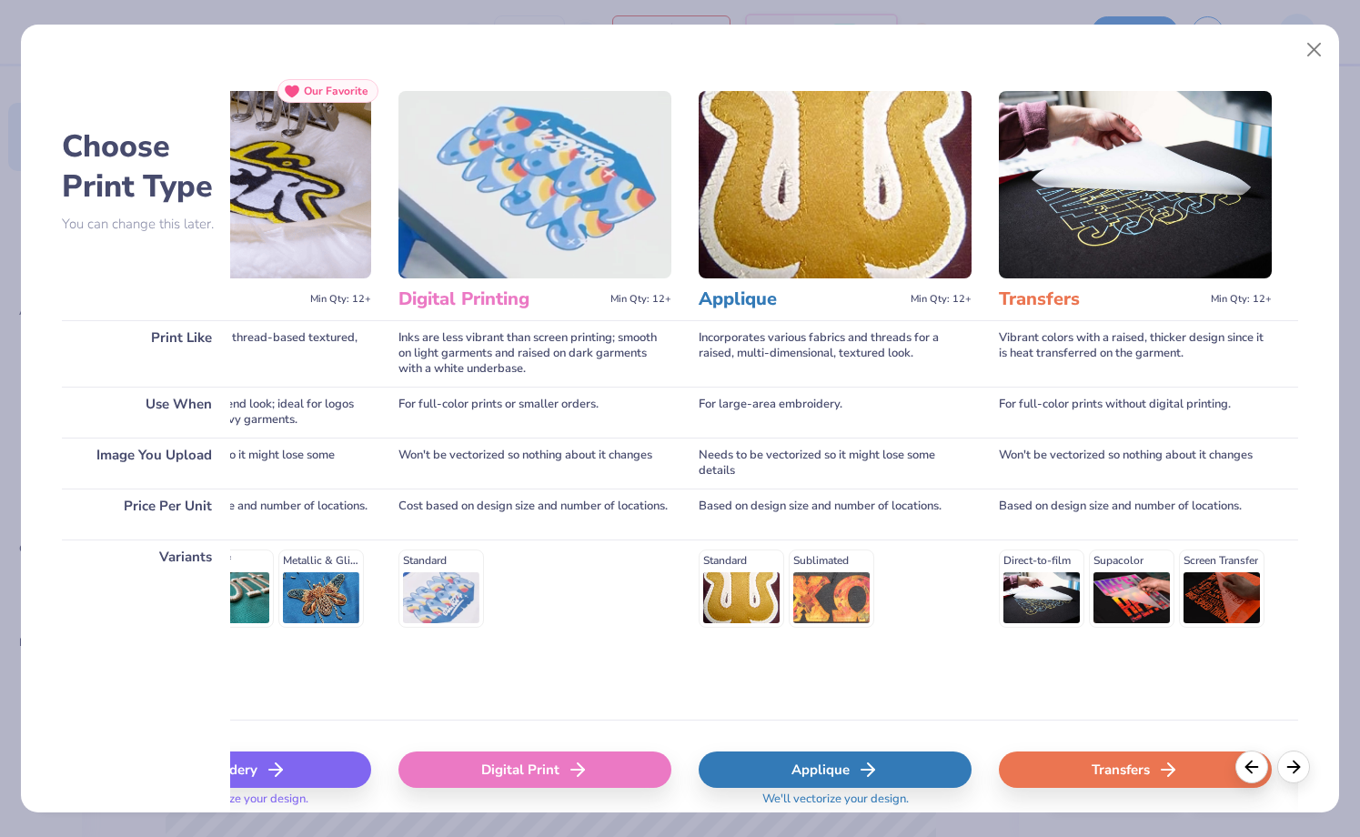
scroll to position [0, 0]
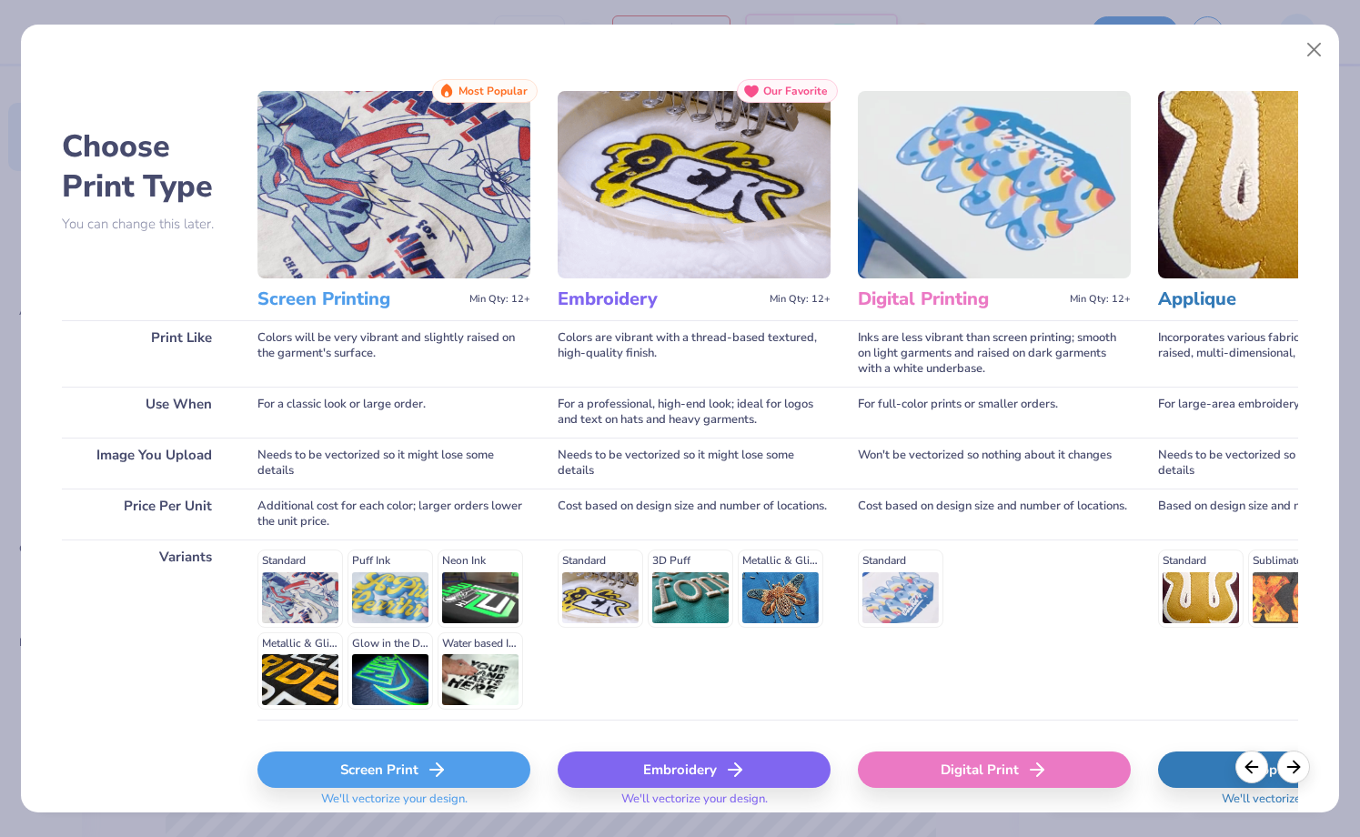
click at [448, 770] on div "Screen Print" at bounding box center [393, 769] width 273 height 36
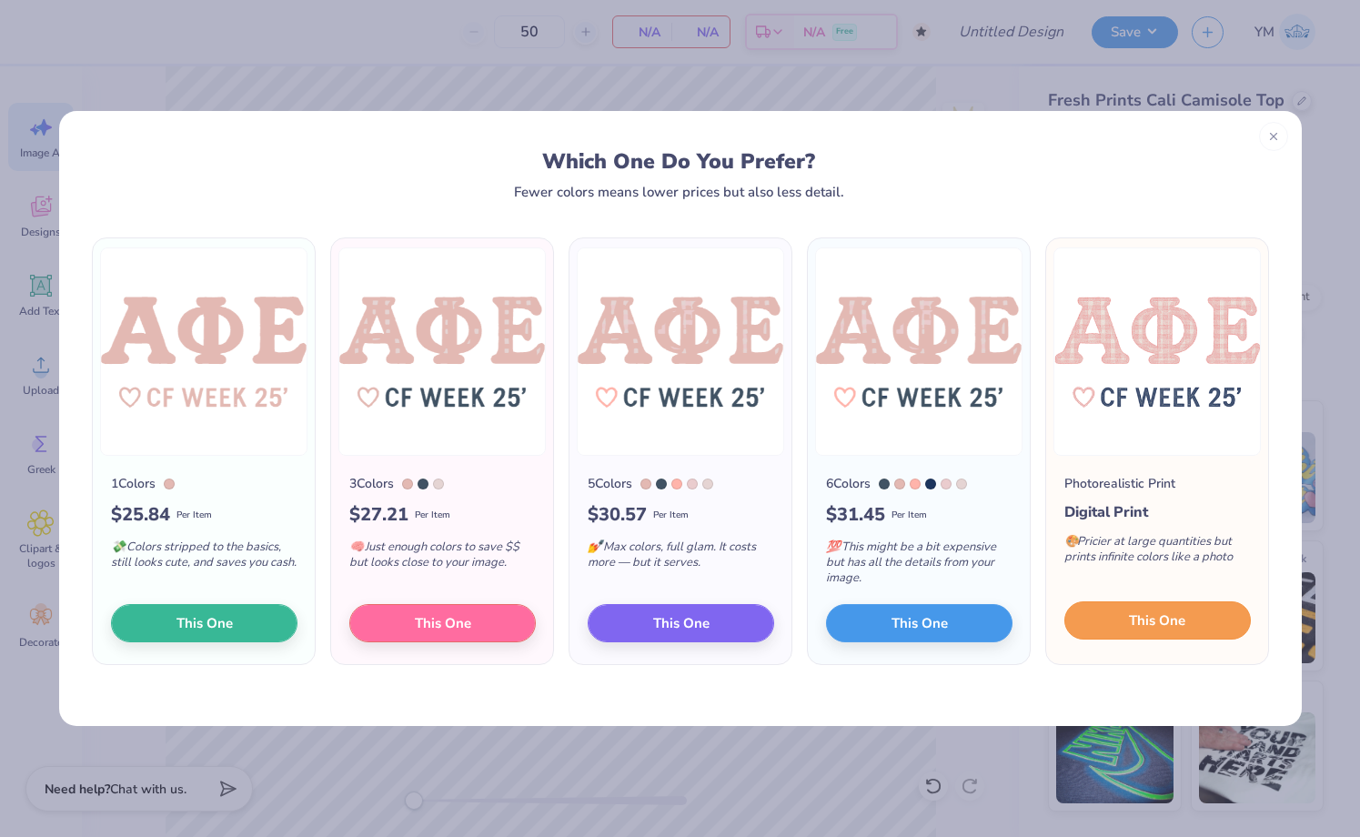
click at [1144, 627] on span "This One" at bounding box center [1157, 620] width 56 height 21
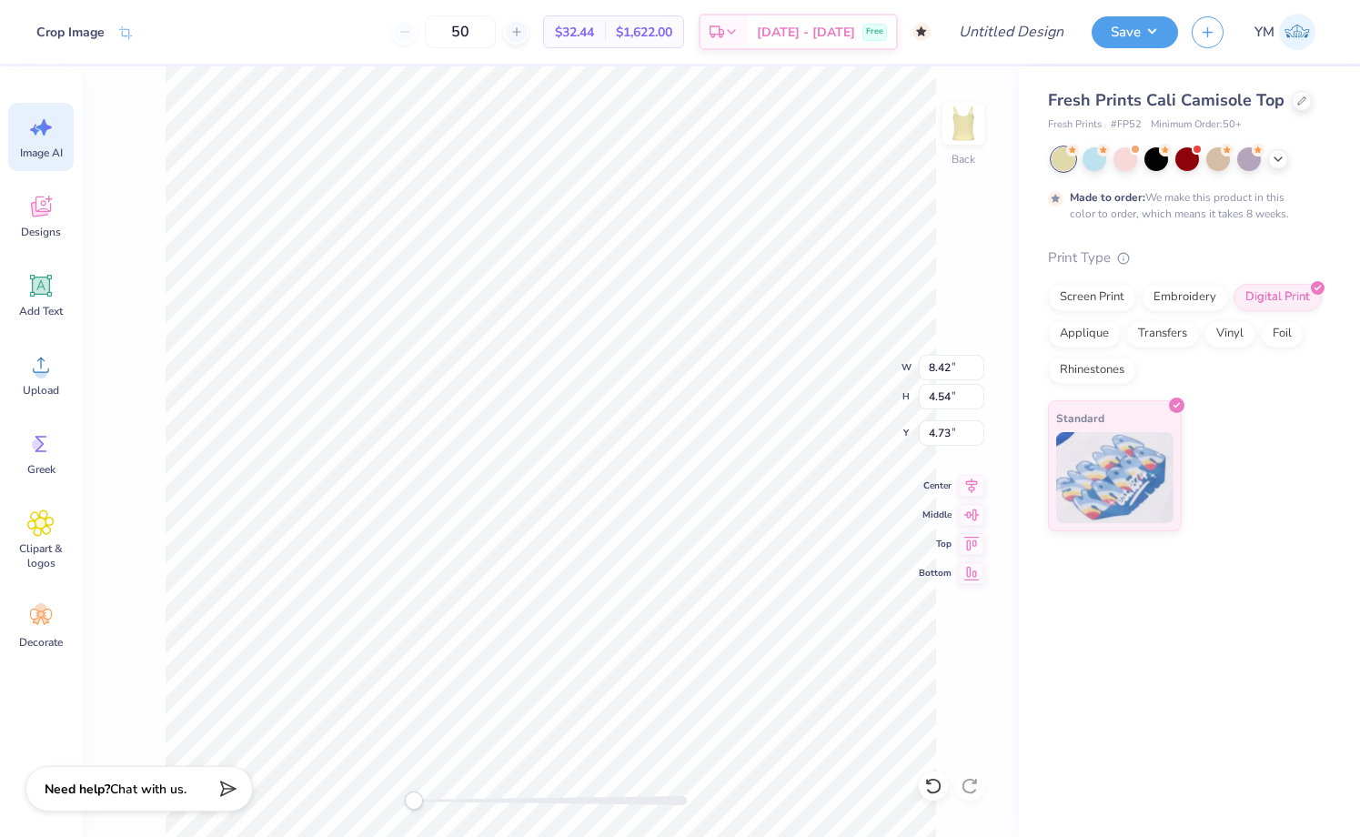
scroll to position [0, 40]
click at [709, 526] on li "Duplicate" at bounding box center [681, 532] width 143 height 35
type input "2.28"
click at [1279, 163] on icon at bounding box center [1278, 157] width 15 height 15
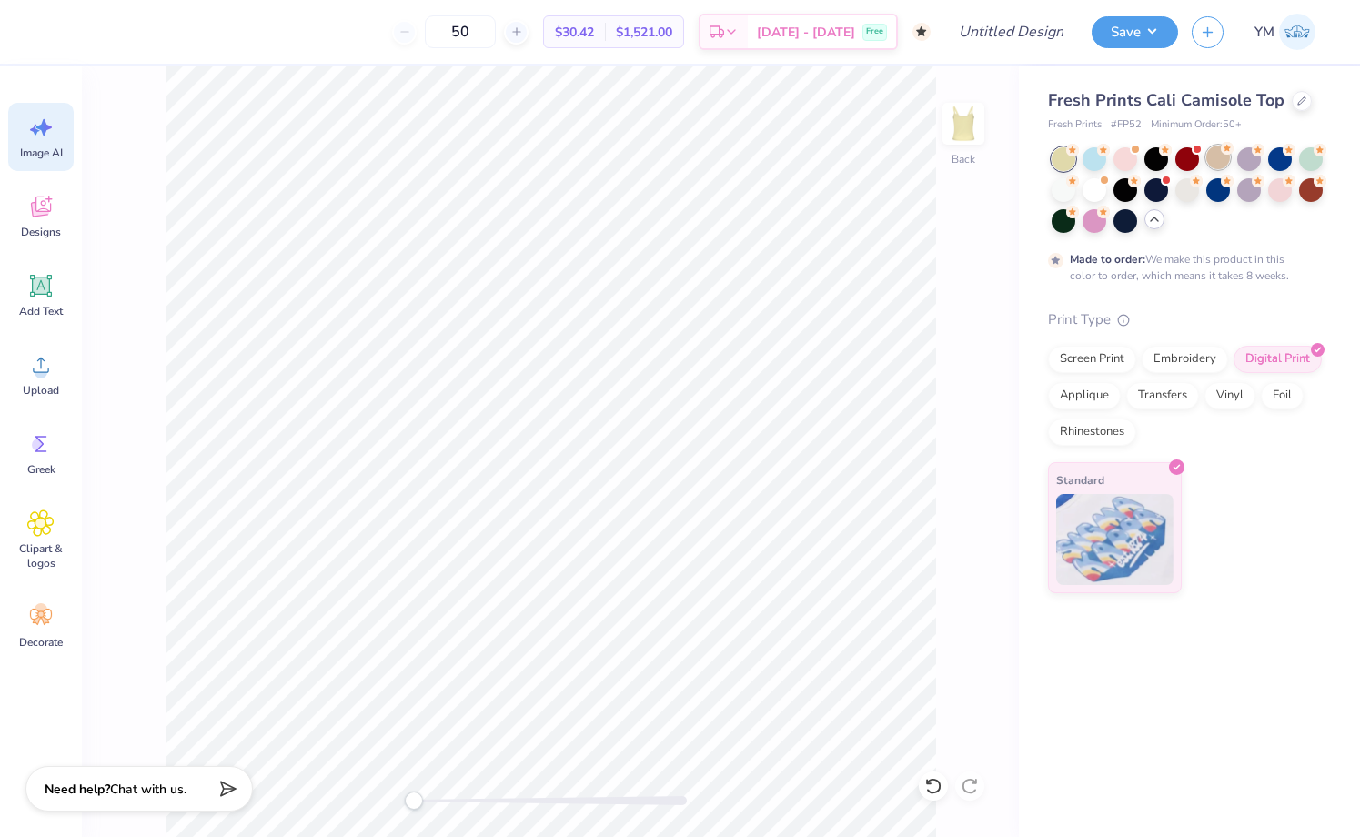
click at [1224, 153] on circle at bounding box center [1227, 148] width 13 height 13
click at [1147, 200] on div at bounding box center [1188, 190] width 272 height 86
click at [1147, 197] on div at bounding box center [1156, 188] width 24 height 24
